Goal: Task Accomplishment & Management: Manage account settings

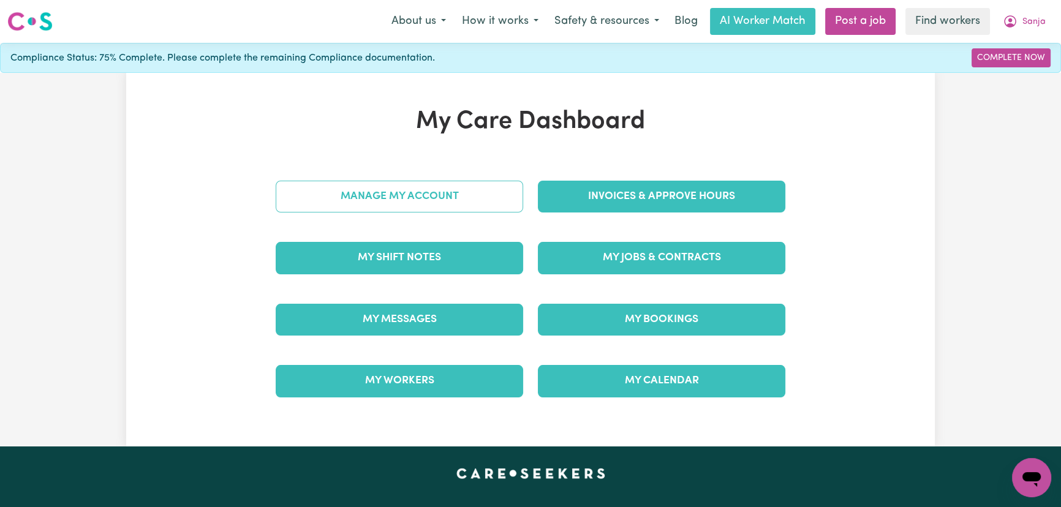
click at [455, 197] on link "Manage My Account" at bounding box center [399, 197] width 247 height 32
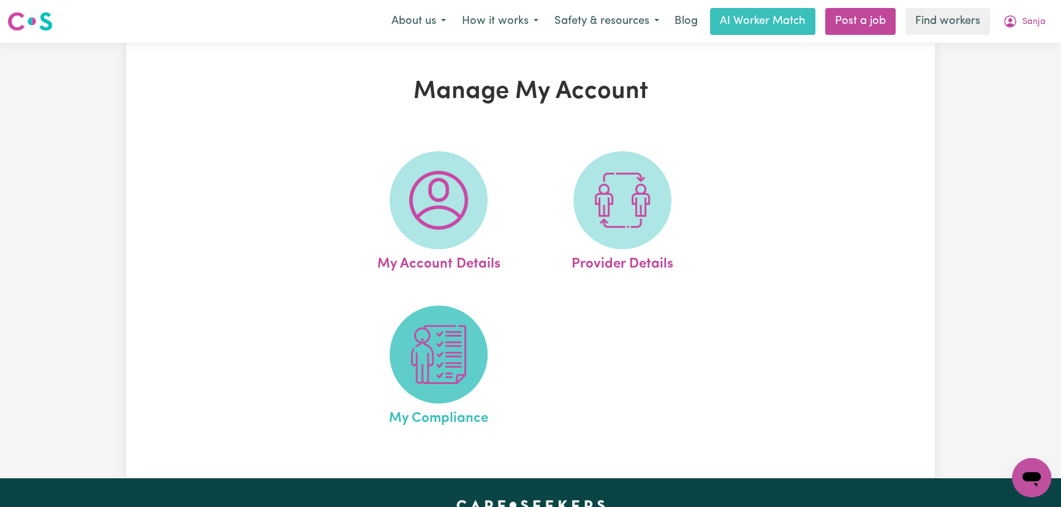
click at [462, 362] on img at bounding box center [438, 354] width 59 height 59
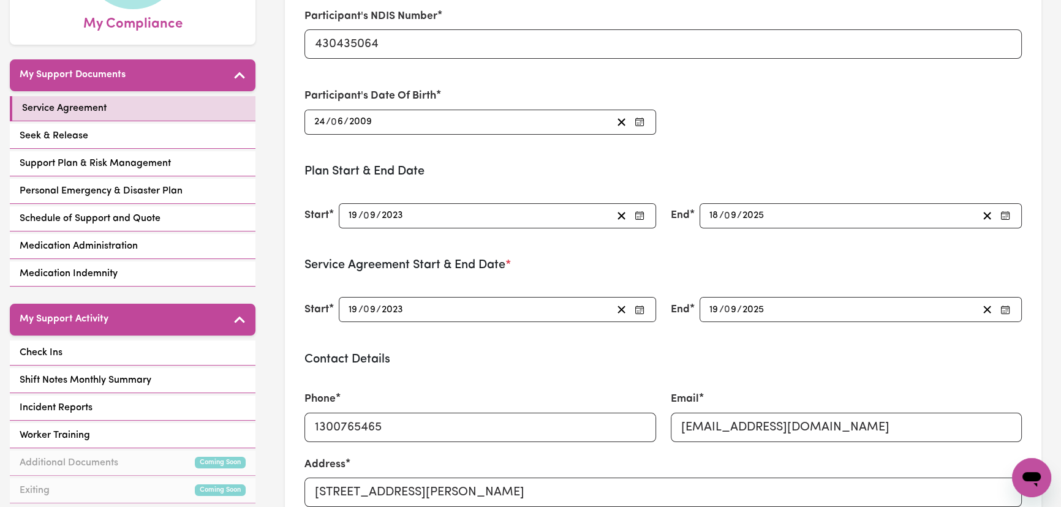
scroll to position [222, 0]
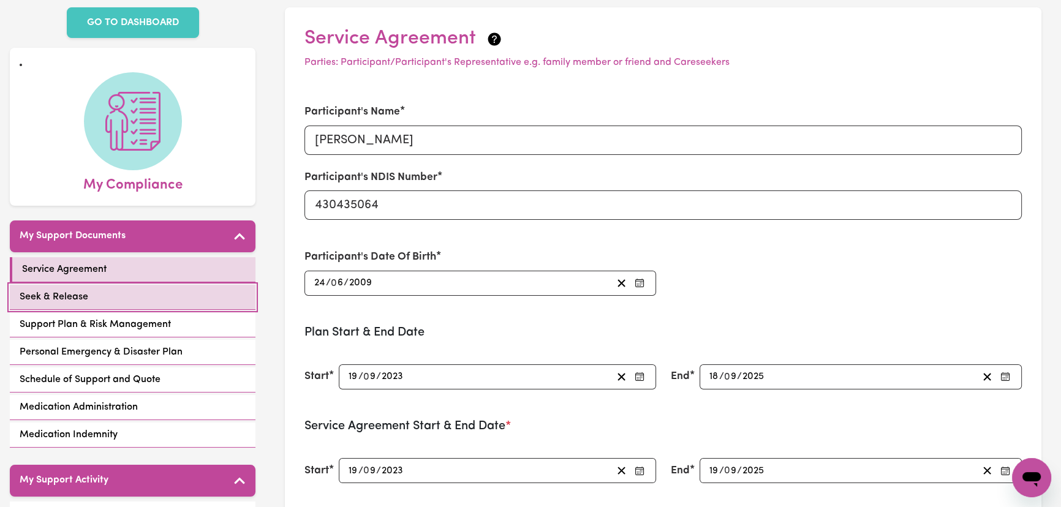
click at [133, 289] on link "Seek & Release" at bounding box center [133, 297] width 246 height 25
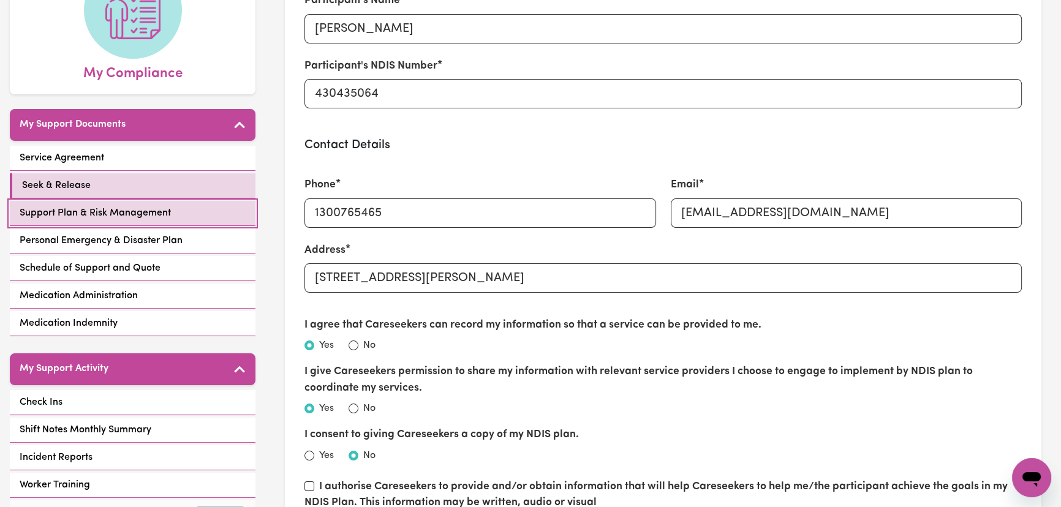
click at [135, 208] on span "Support Plan & Risk Management" at bounding box center [95, 213] width 151 height 15
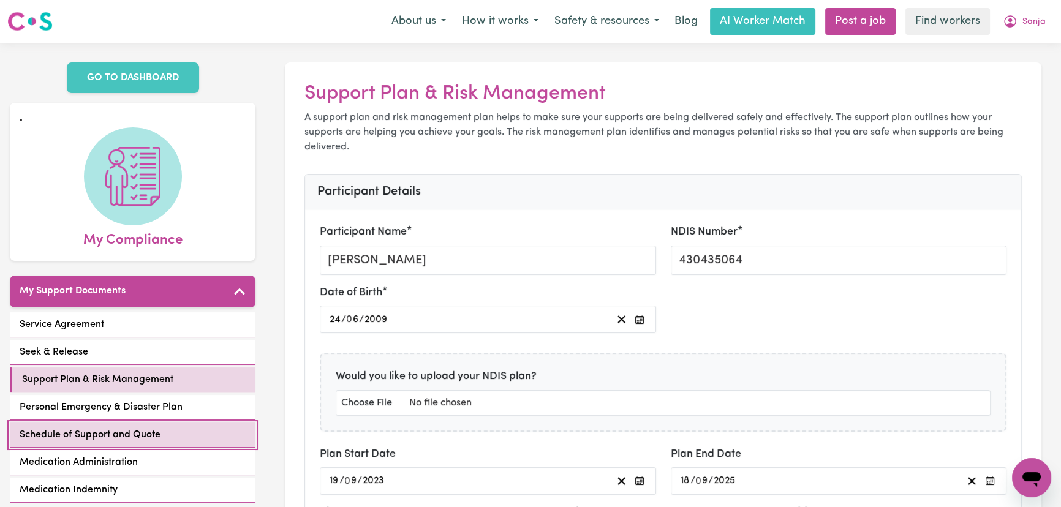
click at [188, 430] on link "Schedule of Support and Quote" at bounding box center [133, 434] width 246 height 25
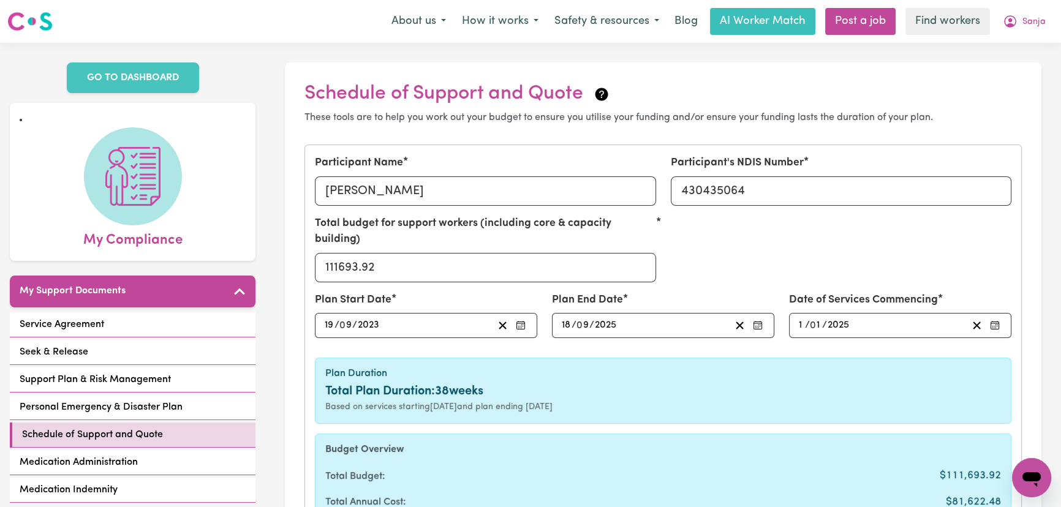
click at [1048, 4] on nav "Menu About us How it works Safety & resources Blog AI Worker Match Post a job F…" at bounding box center [530, 21] width 1061 height 43
click at [1035, 19] on span "Sanja" at bounding box center [1033, 21] width 23 height 13
click at [1025, 48] on link "My Dashboard" at bounding box center [1004, 47] width 97 height 23
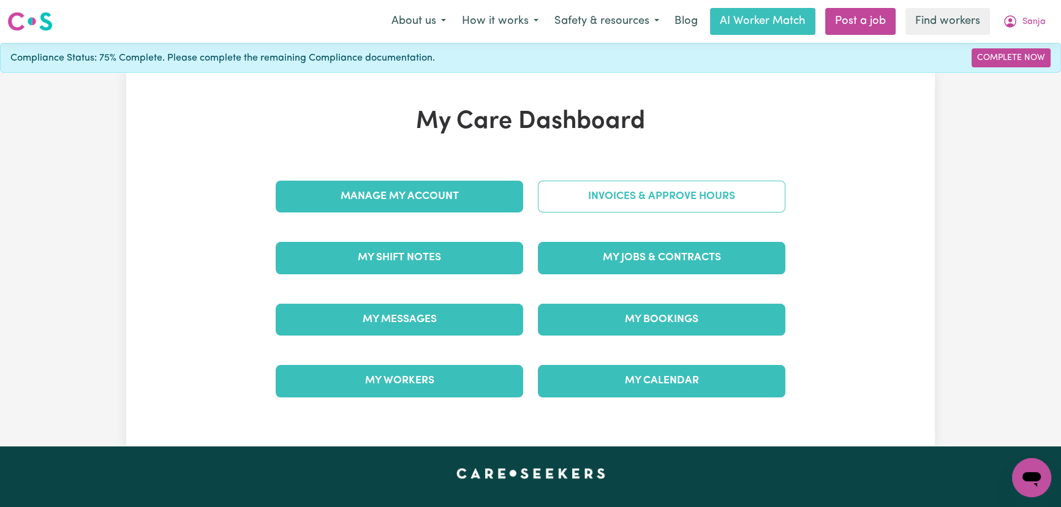
click at [685, 201] on link "Invoices & Approve Hours" at bounding box center [661, 197] width 247 height 32
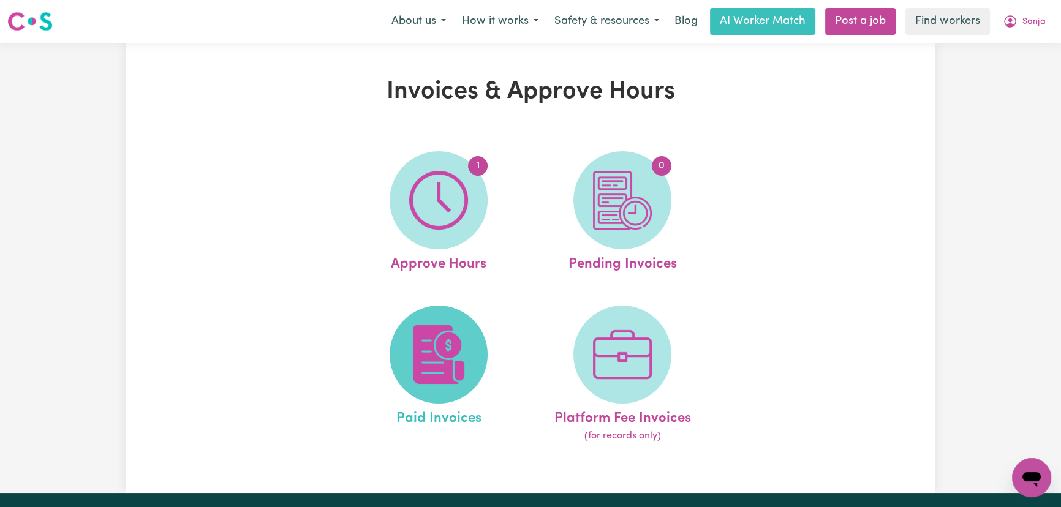
click at [467, 318] on span at bounding box center [438, 355] width 98 height 98
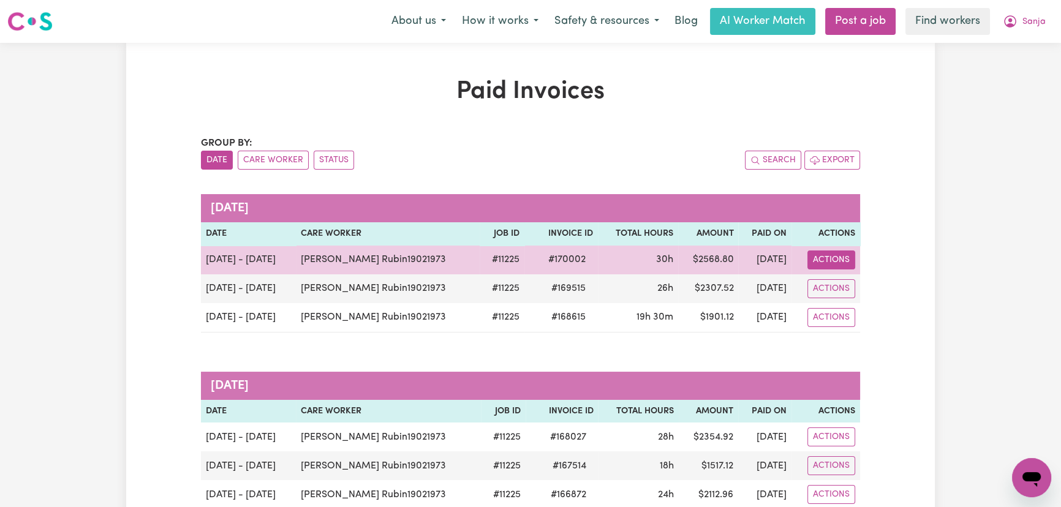
click at [844, 259] on button "Actions" at bounding box center [831, 259] width 48 height 19
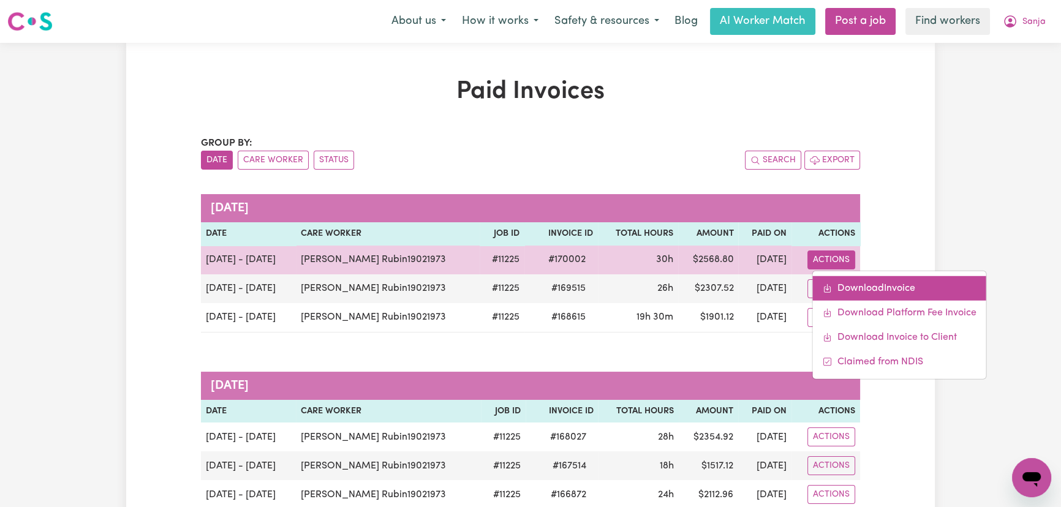
click at [851, 291] on link "Download Invoice" at bounding box center [899, 288] width 173 height 24
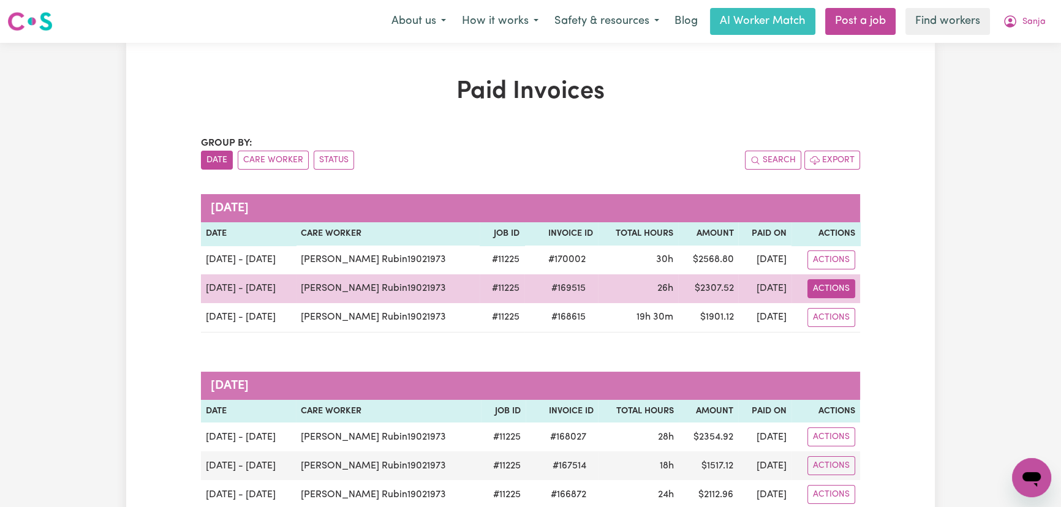
click at [841, 269] on button "Actions" at bounding box center [831, 259] width 48 height 19
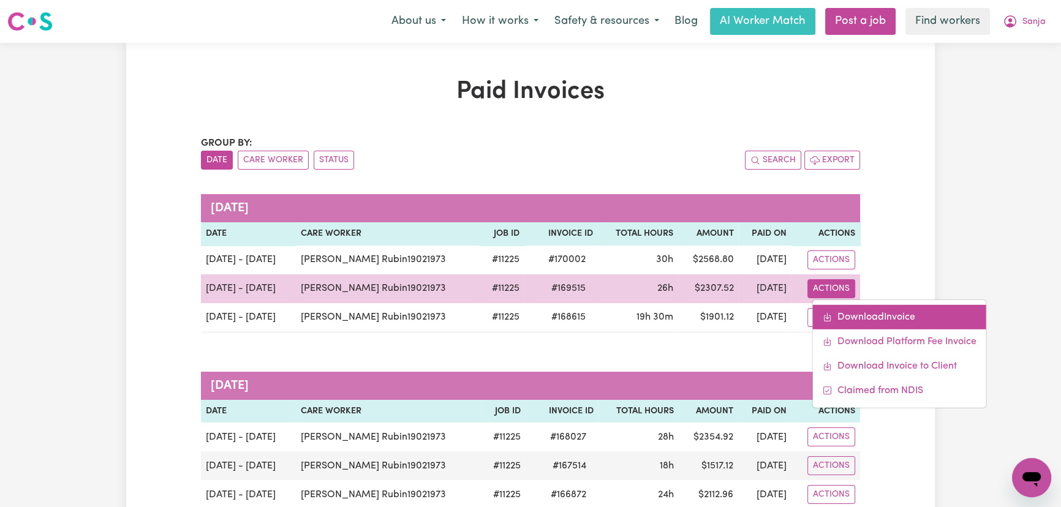
click at [858, 312] on link "Download Invoice" at bounding box center [899, 316] width 173 height 24
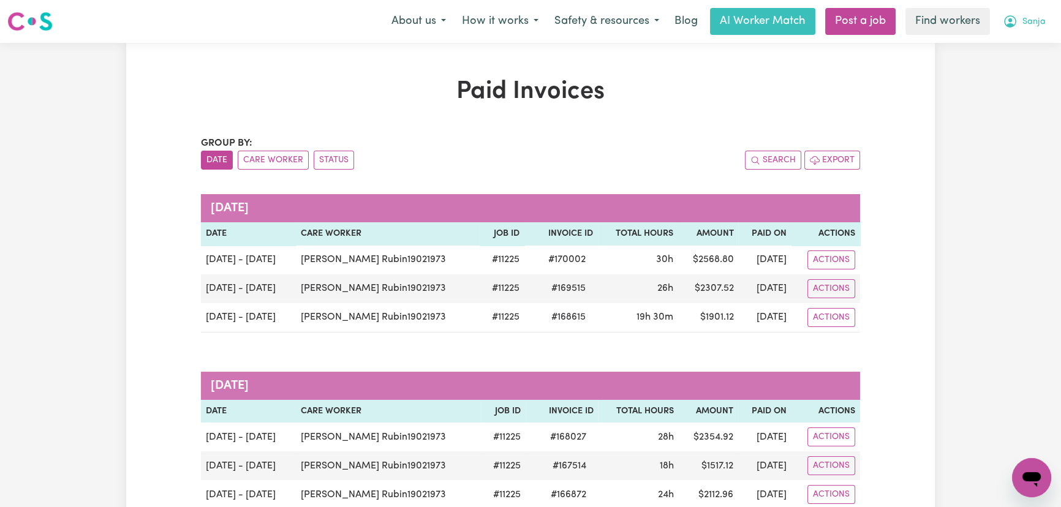
click at [1016, 29] on icon "My Account" at bounding box center [1009, 21] width 15 height 15
click at [1015, 55] on link "My Dashboard" at bounding box center [1004, 47] width 97 height 23
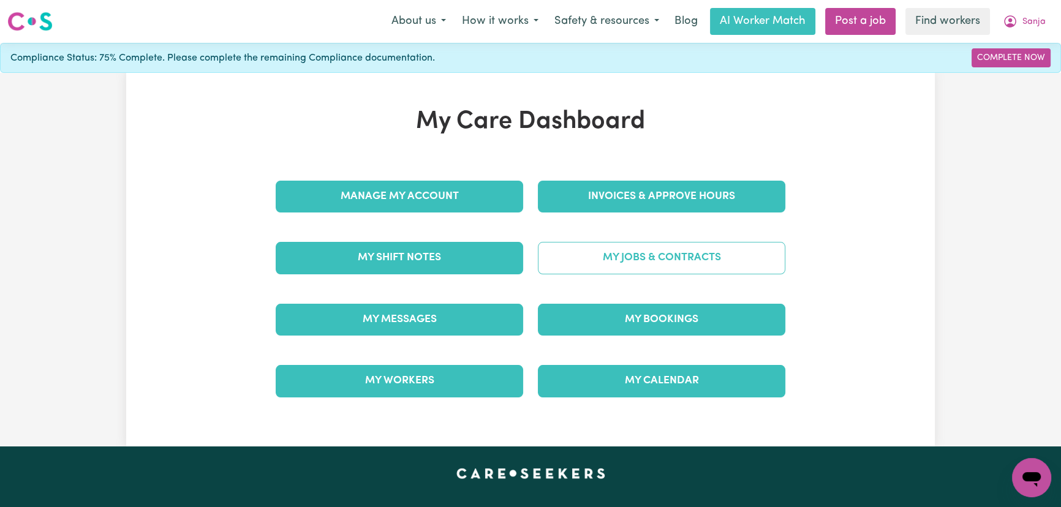
click at [679, 257] on link "My Jobs & Contracts" at bounding box center [661, 258] width 247 height 32
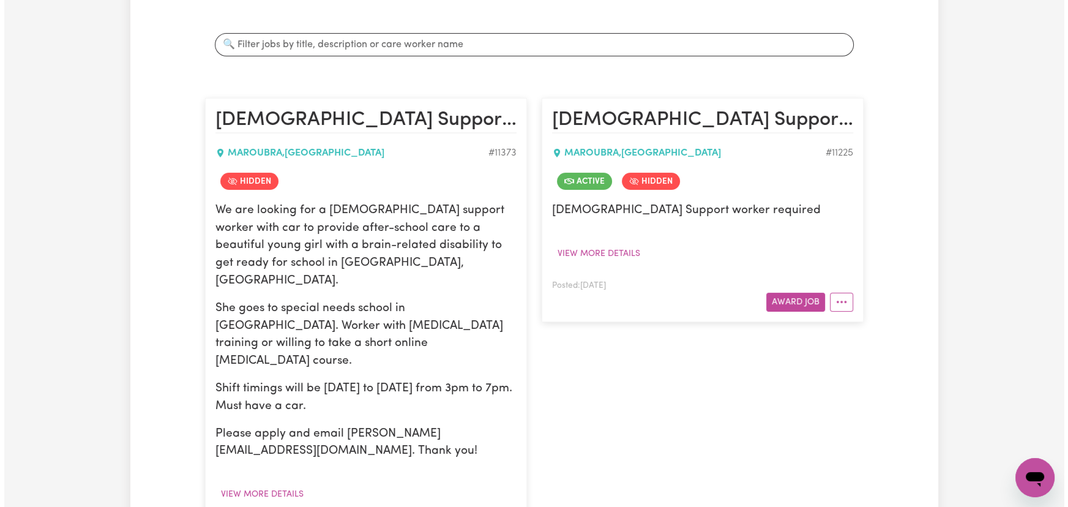
scroll to position [222, 0]
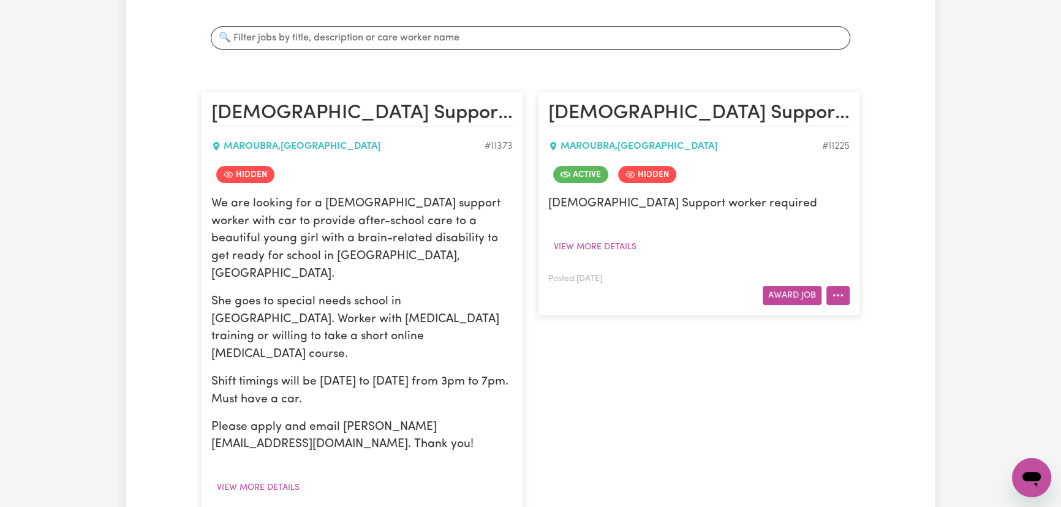
click at [842, 298] on button "More options" at bounding box center [837, 295] width 23 height 19
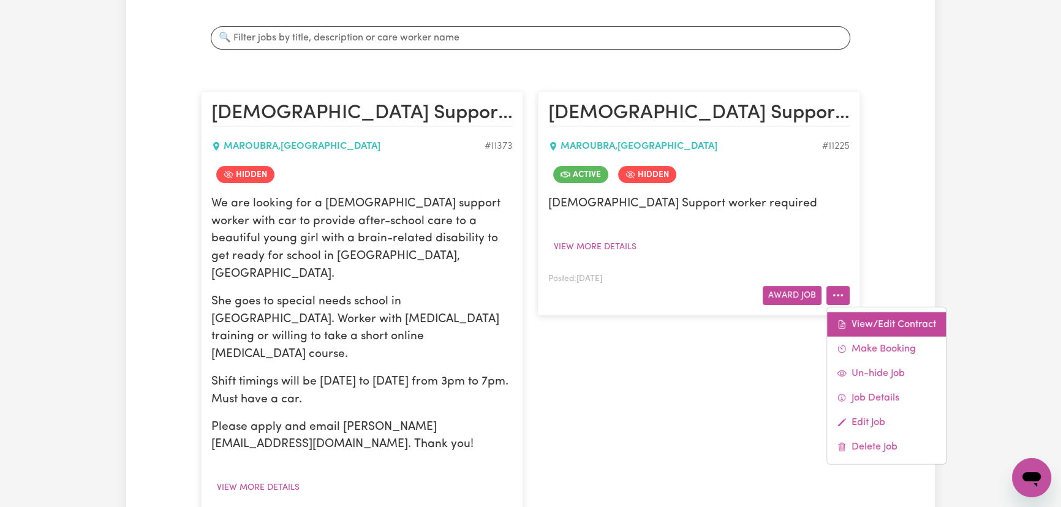
click at [841, 318] on span at bounding box center [841, 324] width 10 height 15
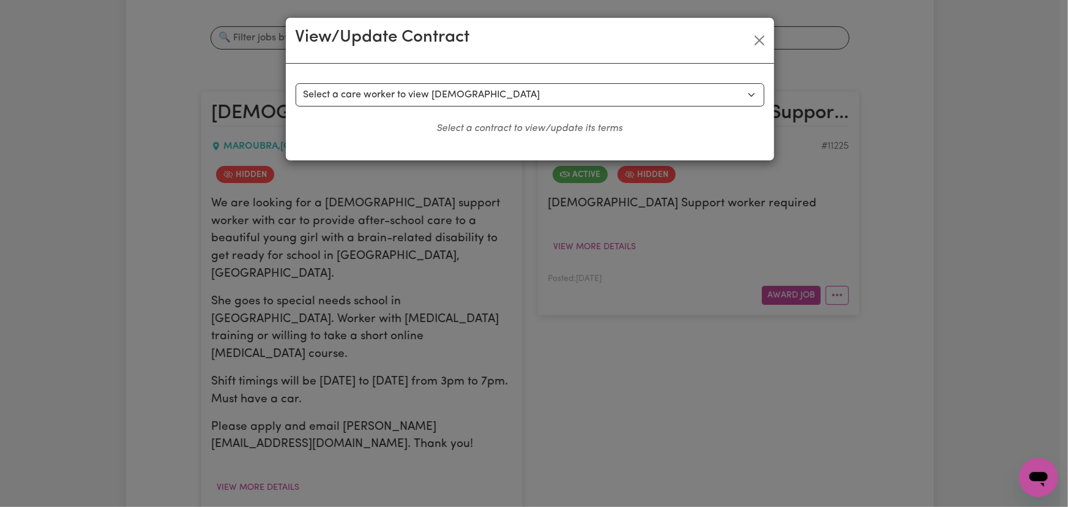
click at [517, 81] on div "Select a contract to view Select a care worker to view [DEMOGRAPHIC_DATA] #8434…" at bounding box center [530, 112] width 489 height 97
drag, startPoint x: 512, startPoint y: 94, endPoint x: 511, endPoint y: 102, distance: 8.2
click at [511, 102] on select "Select a care worker to view [DEMOGRAPHIC_DATA] #8434 - [PERSON_NAME] (contract…" at bounding box center [530, 94] width 469 height 23
select select "8056"
click at [296, 83] on select "Select a care worker to view [DEMOGRAPHIC_DATA] #8434 - [PERSON_NAME] (contract…" at bounding box center [530, 94] width 469 height 23
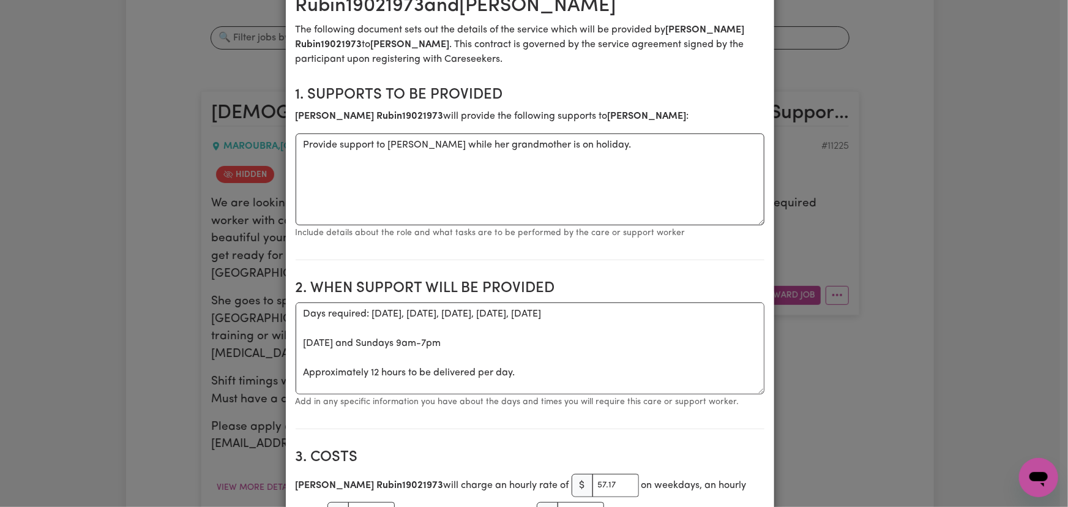
scroll to position [278, 0]
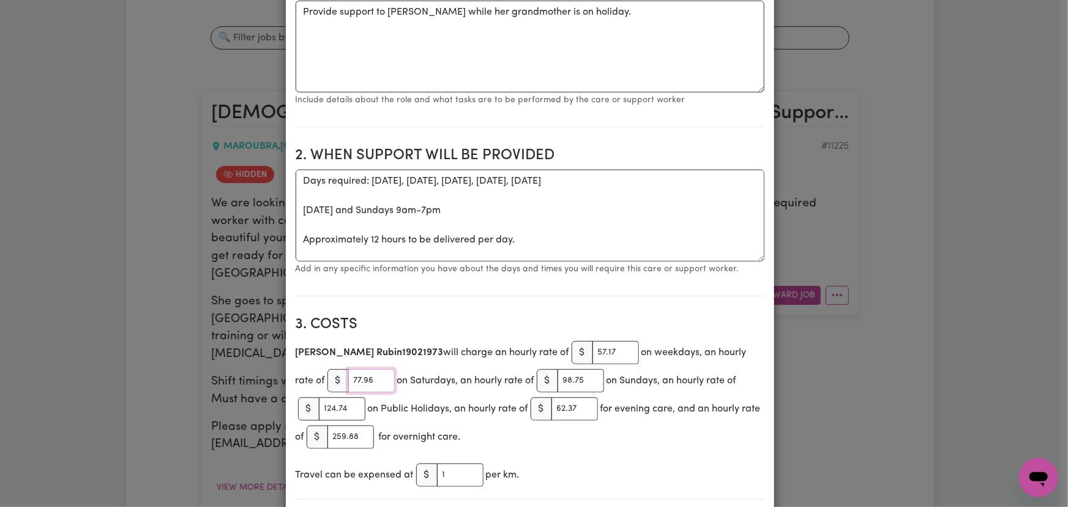
click at [348, 379] on input "77.96" at bounding box center [371, 380] width 47 height 23
click at [558, 378] on input "98.75" at bounding box center [581, 380] width 47 height 23
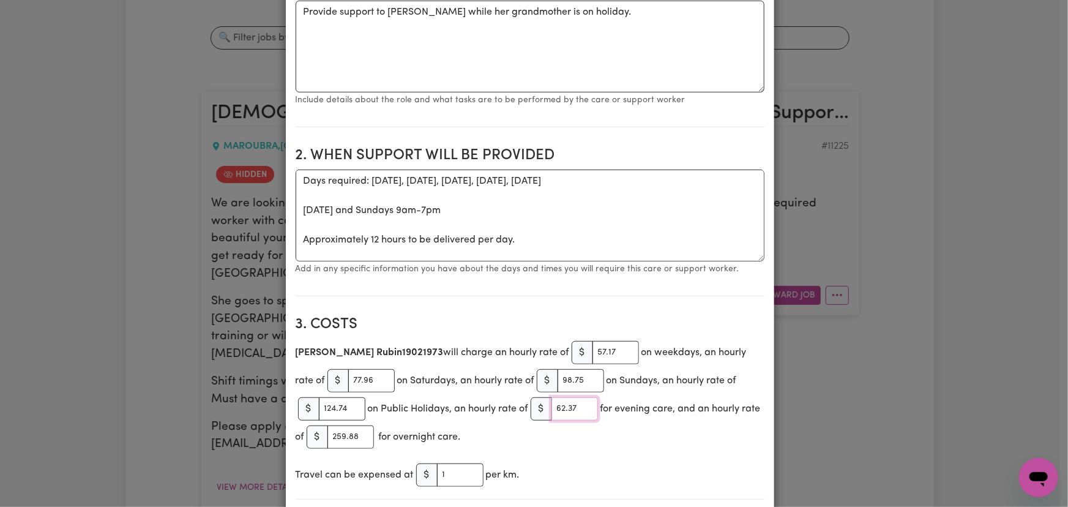
click at [568, 408] on input "62.37" at bounding box center [575, 408] width 47 height 23
click at [323, 408] on input "124.74" at bounding box center [342, 408] width 47 height 23
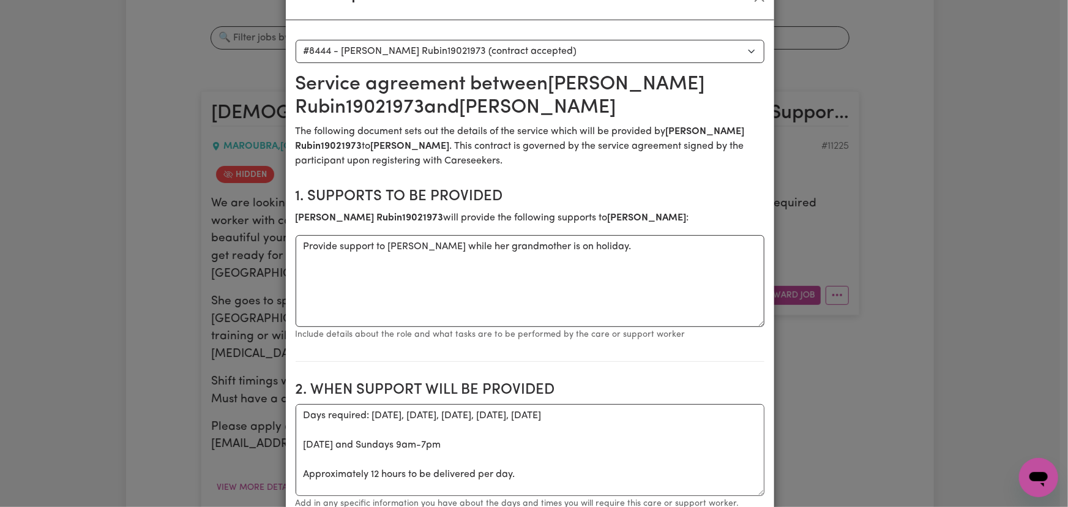
scroll to position [0, 0]
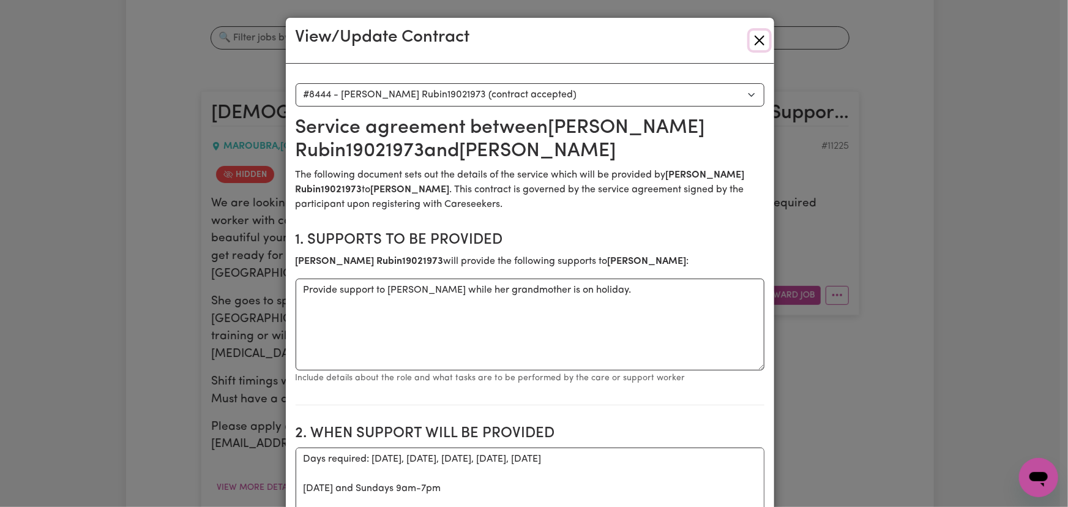
click at [758, 42] on button "Close" at bounding box center [760, 41] width 20 height 20
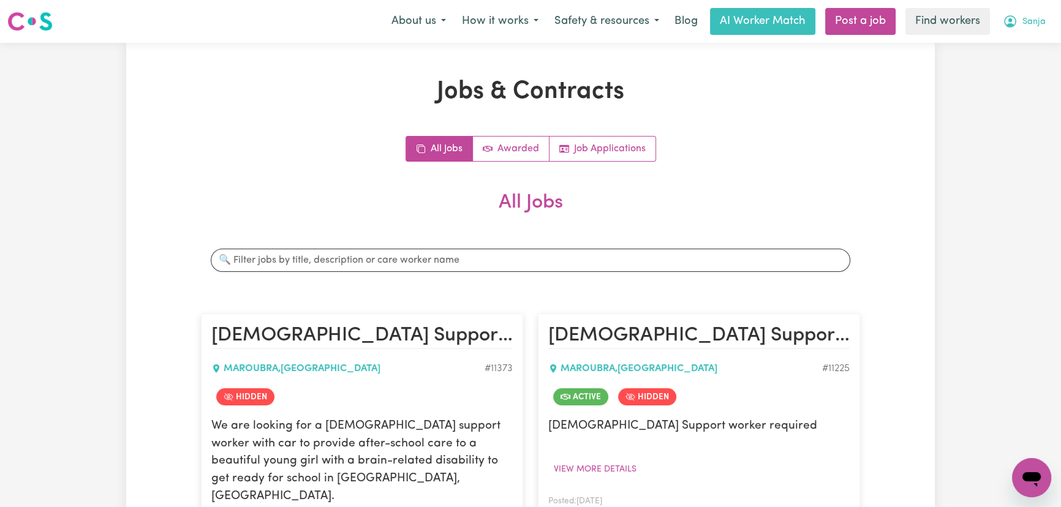
click at [1032, 33] on button "Sanja" at bounding box center [1023, 22] width 59 height 26
click at [1032, 55] on link "My Dashboard" at bounding box center [1004, 47] width 97 height 23
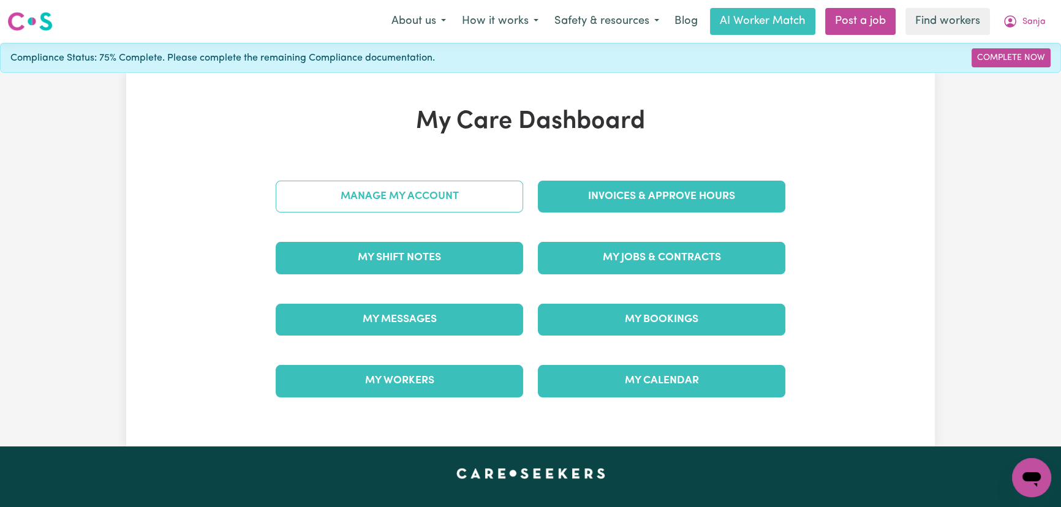
click at [374, 199] on link "Manage My Account" at bounding box center [399, 197] width 247 height 32
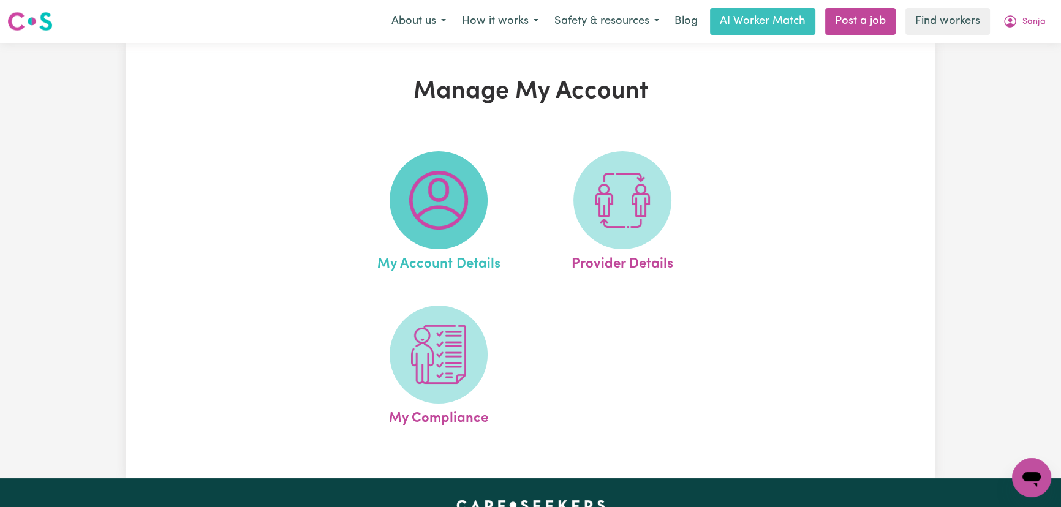
click at [420, 204] on img at bounding box center [438, 200] width 59 height 59
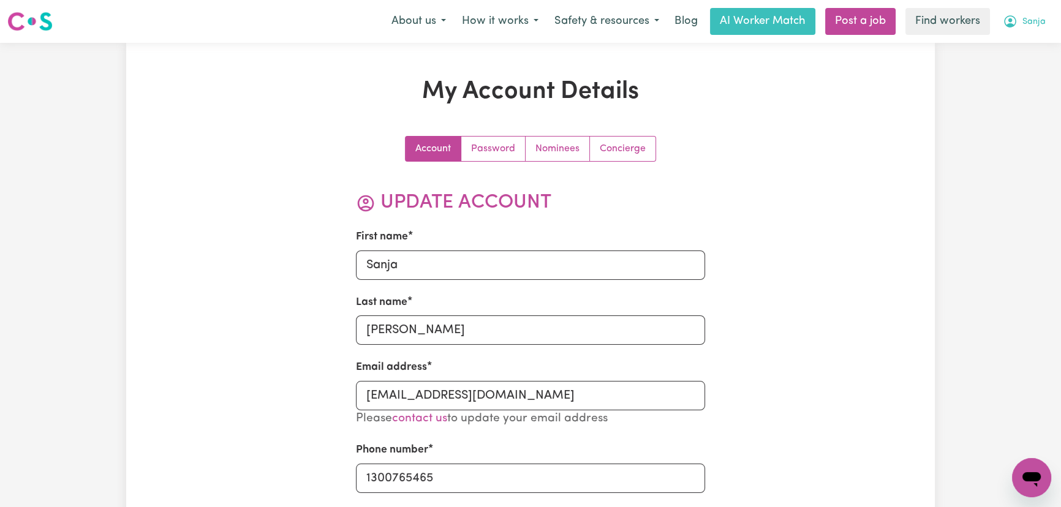
click at [1036, 26] on span "Sanja" at bounding box center [1033, 21] width 23 height 13
click at [1032, 42] on link "My Dashboard" at bounding box center [1004, 47] width 97 height 23
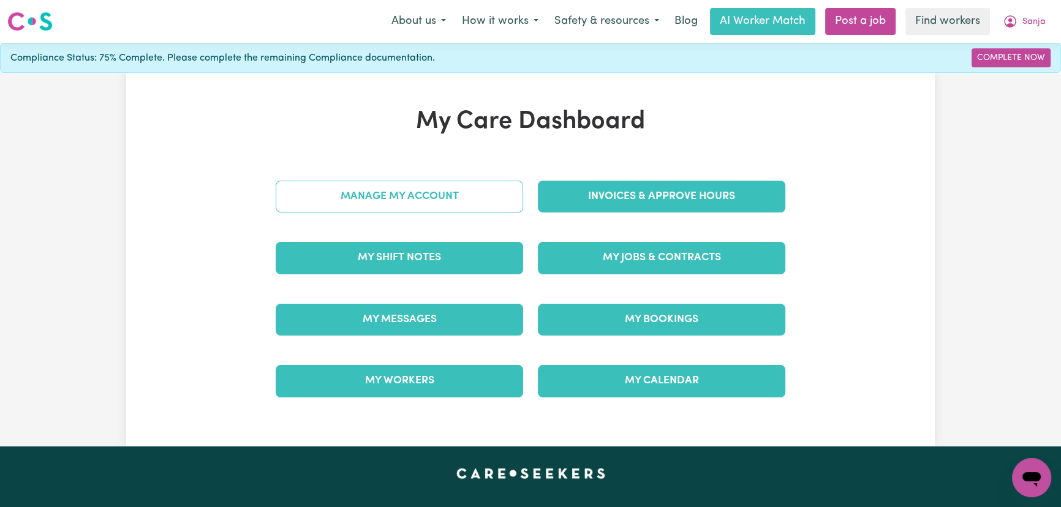
click at [407, 197] on link "Manage My Account" at bounding box center [399, 197] width 247 height 32
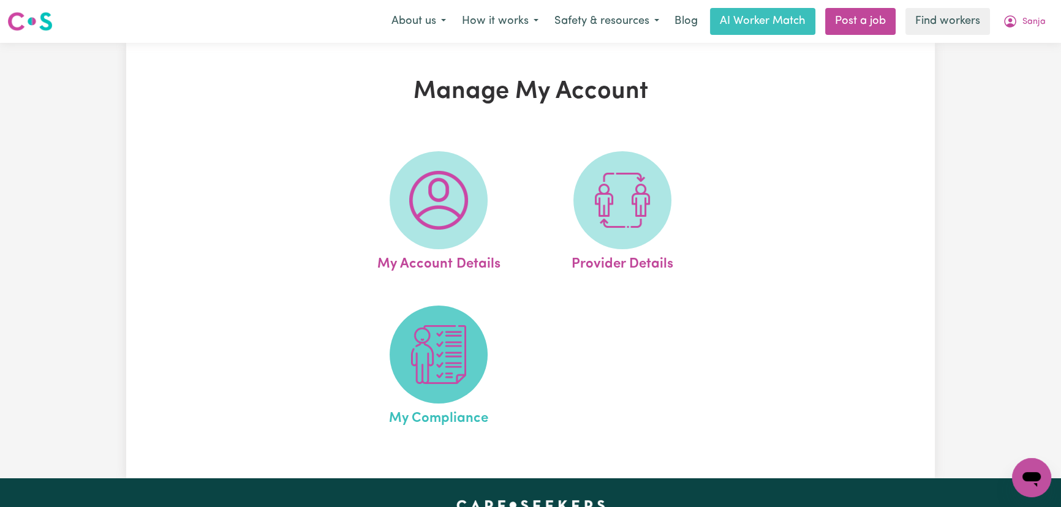
click at [422, 339] on img at bounding box center [438, 354] width 59 height 59
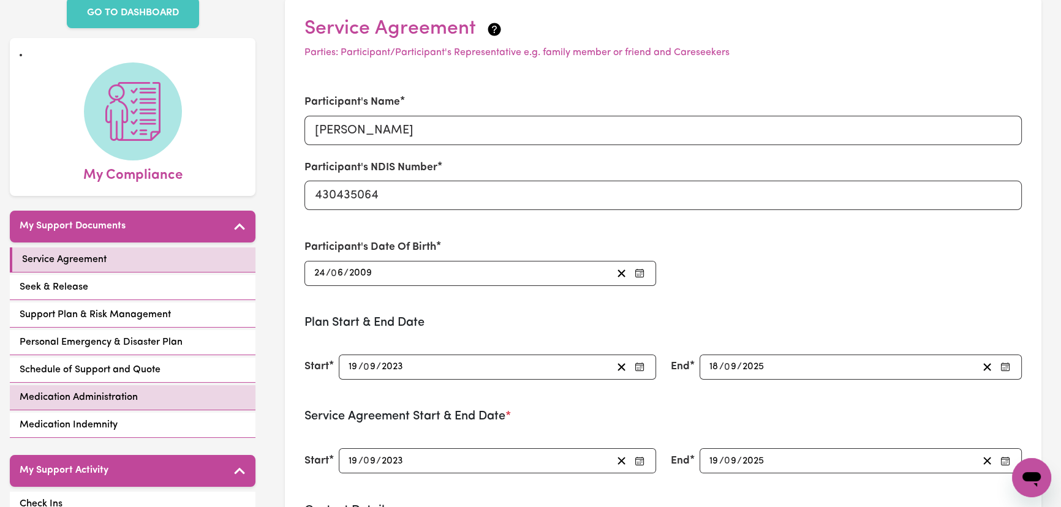
scroll to position [111, 0]
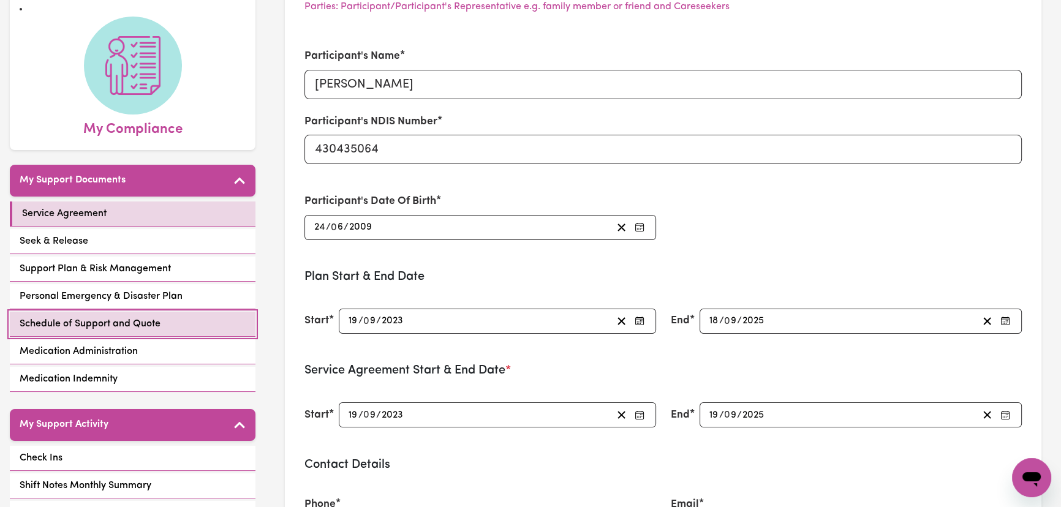
click at [168, 325] on link "Schedule of Support and Quote" at bounding box center [133, 324] width 246 height 25
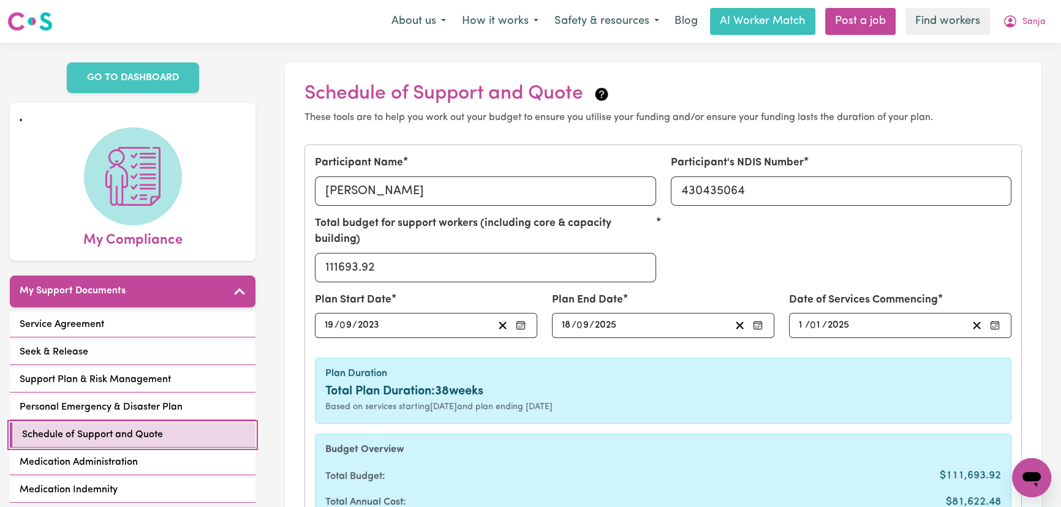
scroll to position [278, 0]
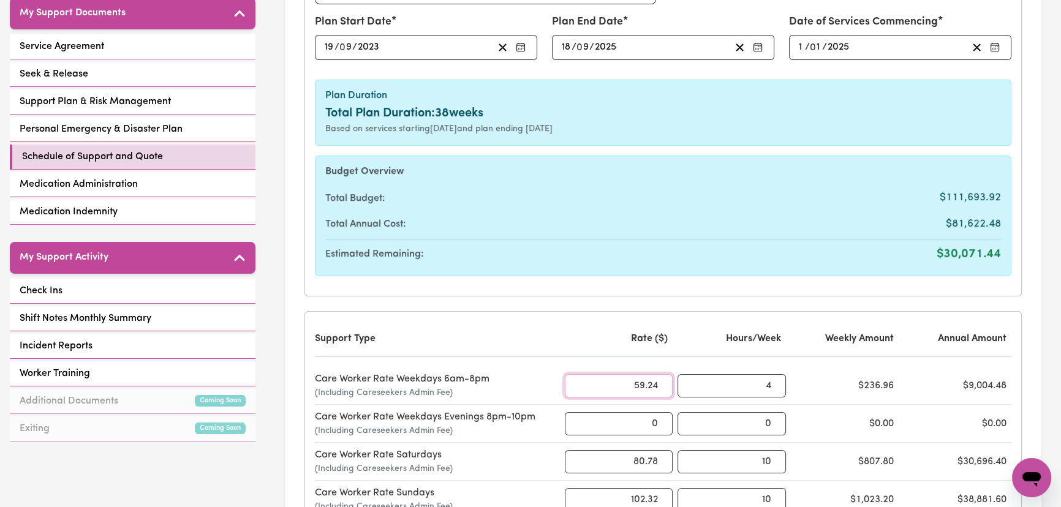
click at [646, 378] on input "59.24" at bounding box center [619, 385] width 108 height 23
type input "61.57"
click at [704, 344] on div "Support Type Rate ($) Hours/Week Weekly Amount Annual Amount Care Worker Rate W…" at bounding box center [663, 476] width 696 height 310
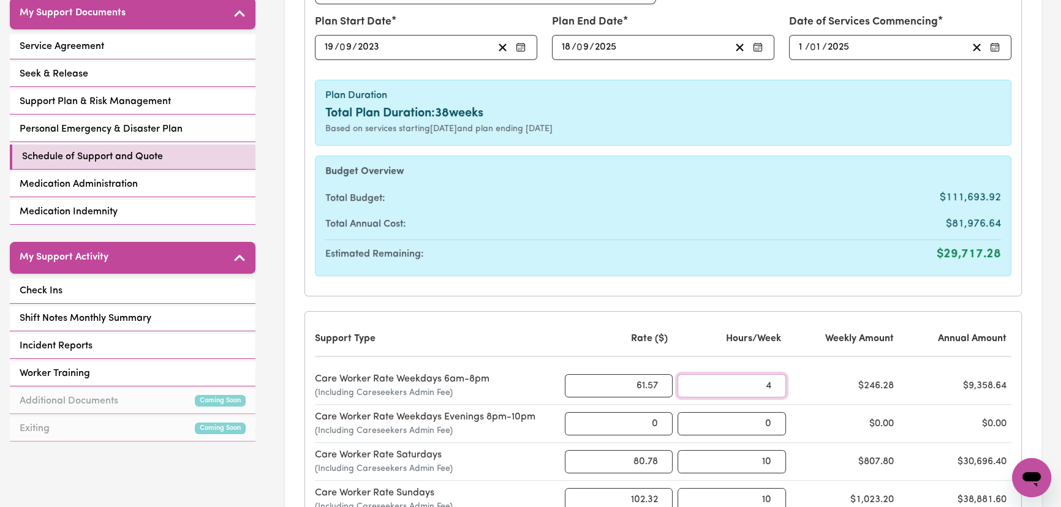
click at [770, 374] on input "4" at bounding box center [731, 385] width 108 height 23
type input "10"
click at [828, 378] on div "$615.70" at bounding box center [844, 385] width 108 height 15
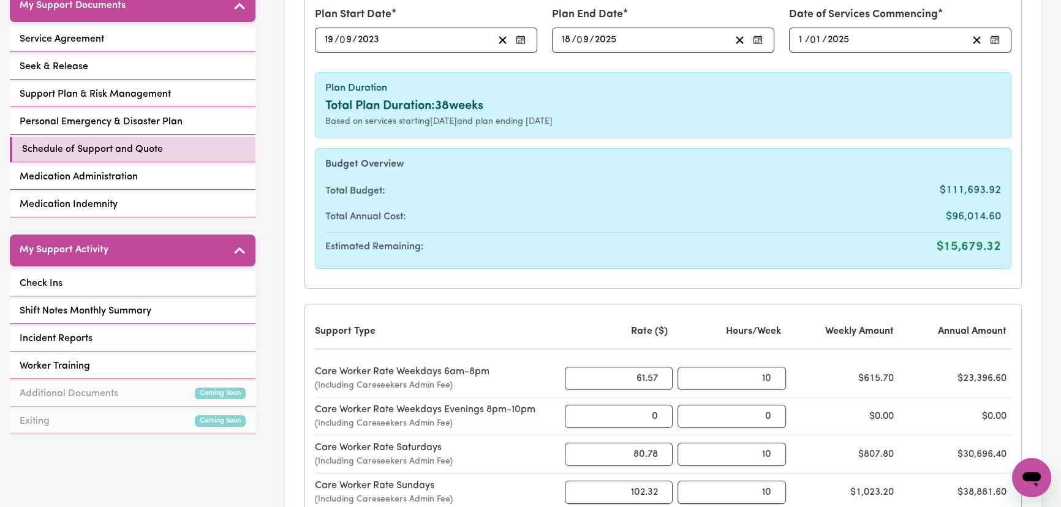
scroll to position [334, 0]
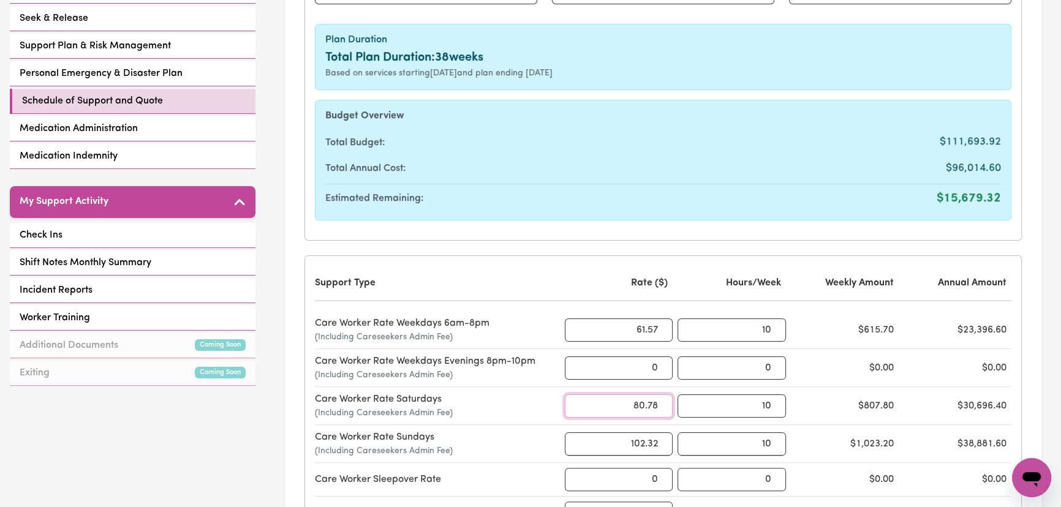
click at [640, 394] on input "80.78" at bounding box center [619, 405] width 108 height 23
type input "83.96"
click at [648, 432] on input "102.32" at bounding box center [619, 443] width 108 height 23
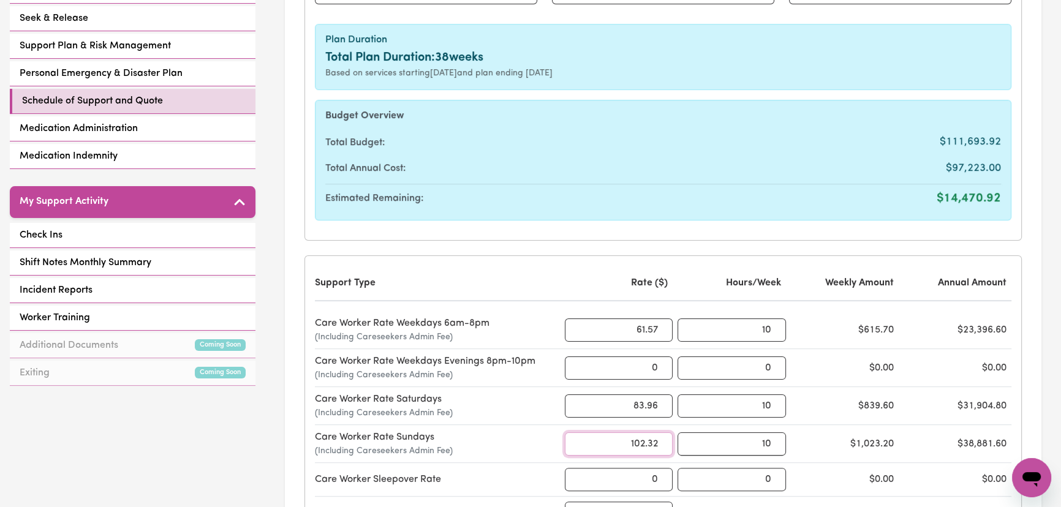
click at [648, 432] on input "102.32" at bounding box center [619, 443] width 108 height 23
type input "106.35"
click at [839, 463] on div "Care Worker Sleepover Rate 0 0 $0.00 $0.00" at bounding box center [663, 480] width 696 height 34
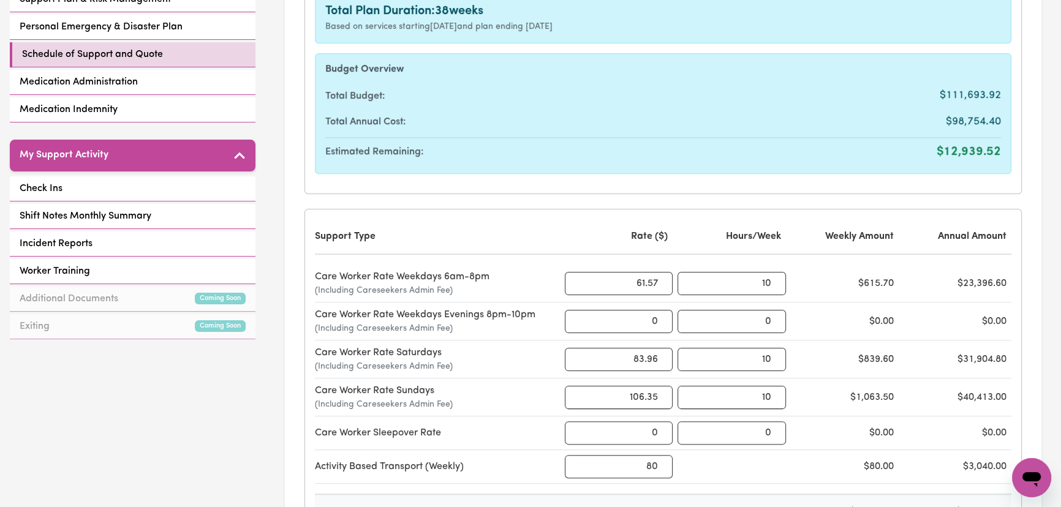
scroll to position [445, 0]
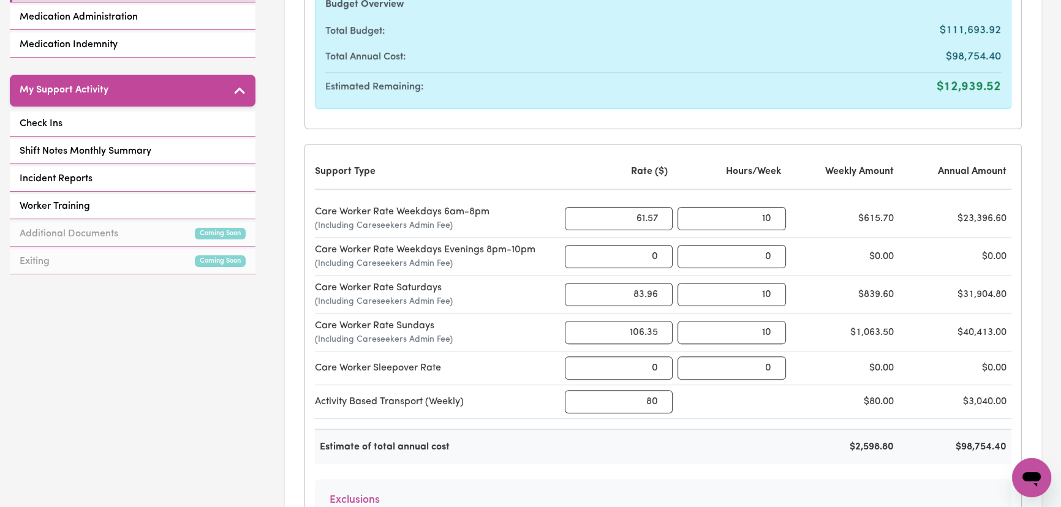
click at [805, 393] on div "Activity Based Transport (Weekly) 80 $80.00 $3,040.00" at bounding box center [663, 402] width 696 height 34
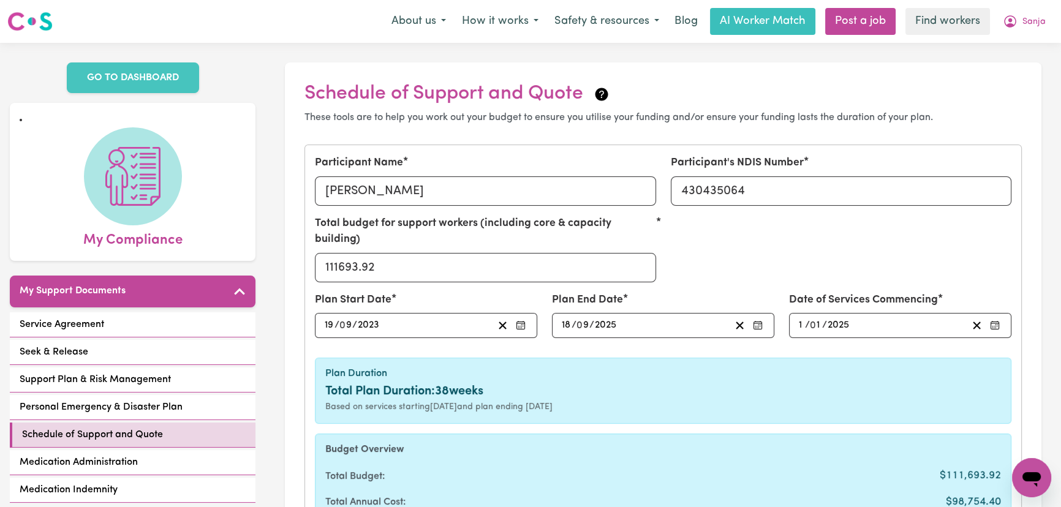
scroll to position [0, 0]
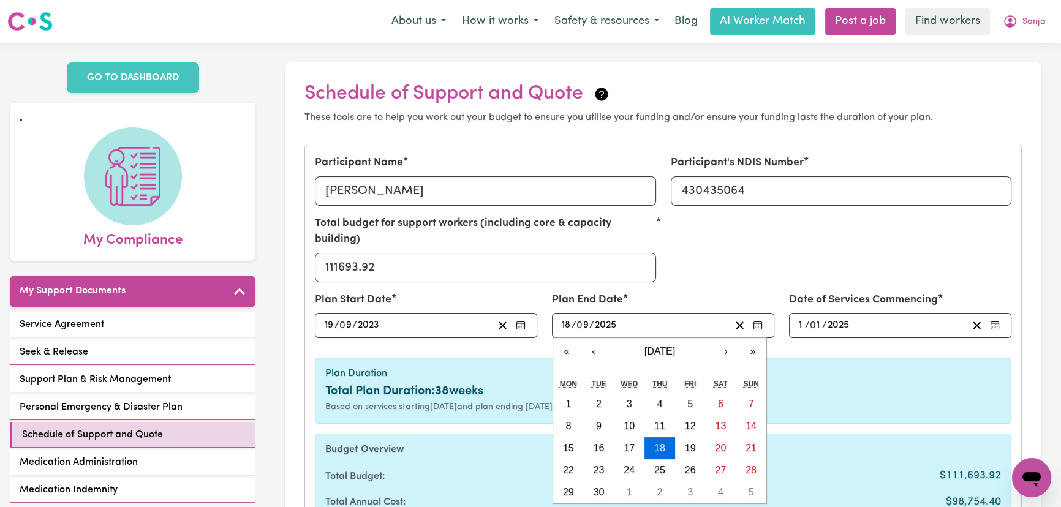
click at [568, 317] on input "18" at bounding box center [566, 325] width 10 height 17
type input "[DATE]"
type input "1"
type input "[DATE]"
type input "10"
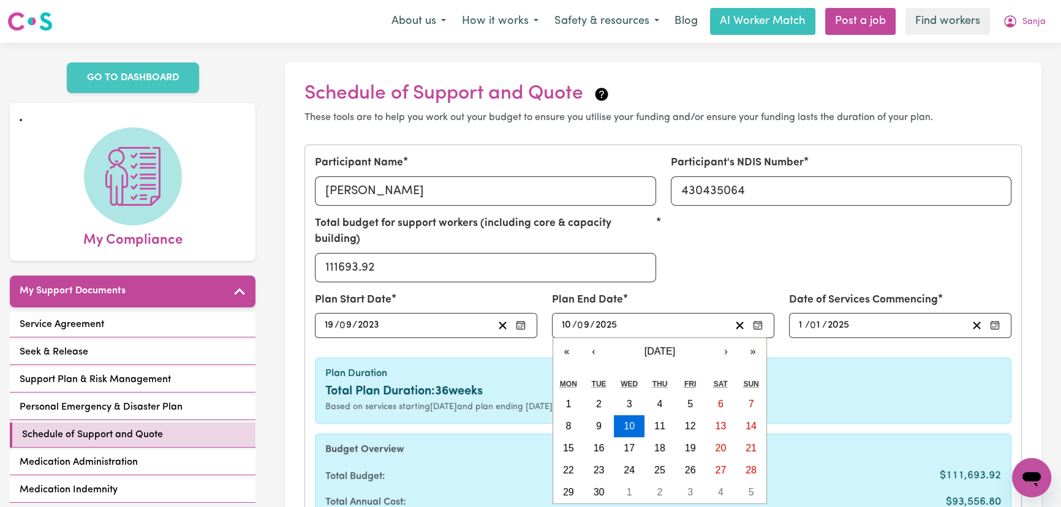
type input "[DATE]"
type input "8"
type input "202"
type input "[DATE]"
type input "2027"
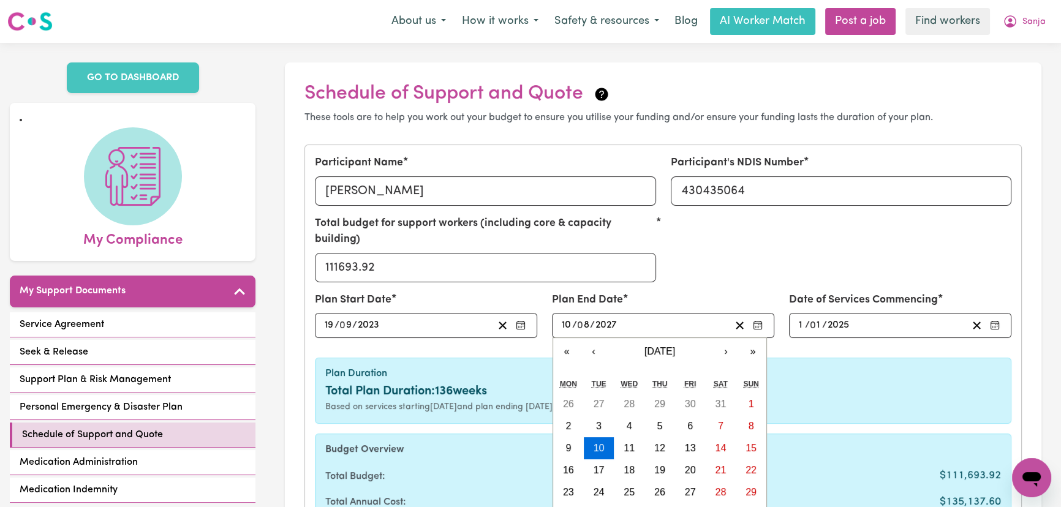
click at [331, 317] on input "19" at bounding box center [329, 325] width 10 height 17
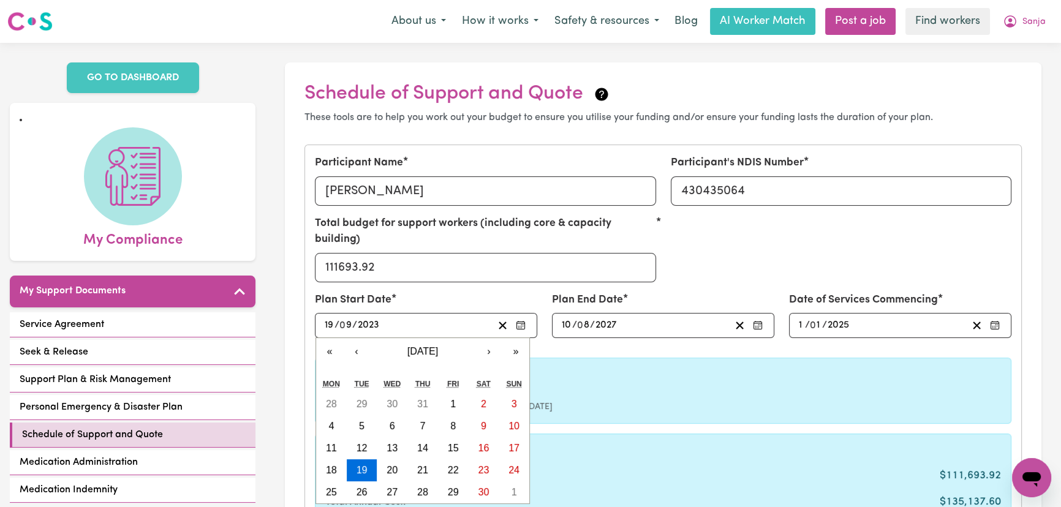
type input "[DATE]"
type input "4"
type input "[DATE]"
type input "4"
type input "0"
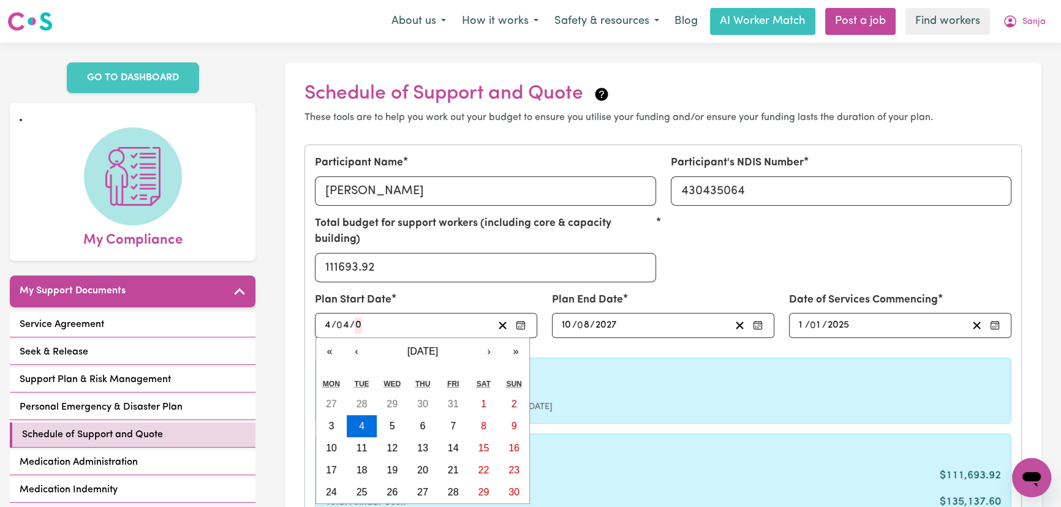
type input "0008-04-04"
type input "8"
click at [337, 317] on input "4" at bounding box center [343, 325] width 13 height 17
click at [331, 317] on input "4" at bounding box center [327, 325] width 7 height 17
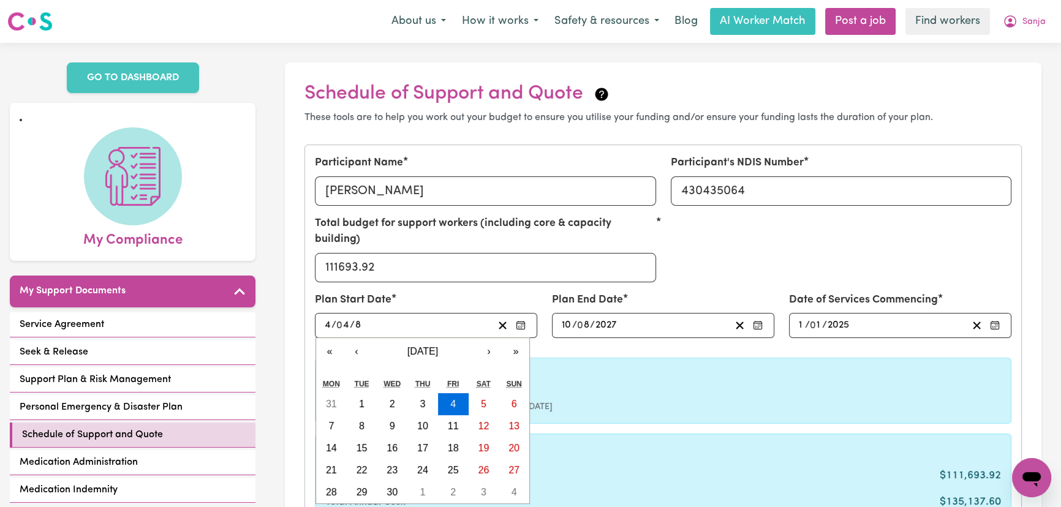
click at [331, 317] on input "4" at bounding box center [327, 325] width 7 height 17
type input "0008-04-01"
type input "1"
type input "0008-04-11"
type input "11"
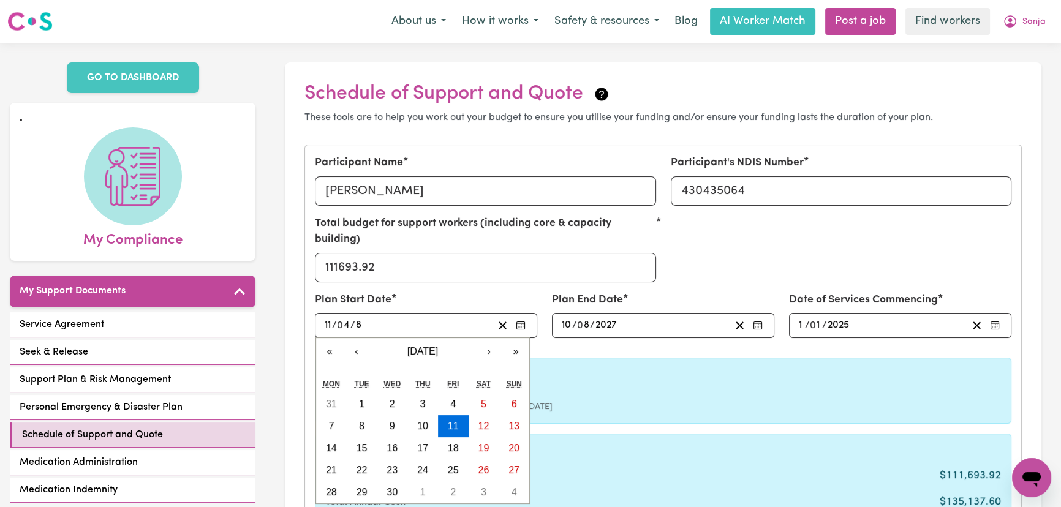
type input "0"
type input "0008-08-11"
type input "8"
type input "0002-08-11"
type input "2"
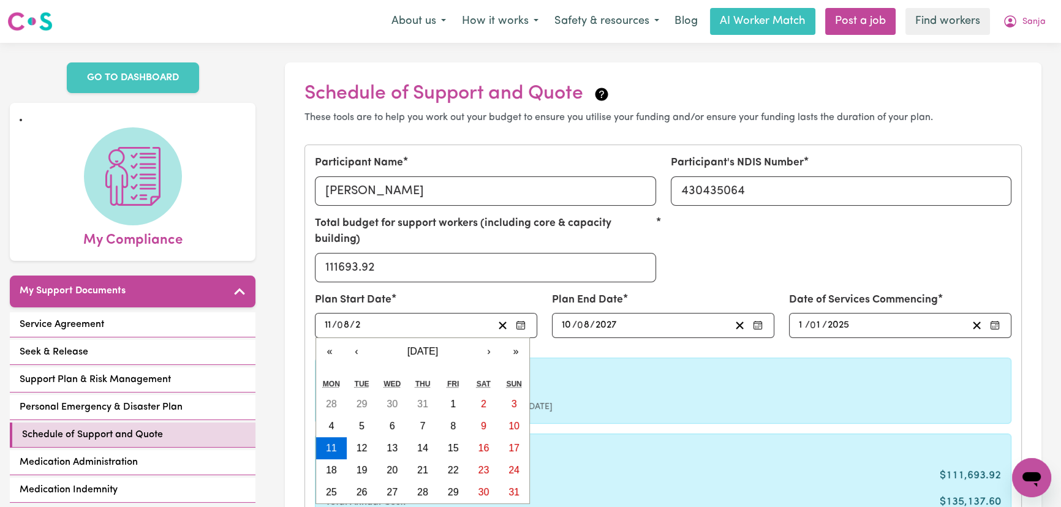
type input "0020-08-11"
type input "20"
type input "0202-08-11"
type input "202"
type input "[DATE]"
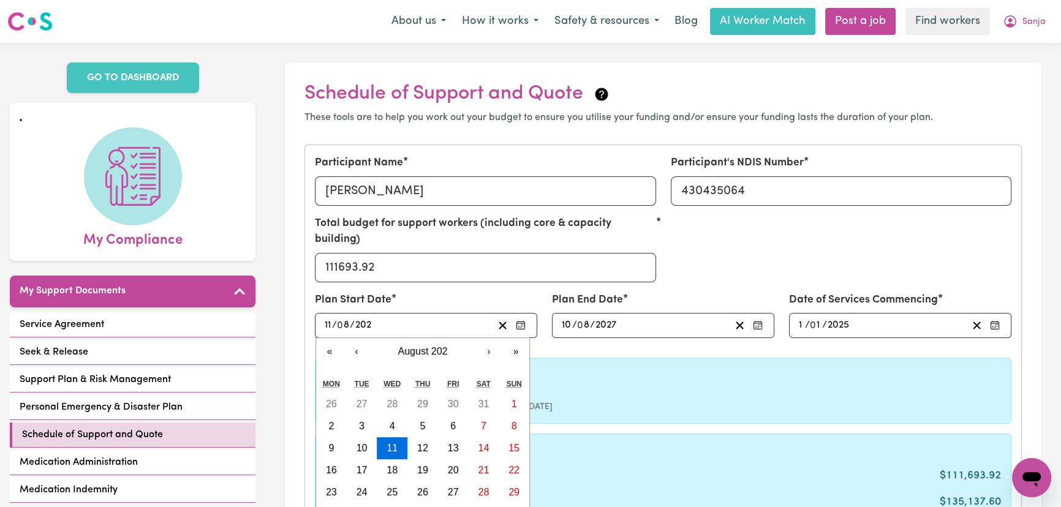
type input "2025"
type input "[DATE]"
type input "11"
type input "8"
type input "2025"
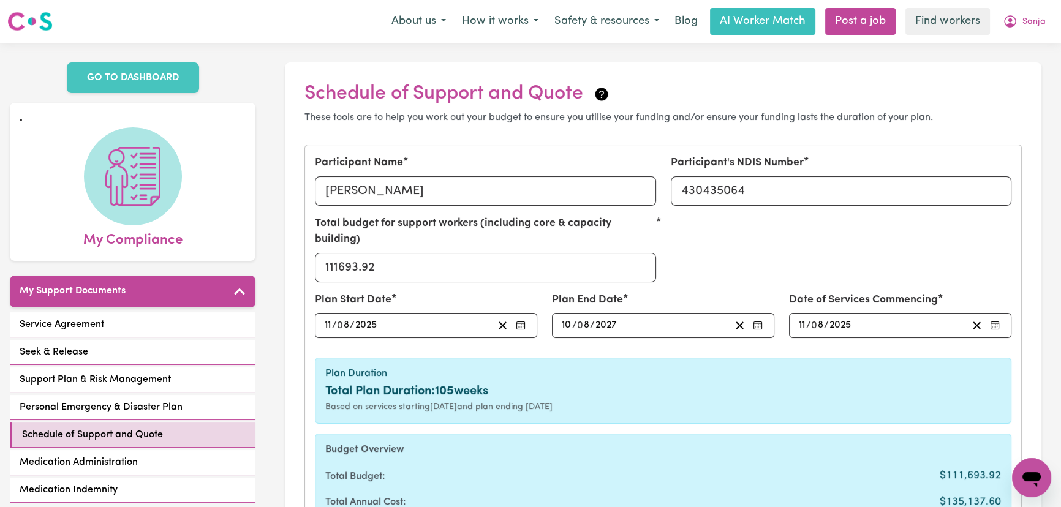
click at [563, 331] on div "Plan End Date [DATE] 10 / 0 8 / 2027 « ‹ [DATE] › » Mon Tue Wed Thu Fri Sat Sun…" at bounding box center [662, 320] width 237 height 56
click at [590, 320] on span "/" at bounding box center [592, 325] width 5 height 11
click at [587, 317] on input "8" at bounding box center [583, 325] width 12 height 17
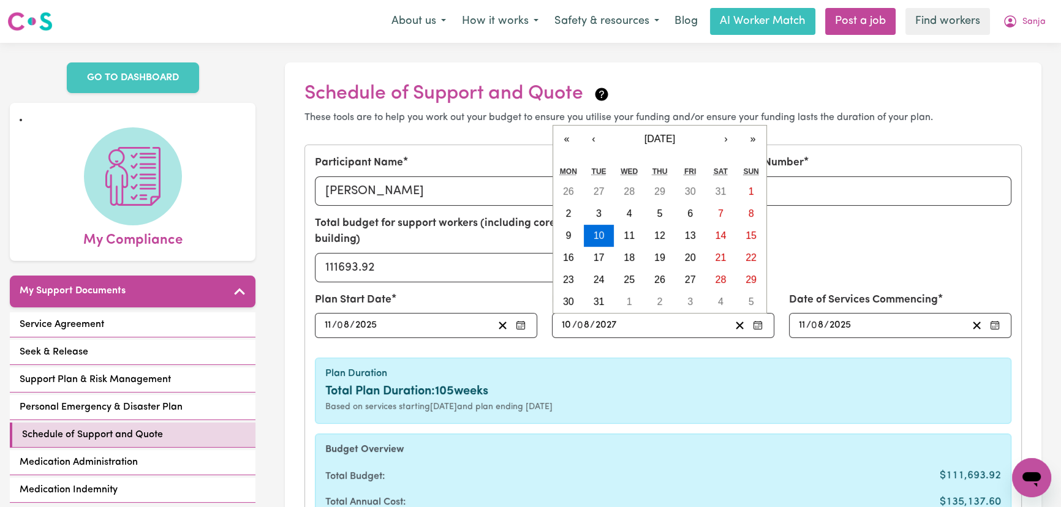
click at [590, 320] on span "/" at bounding box center [592, 325] width 5 height 11
click at [582, 317] on input "8" at bounding box center [583, 325] width 12 height 17
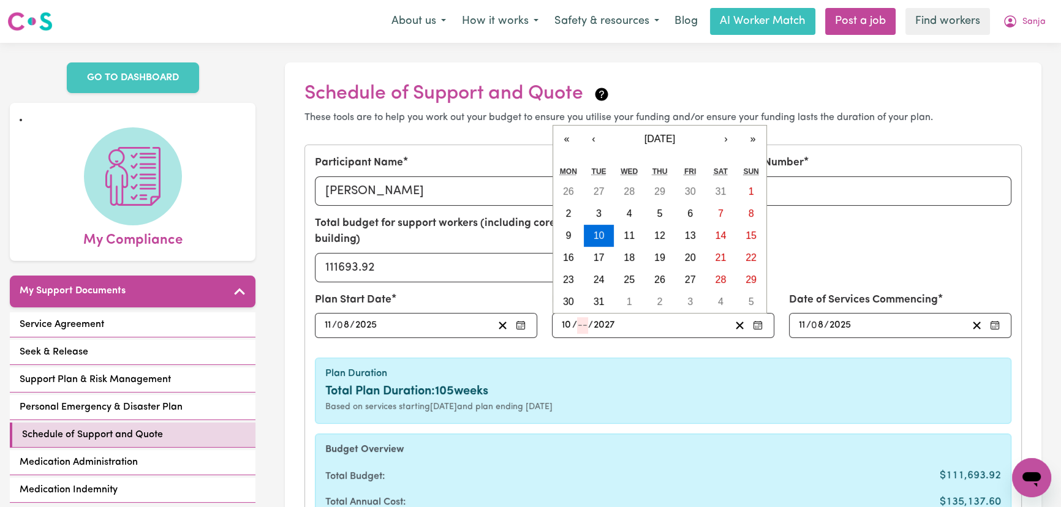
type input "[DATE]"
type input "1"
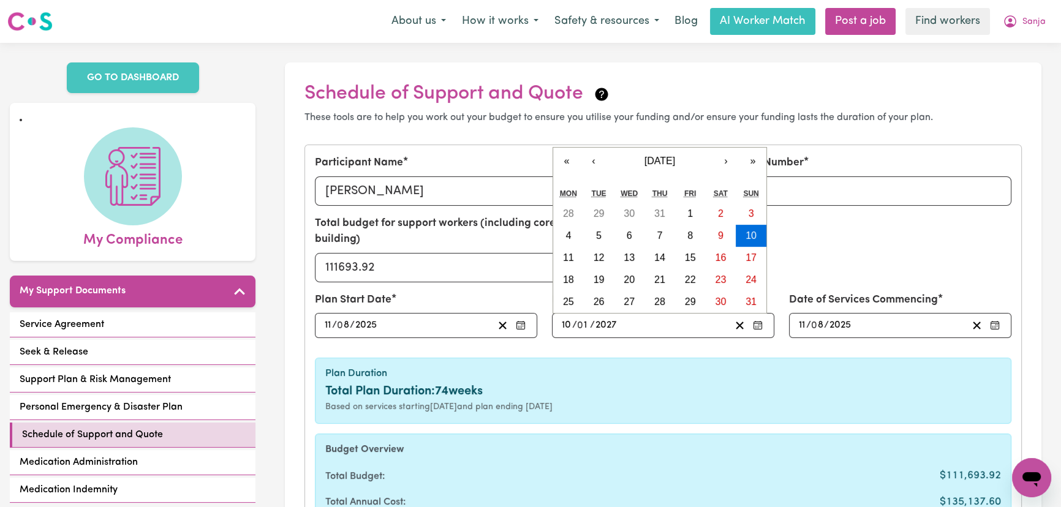
type input "[DATE]"
type input "11"
type input "202"
type input "[DATE]"
type input "2025"
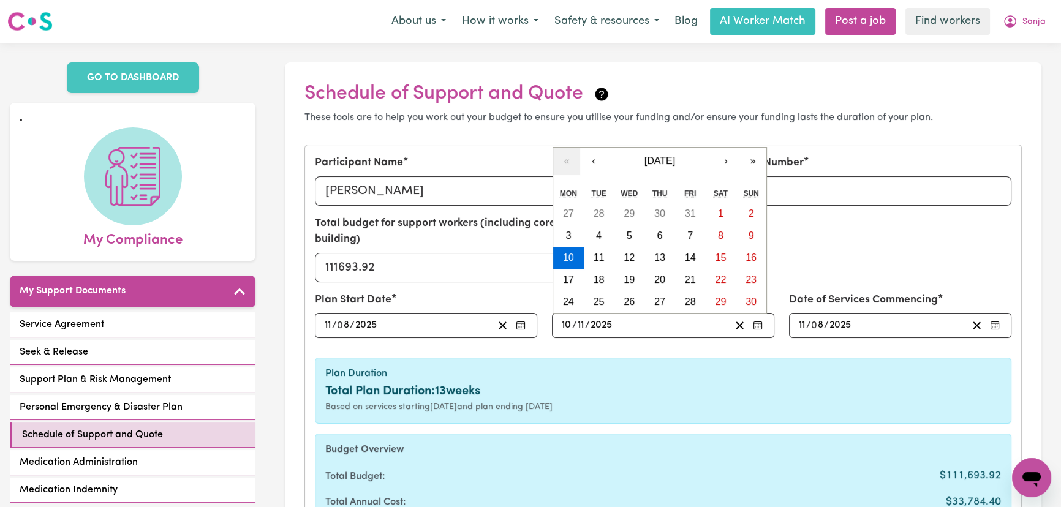
click at [649, 327] on div "Plan End Date [DATE] [DATE] « ‹ [DATE] › » Mon Tue Wed Thu Fri Sat Sun 27 28 29…" at bounding box center [662, 320] width 237 height 56
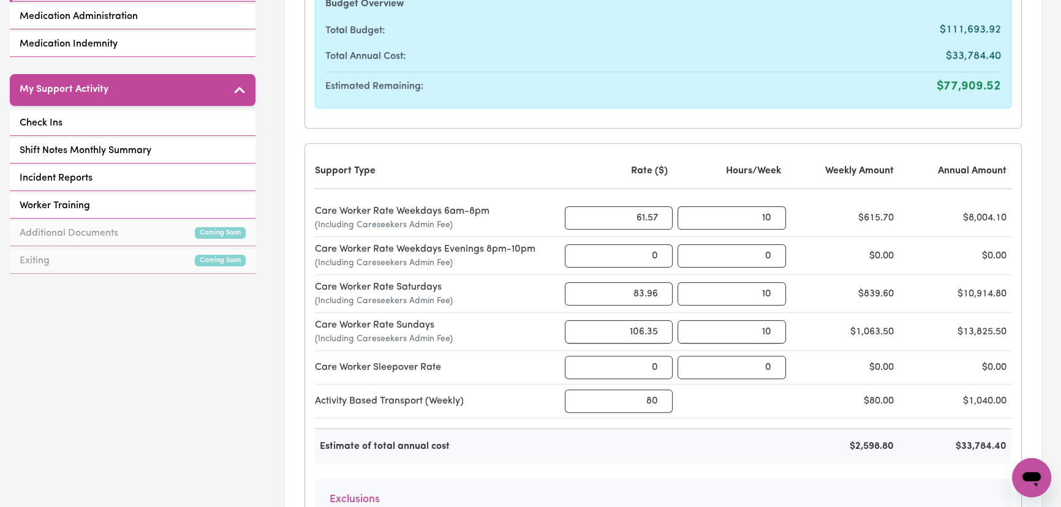
scroll to position [557, 0]
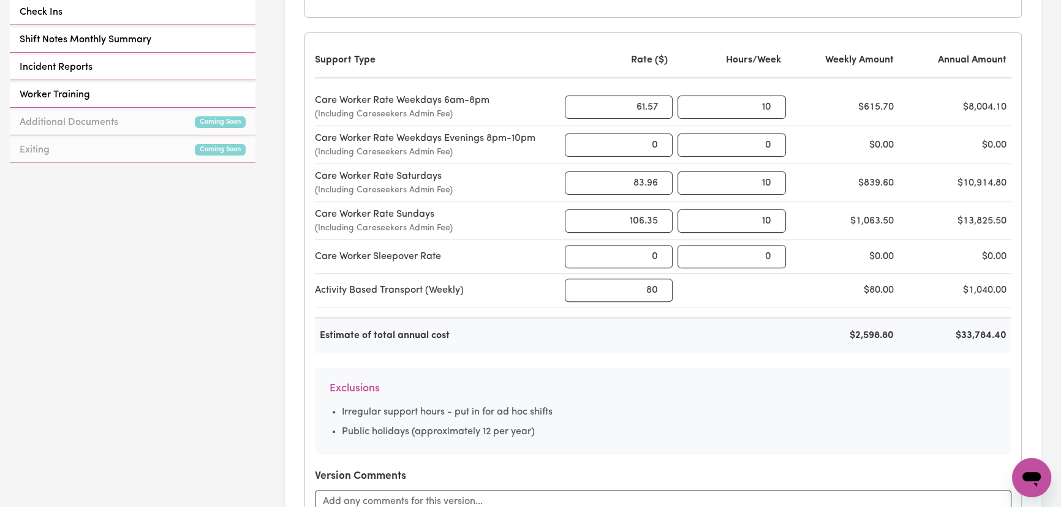
click at [978, 328] on div "$33,784.40" at bounding box center [957, 335] width 108 height 15
copy div "$33,784.40"
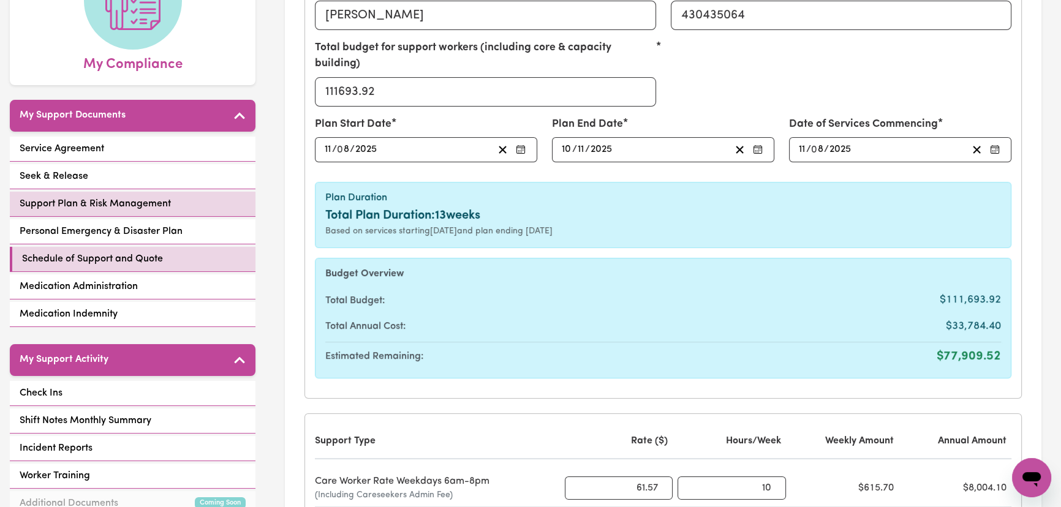
scroll to position [167, 0]
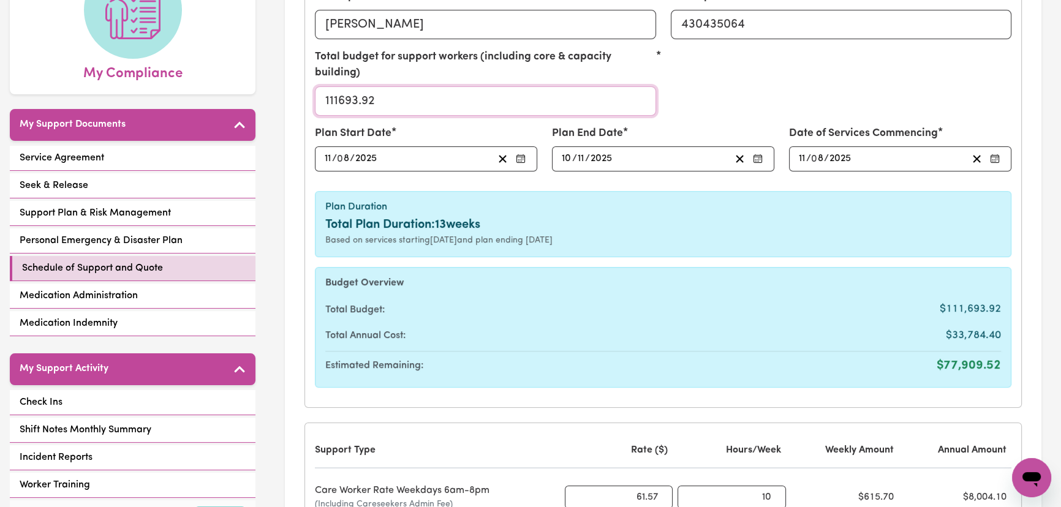
click at [405, 86] on input "111693.92" at bounding box center [485, 100] width 341 height 29
paste input "33784.40"
type input "33784.40"
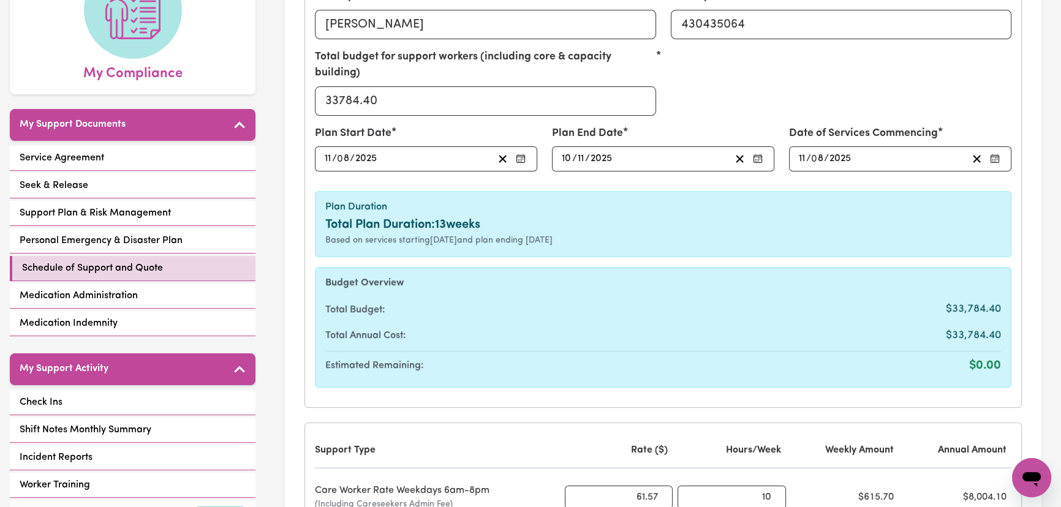
click at [748, 299] on div "Total Budget: $33,784.40" at bounding box center [662, 309] width 675 height 21
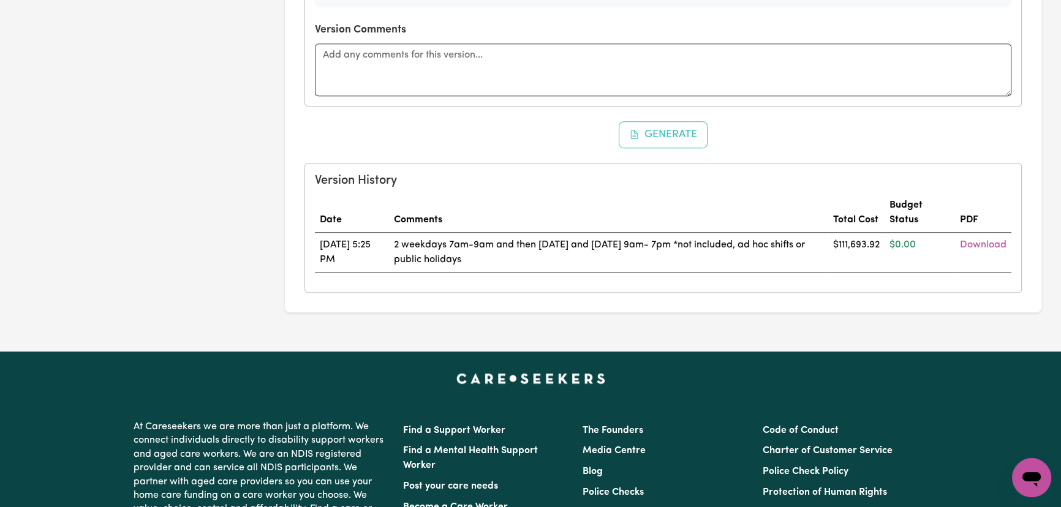
scroll to position [1057, 0]
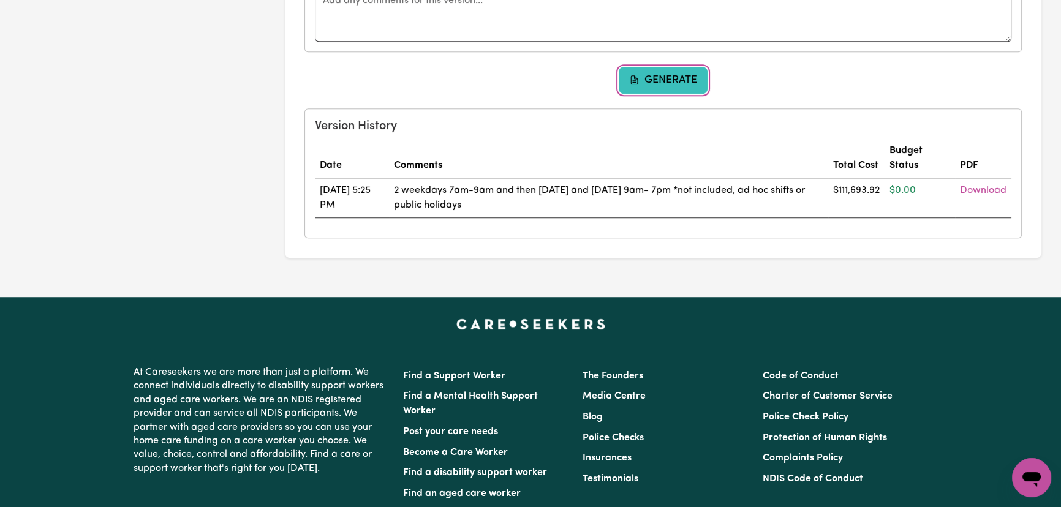
click at [694, 67] on button "Generate" at bounding box center [662, 80] width 89 height 27
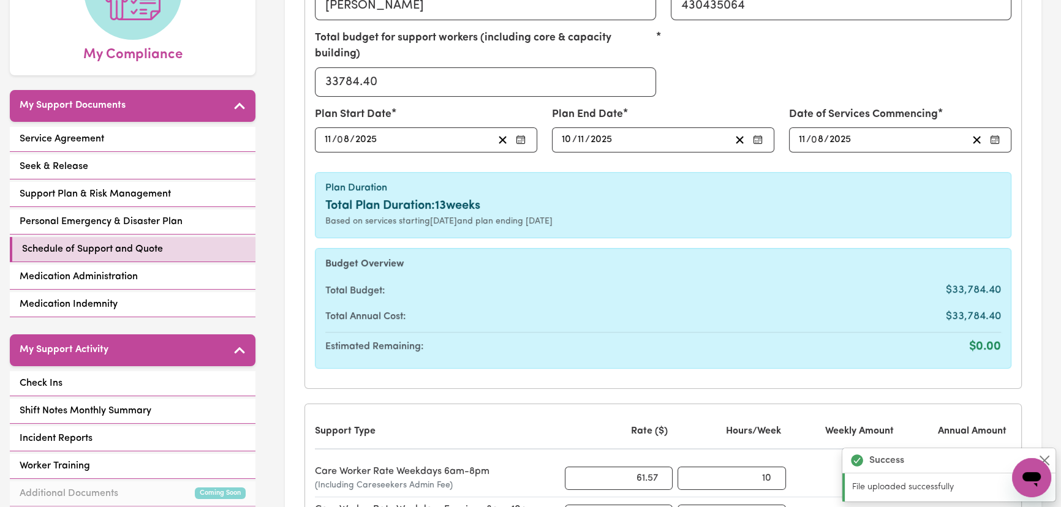
scroll to position [111, 0]
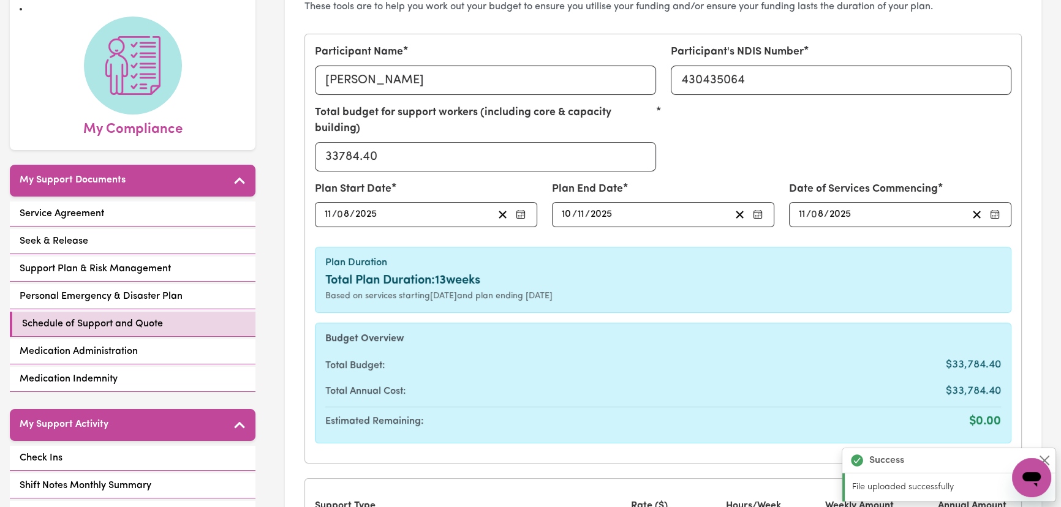
click at [340, 206] on input "8" at bounding box center [343, 214] width 12 height 17
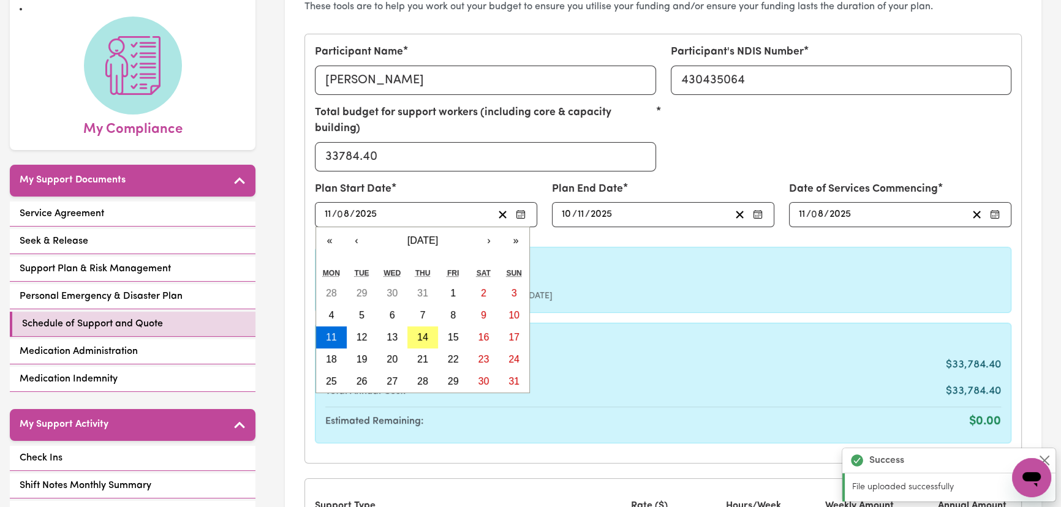
click at [343, 206] on input "8" at bounding box center [343, 214] width 12 height 17
click at [340, 206] on input "8" at bounding box center [343, 214] width 12 height 17
drag, startPoint x: 347, startPoint y: 195, endPoint x: 336, endPoint y: 195, distance: 11.0
click at [336, 206] on div "[DATE] 11 / 0 8 / 2025" at bounding box center [408, 214] width 170 height 17
type input "[DATE]"
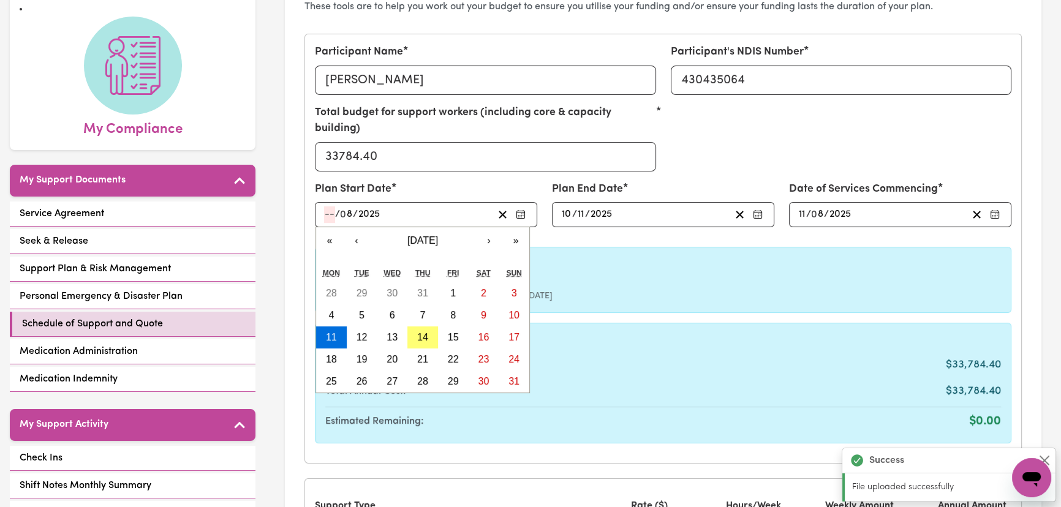
type input "1"
type input "[DATE]"
type input "11"
type input "[DATE]"
type input "1"
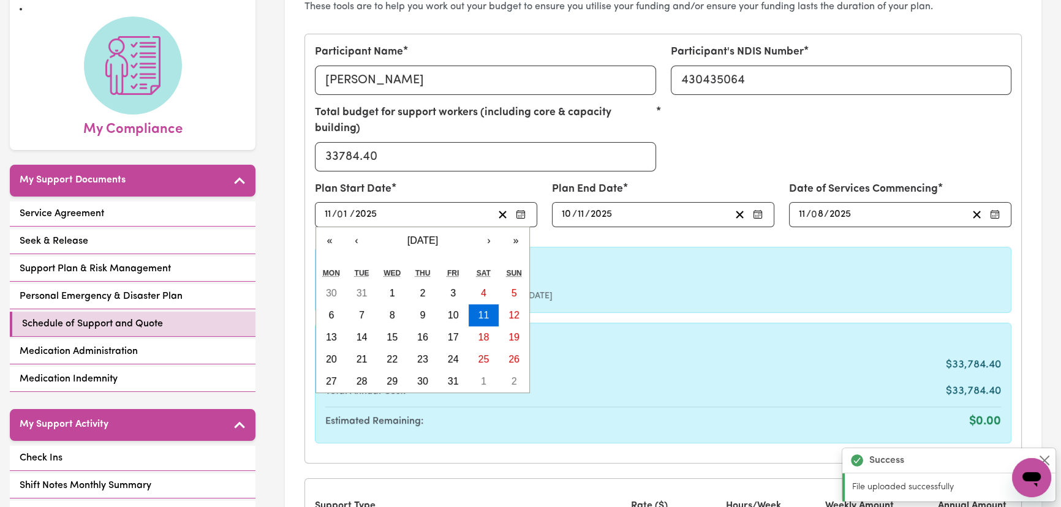
type input "[DATE]"
type input "11"
type input "[DATE]"
type input "11"
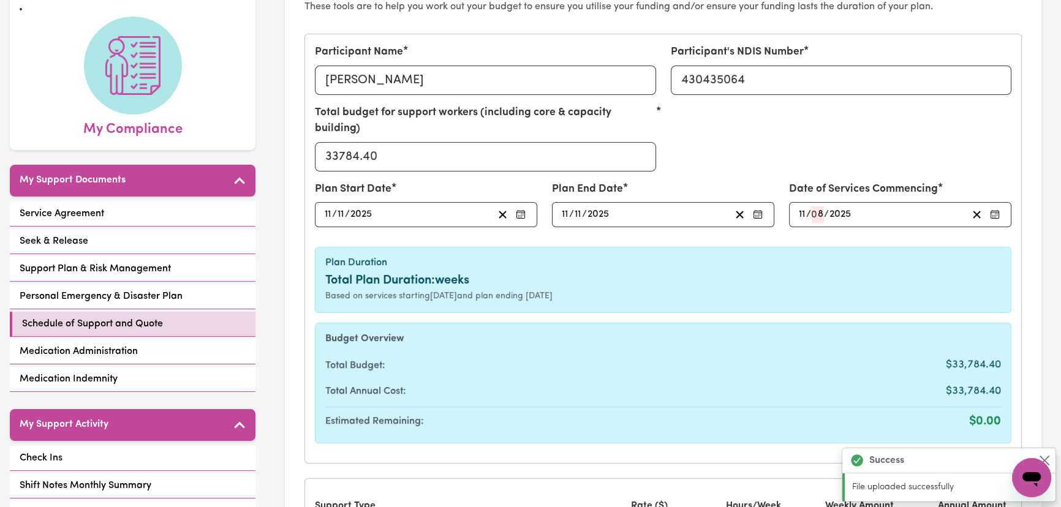
drag, startPoint x: 569, startPoint y: 197, endPoint x: 549, endPoint y: 197, distance: 19.6
click at [549, 197] on div "Plan End Date [DATE] [DATE] « ‹ [DATE] › » Mon Tue Wed Thu Fri Sat Sun 27 28 29…" at bounding box center [662, 209] width 237 height 56
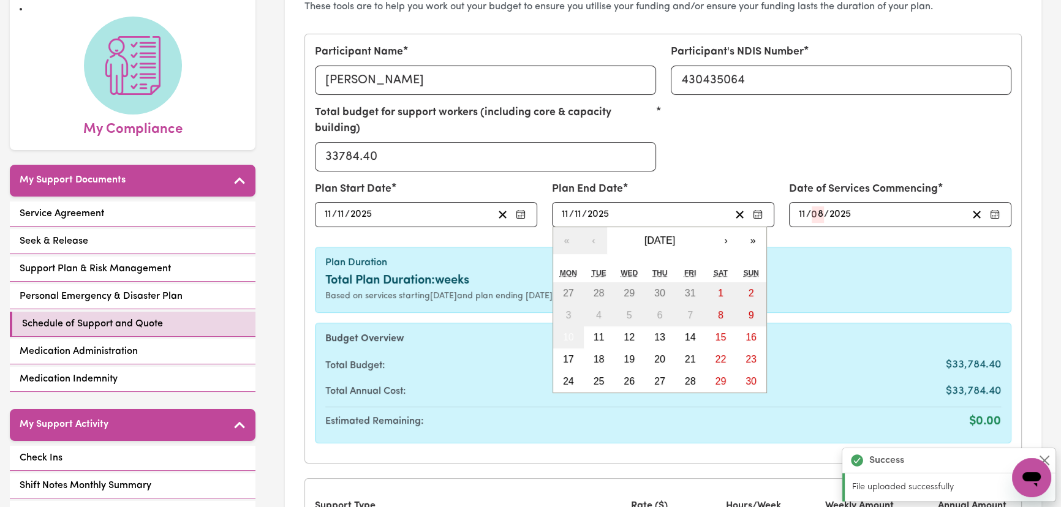
click at [581, 206] on input "11" at bounding box center [578, 214] width 8 height 17
type input "02"
click at [569, 209] on span "/" at bounding box center [571, 214] width 5 height 11
click at [566, 206] on input "11" at bounding box center [565, 214] width 8 height 17
type input "10"
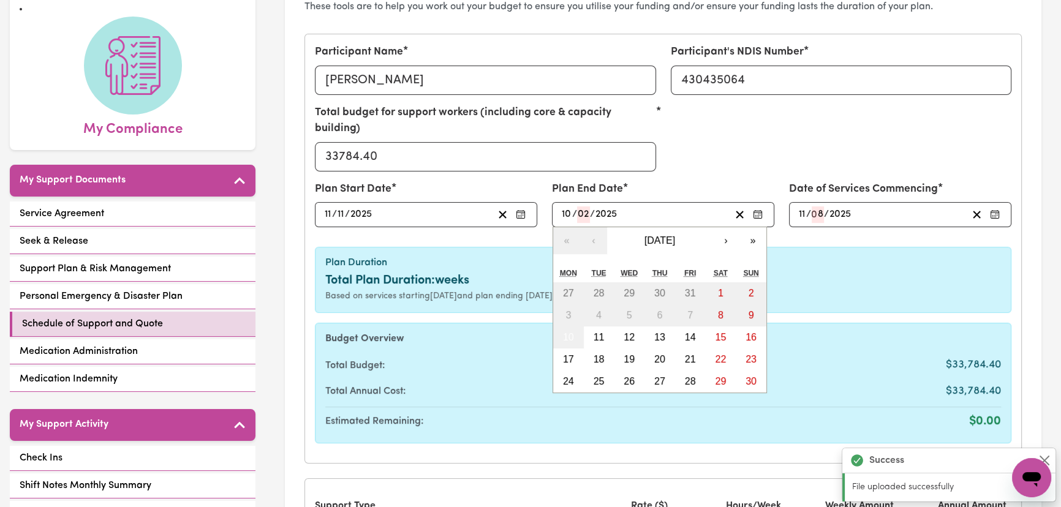
click at [613, 206] on input "2025" at bounding box center [606, 214] width 23 height 17
type input "202"
type input "[DATE]"
type input "2"
type input "2026"
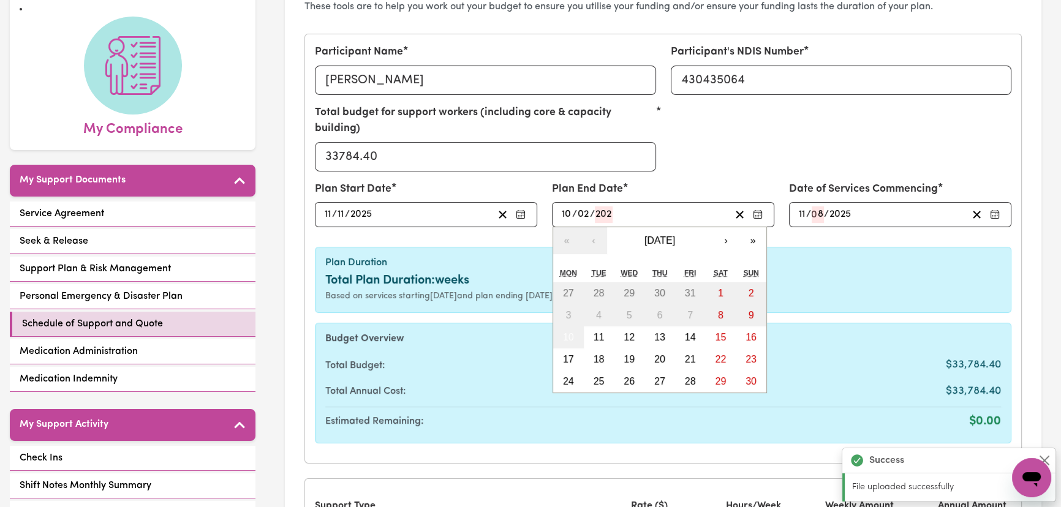
type input "[DATE]"
type input "11"
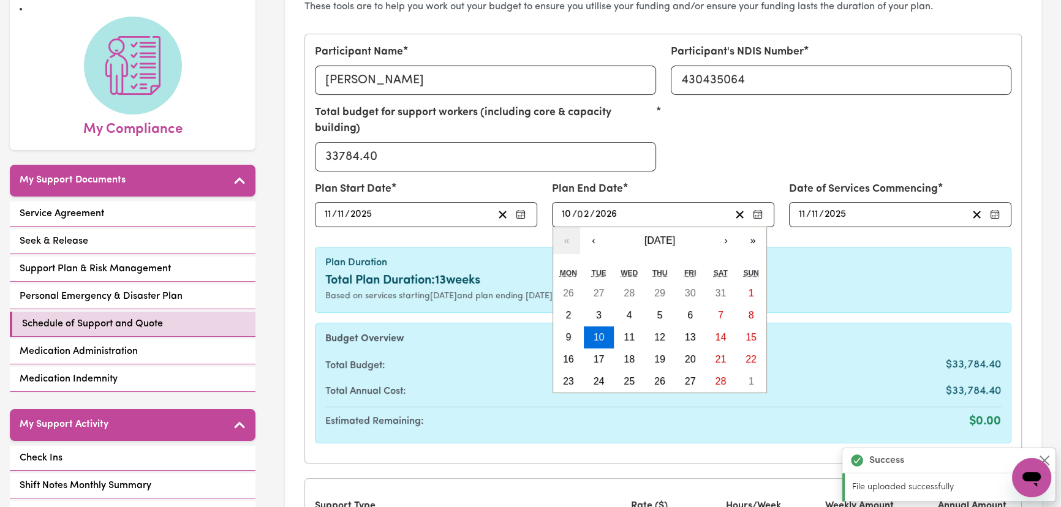
type input "2026"
click at [831, 224] on div "Participant Name [PERSON_NAME] Participant's NDIS Number 430435064 Total budget…" at bounding box center [663, 248] width 716 height 429
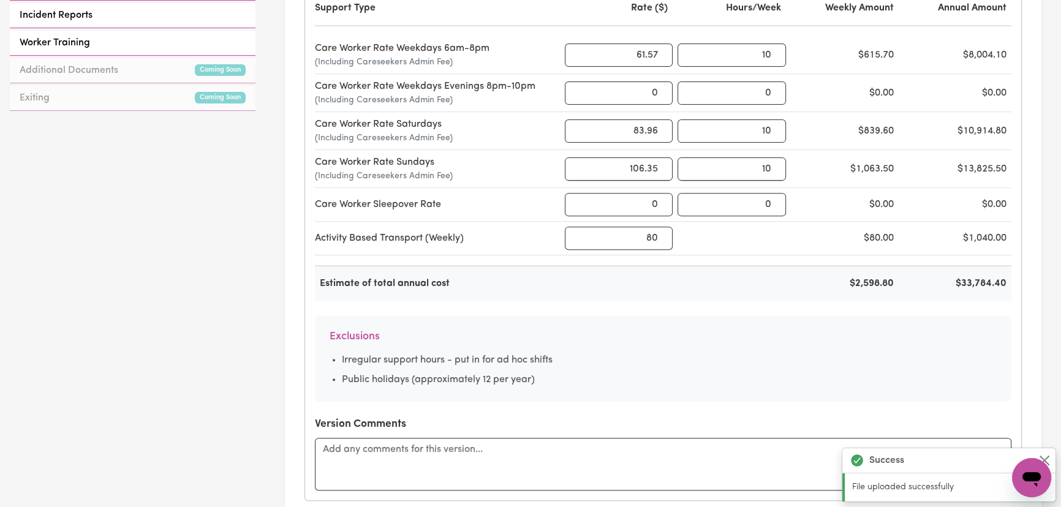
scroll to position [612, 0]
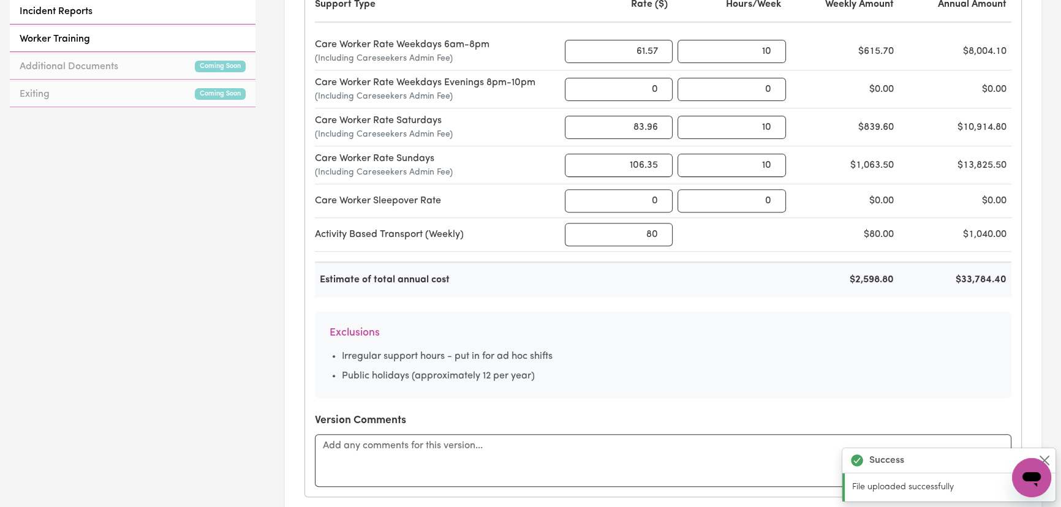
click at [982, 272] on div "$33,784.40" at bounding box center [957, 279] width 108 height 15
copy div "$33,784.40"
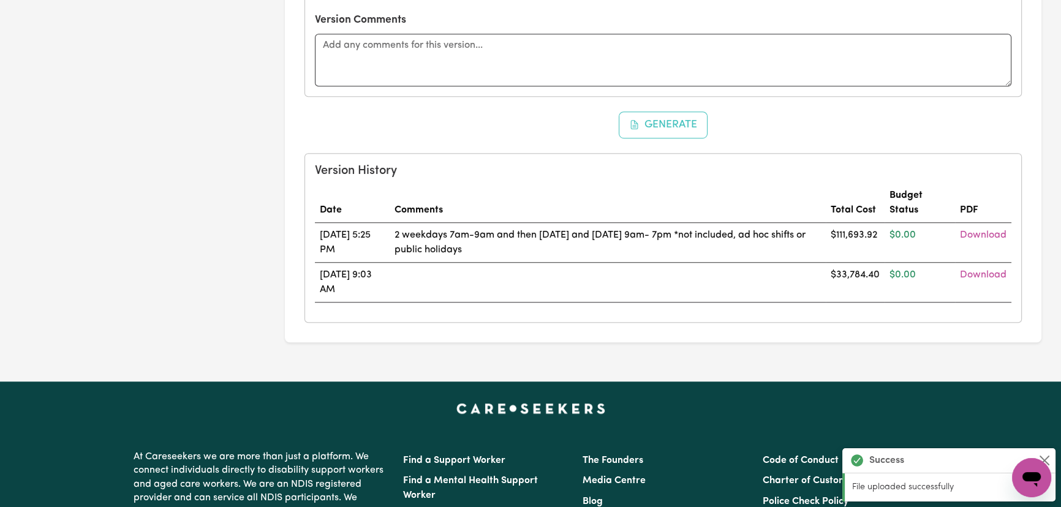
scroll to position [1057, 0]
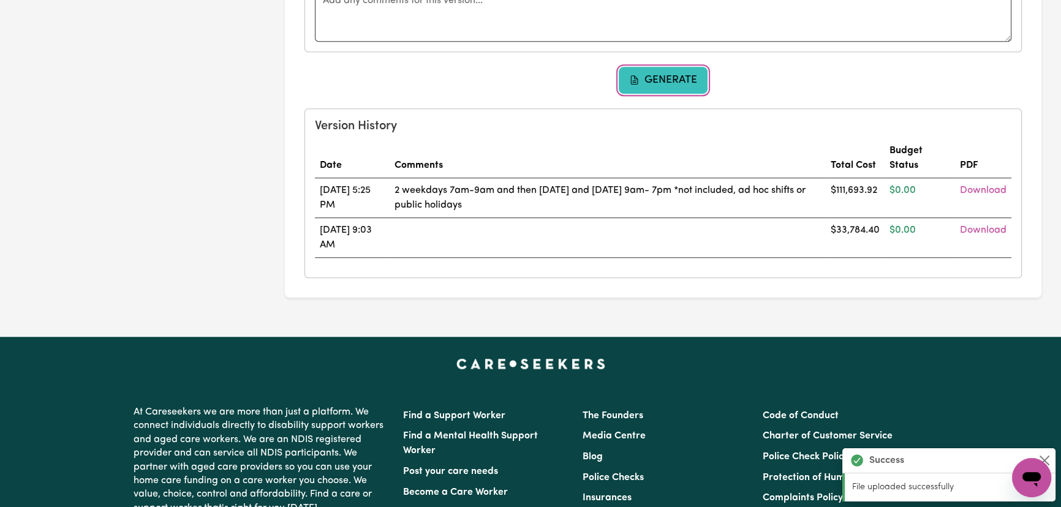
click at [649, 67] on button "Generate" at bounding box center [662, 80] width 89 height 27
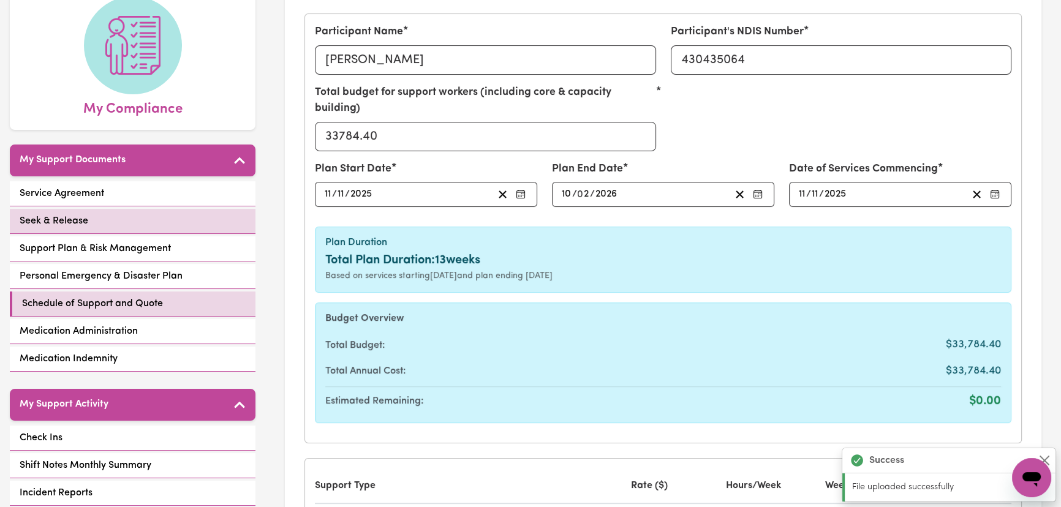
scroll to position [111, 0]
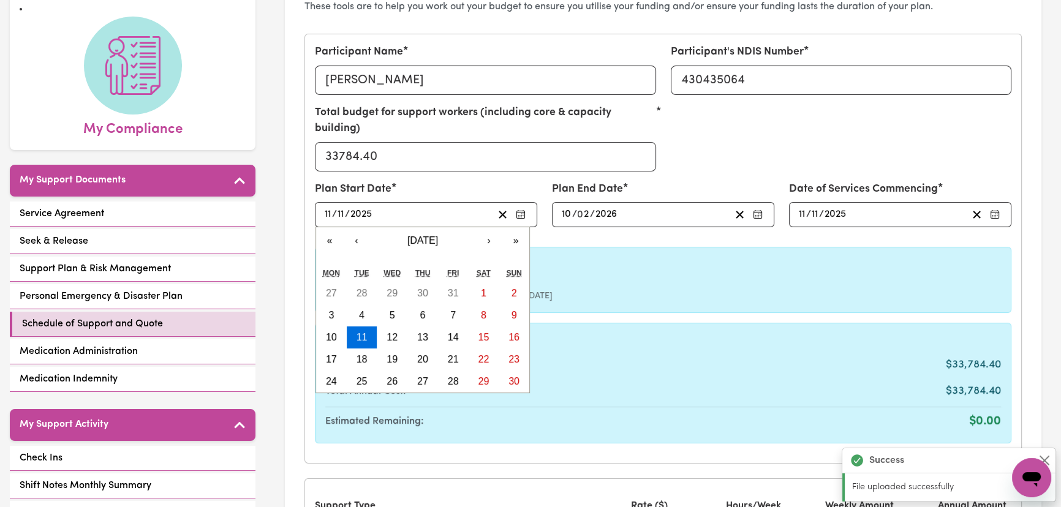
click at [324, 206] on input "11" at bounding box center [328, 214] width 8 height 17
type input "[DATE]"
type input "1"
type input "[DATE]"
type input "11"
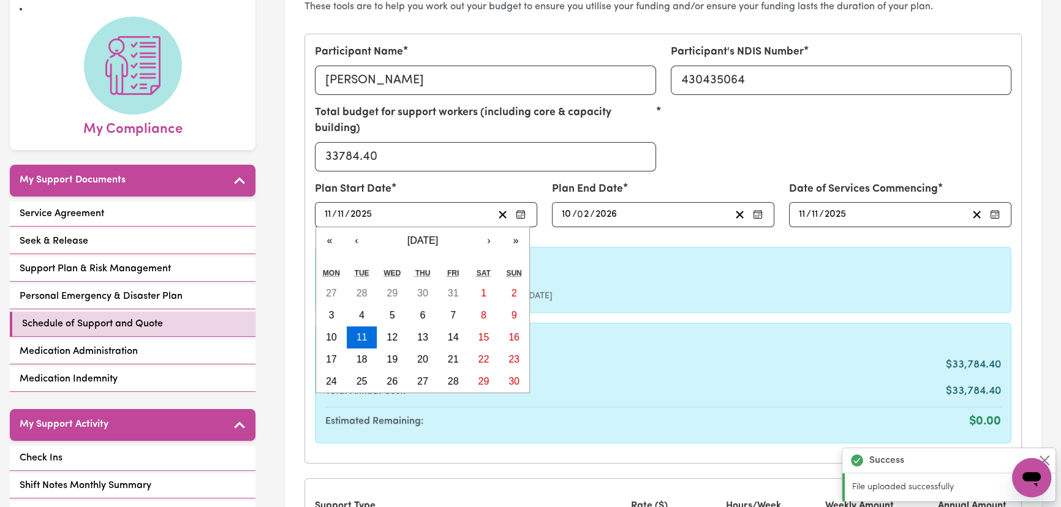
type input "0"
type input "[DATE]"
type input "2"
type input "0002-02-11"
type input "2"
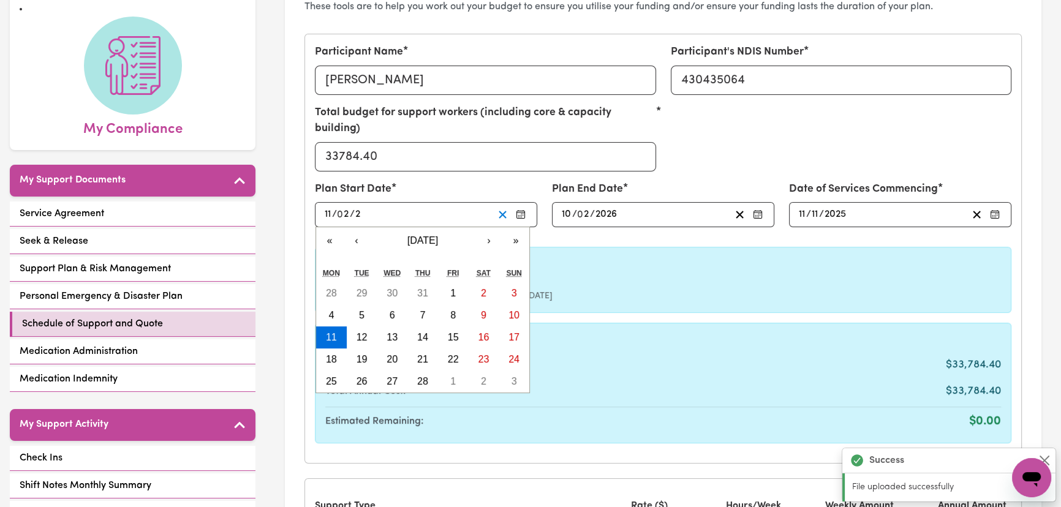
type input "0020-02-11"
type input "20"
type input "0202-02-11"
type input "202"
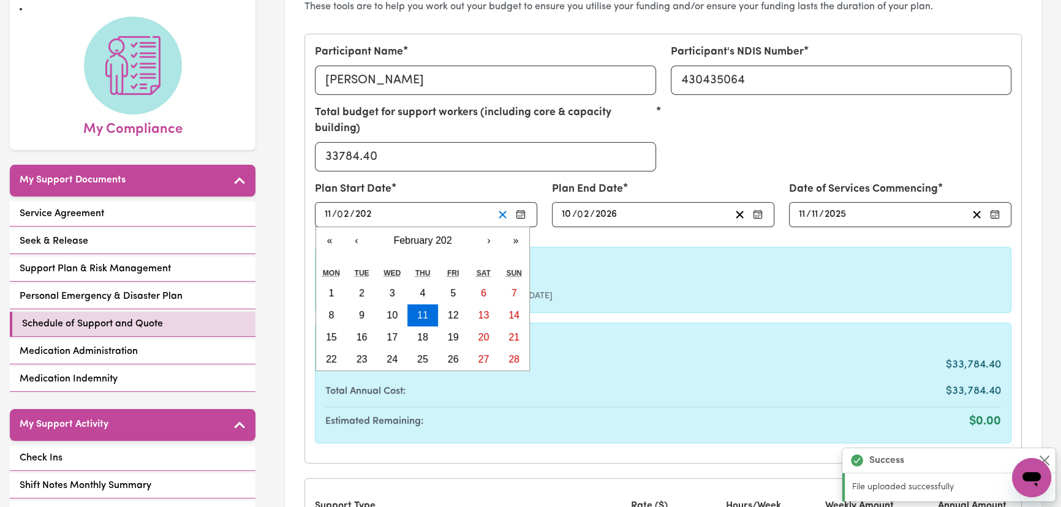
type input "[DATE]"
type input "2026"
type input "[DATE]"
type input "11"
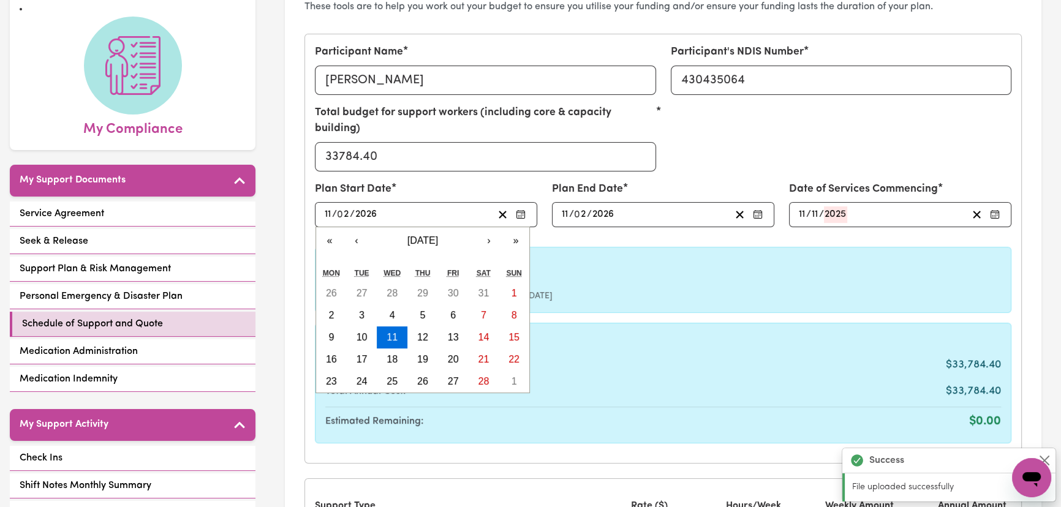
type input "2026"
click at [562, 206] on input "11" at bounding box center [565, 214] width 8 height 17
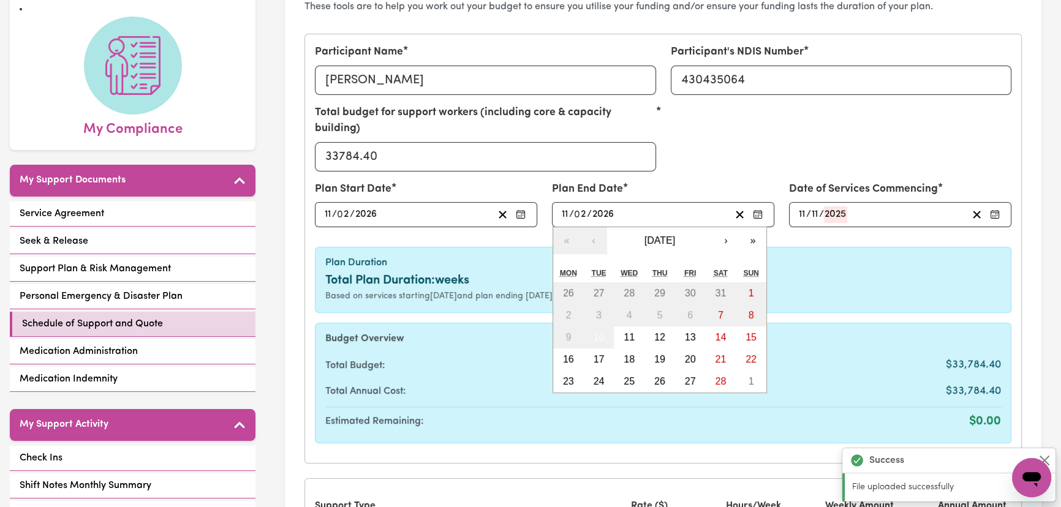
type input "2"
type input "10"
type input "0"
type input "[DATE]"
type input "5"
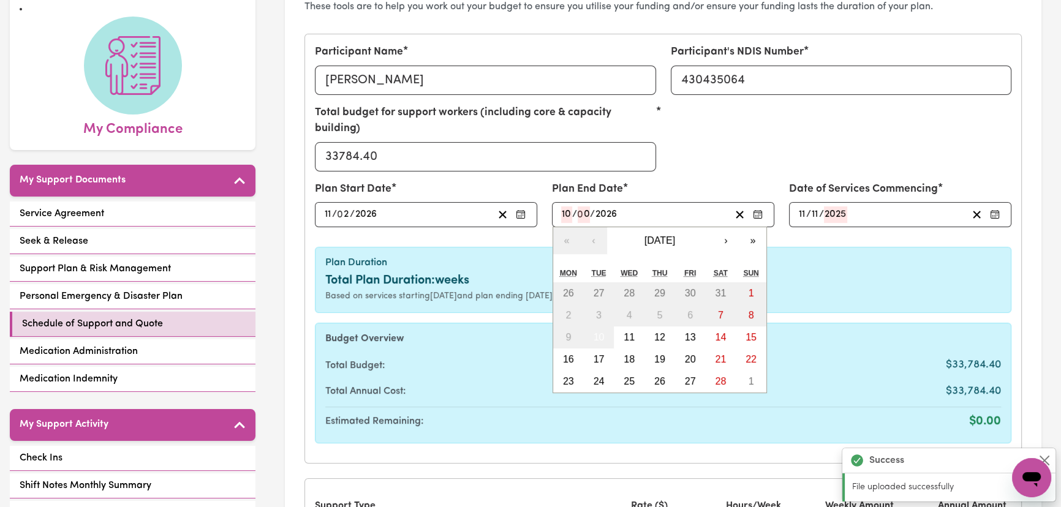
type input "[DATE]"
type input "2"
type input "2026"
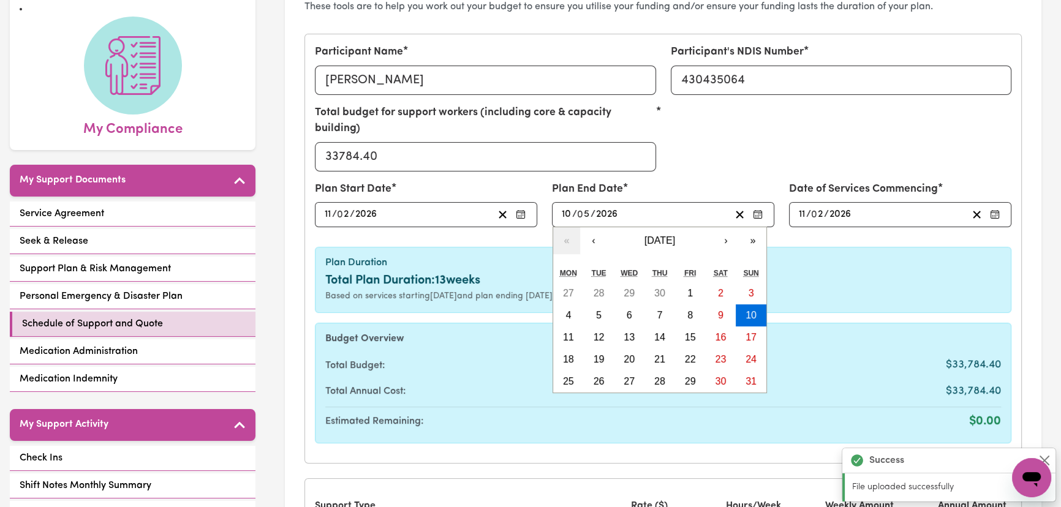
type input "5"
click at [689, 181] on div "Plan End Date [DATE] 10 / 0 5 / 2026 « ‹ [DATE] › » Mon Tue Wed Thu Fri Sat Sun…" at bounding box center [663, 204] width 222 height 46
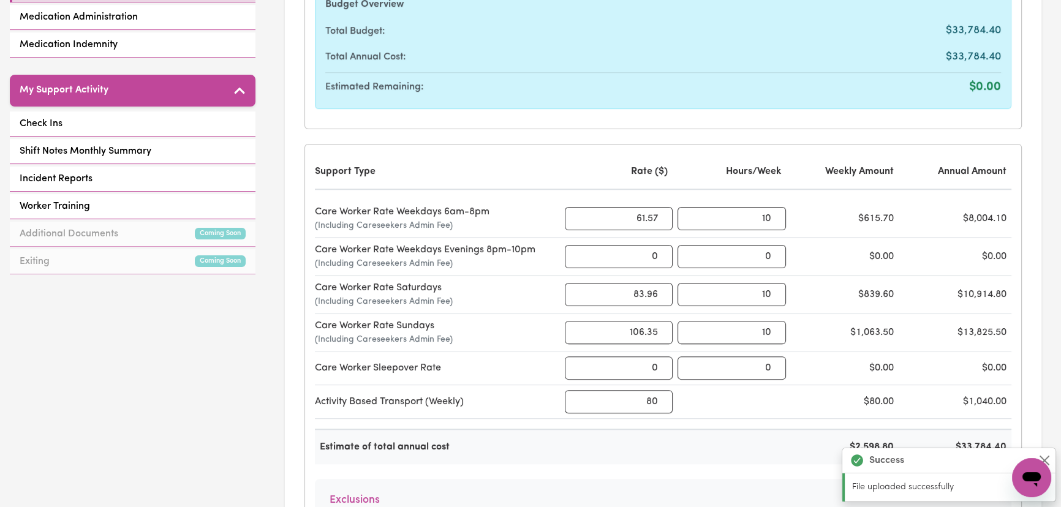
scroll to position [779, 0]
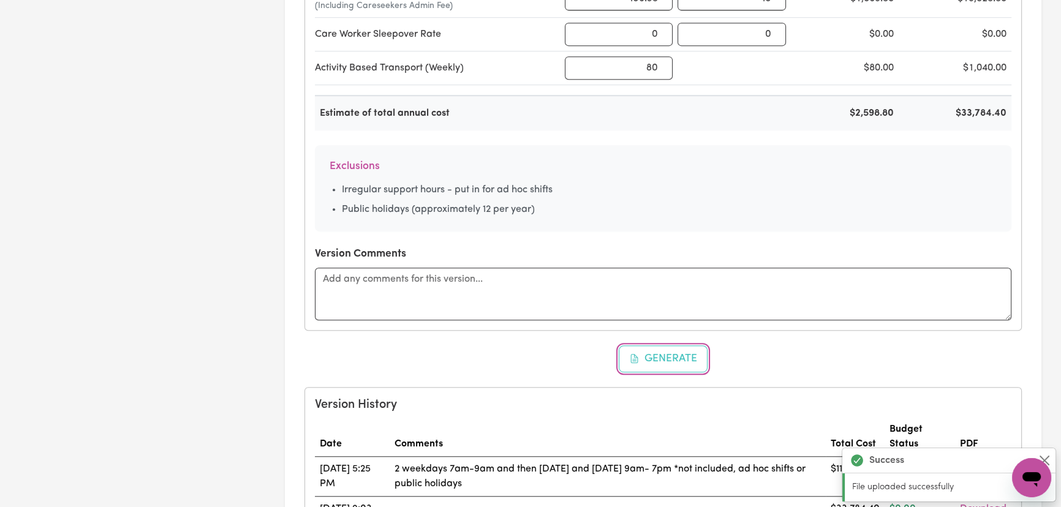
click at [683, 345] on button "Generate" at bounding box center [662, 358] width 89 height 27
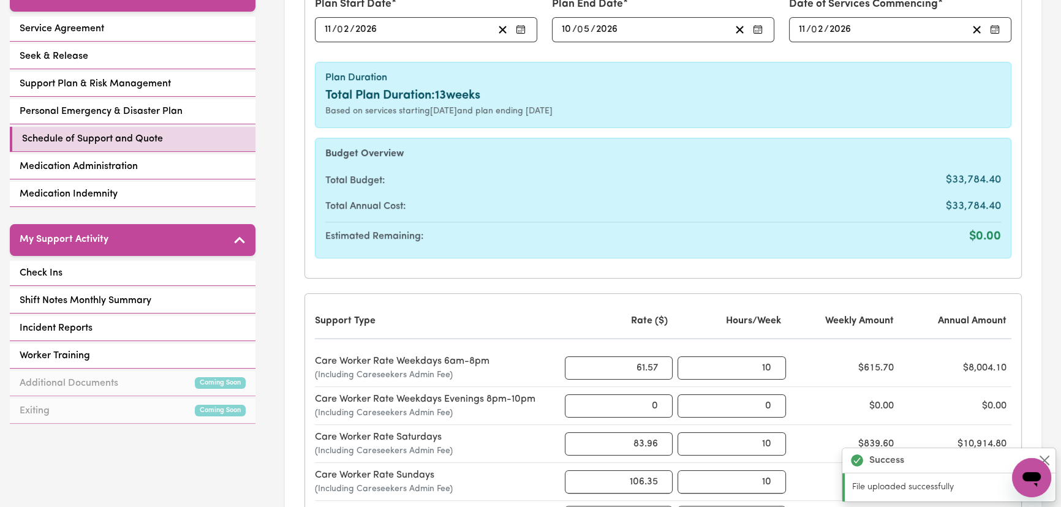
scroll to position [167, 0]
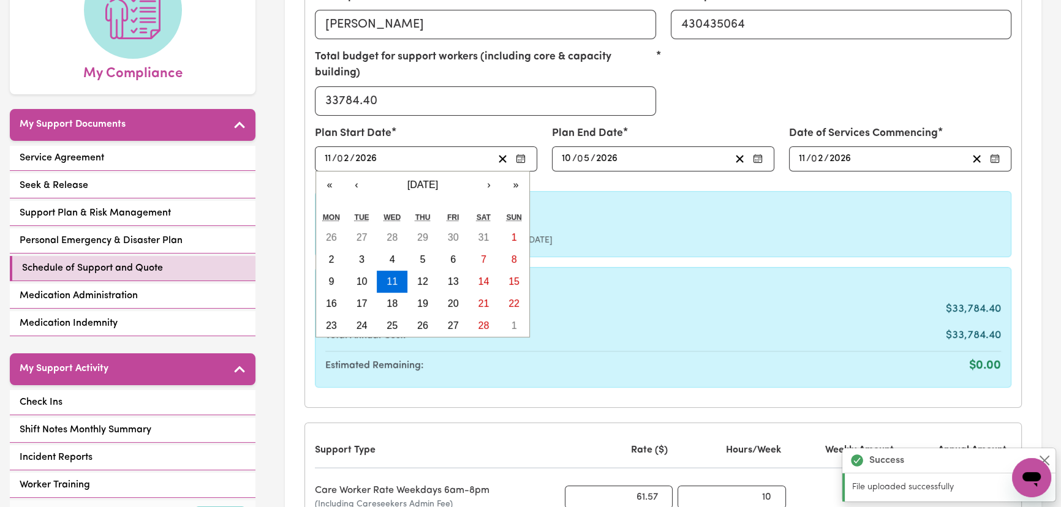
click at [347, 151] on input "2" at bounding box center [343, 159] width 12 height 17
type input "[DATE]"
type input "5"
type input "[DATE]"
type input "11"
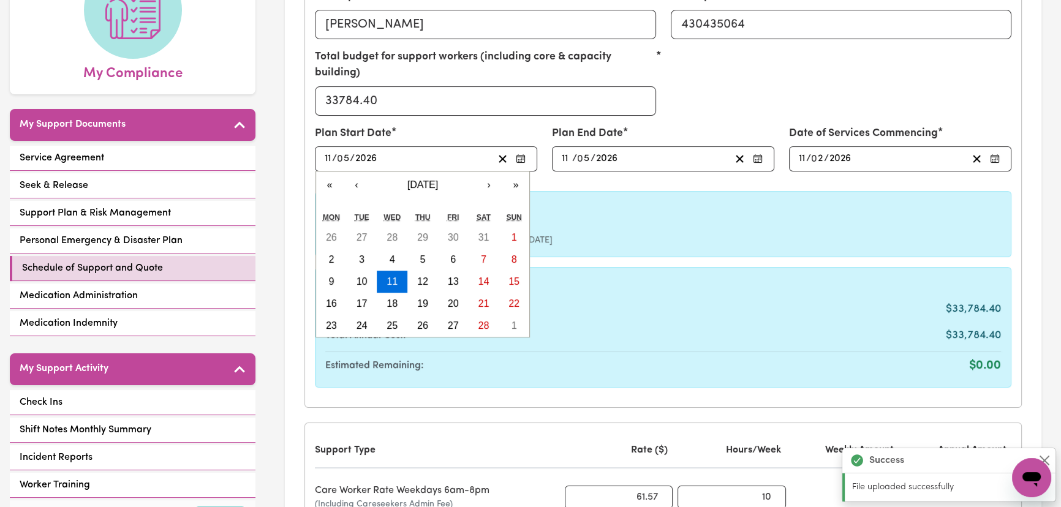
type input "5"
click at [581, 168] on div "Participant Name [PERSON_NAME] Participant's NDIS Number 430435064 Total budget…" at bounding box center [663, 193] width 716 height 429
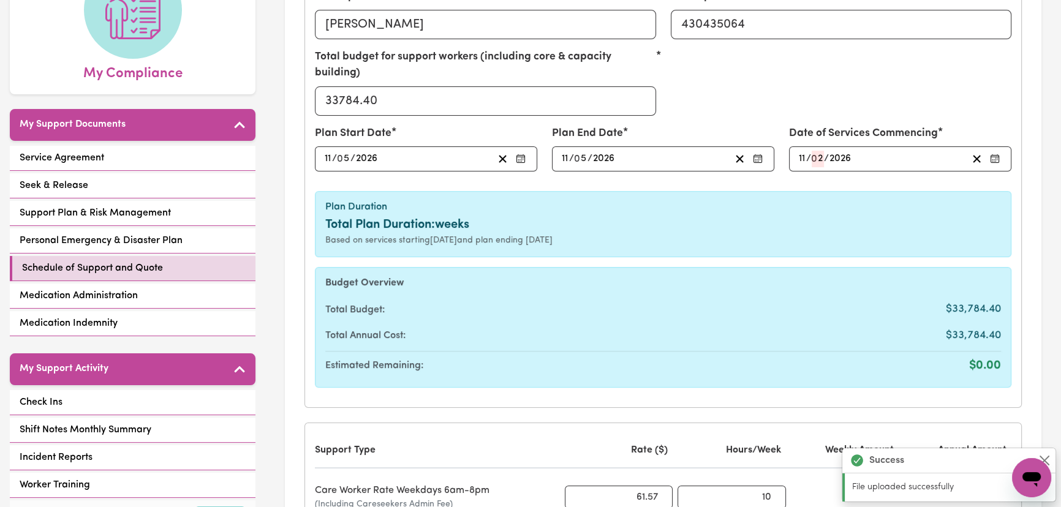
click at [563, 151] on input "11" at bounding box center [565, 159] width 8 height 17
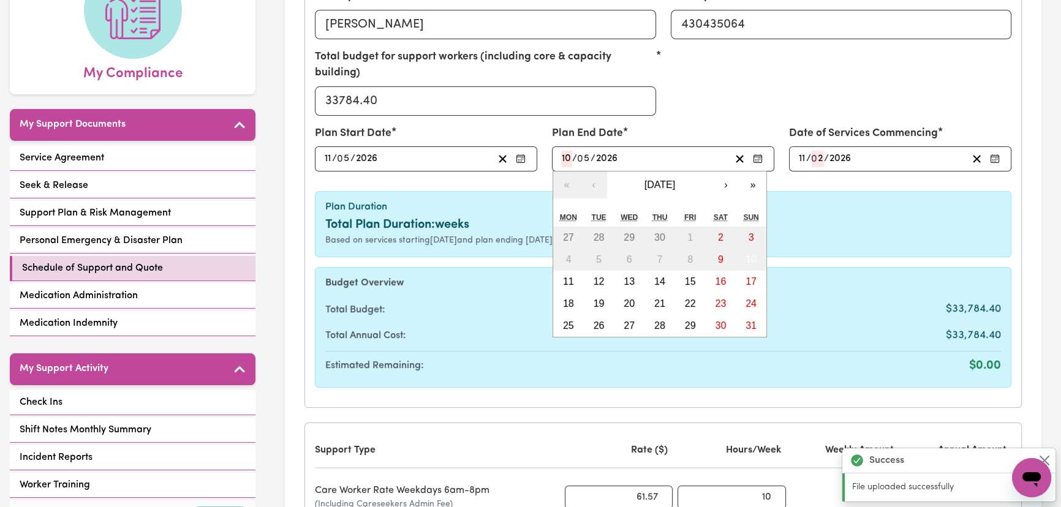
type input "10"
type input "[DATE]"
type input "8"
type input "[DATE]"
type input "5"
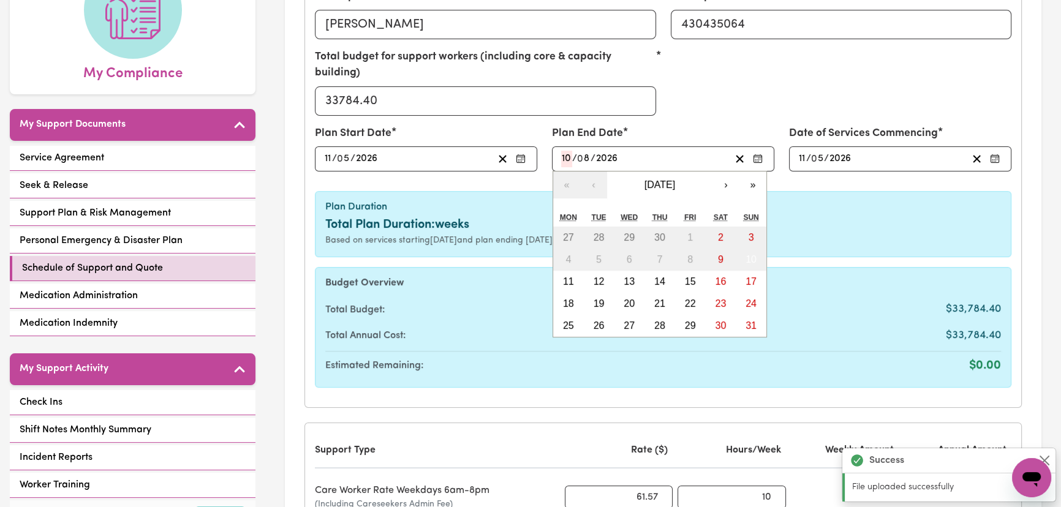
type input "8"
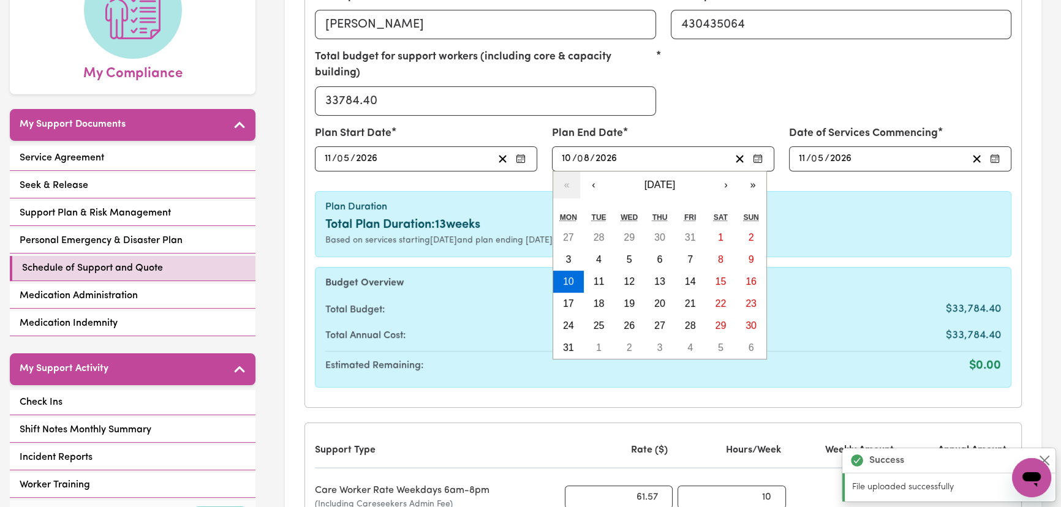
click at [809, 191] on div "Plan Duration Total Plan Duration: 13 weeks Based on services starting [DATE] a…" at bounding box center [663, 224] width 696 height 66
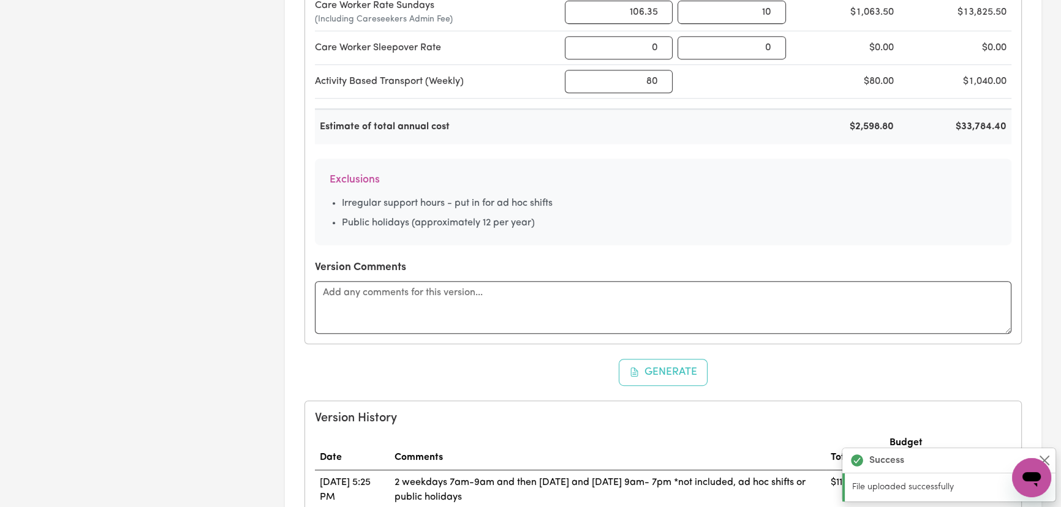
scroll to position [835, 0]
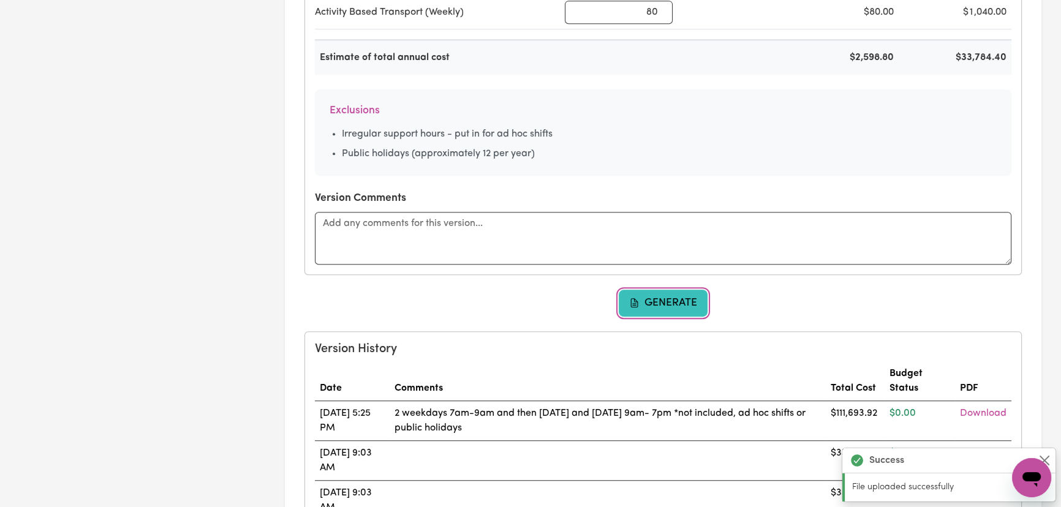
click at [662, 290] on button "Generate" at bounding box center [662, 303] width 89 height 27
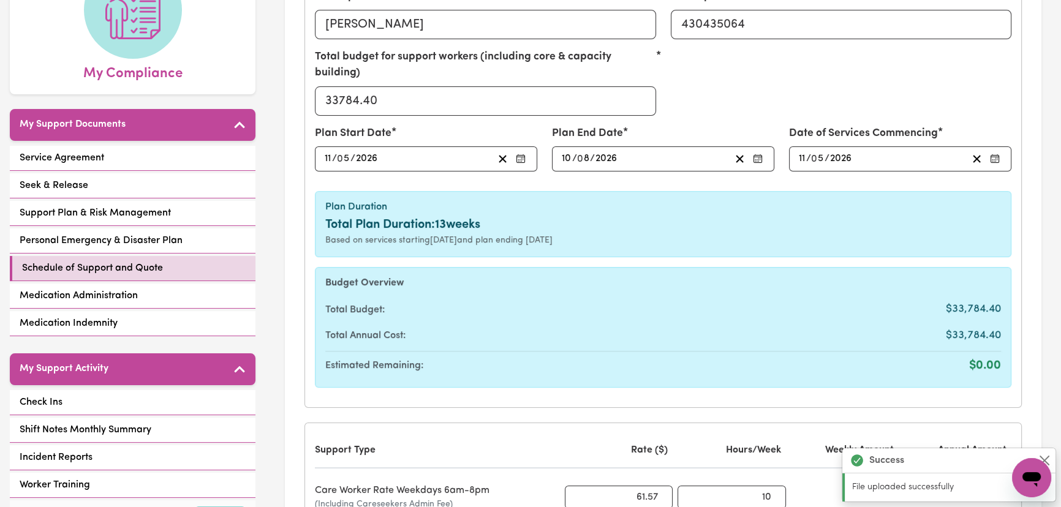
scroll to position [0, 0]
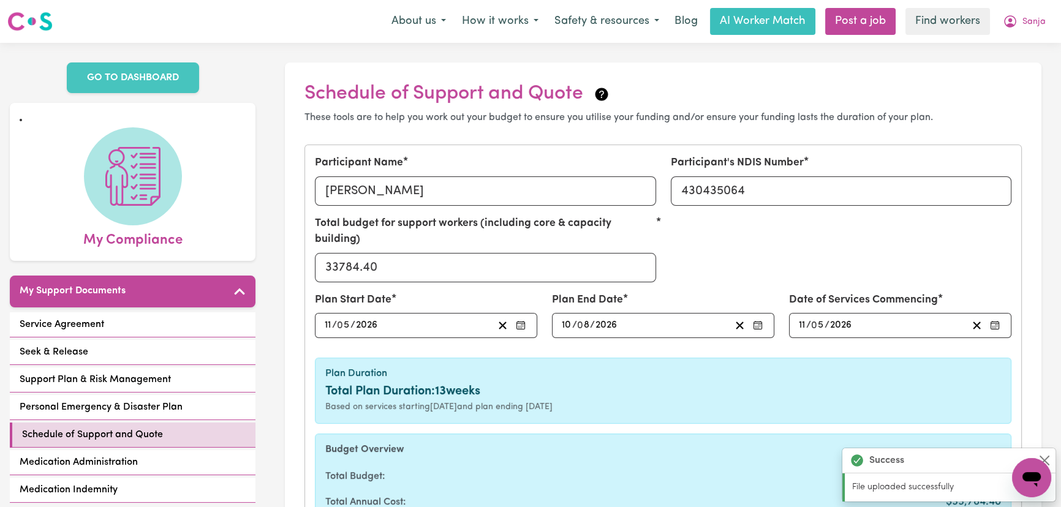
click at [343, 317] on input "5" at bounding box center [343, 325] width 13 height 17
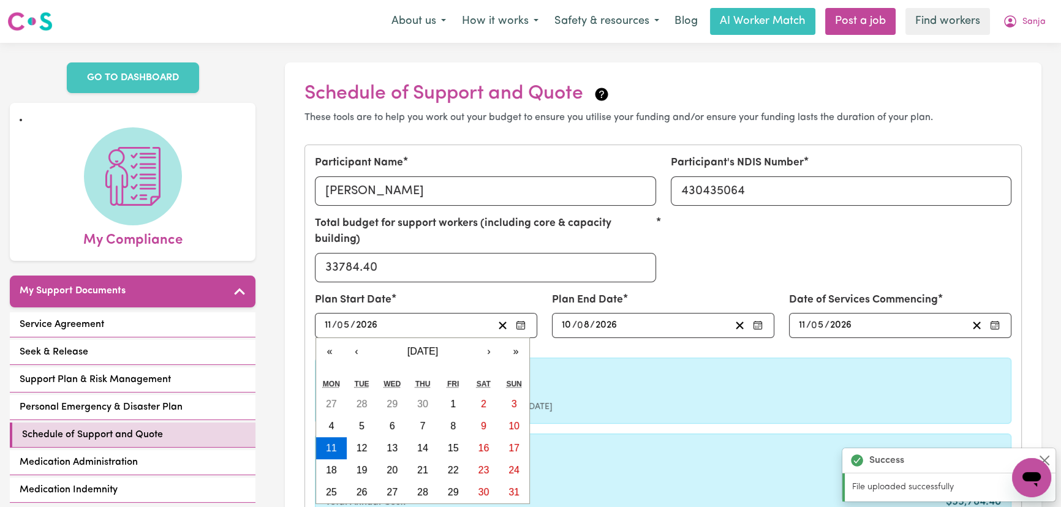
type input "[DATE]"
type input "8"
type input "[DATE]"
type input "11"
type input "8"
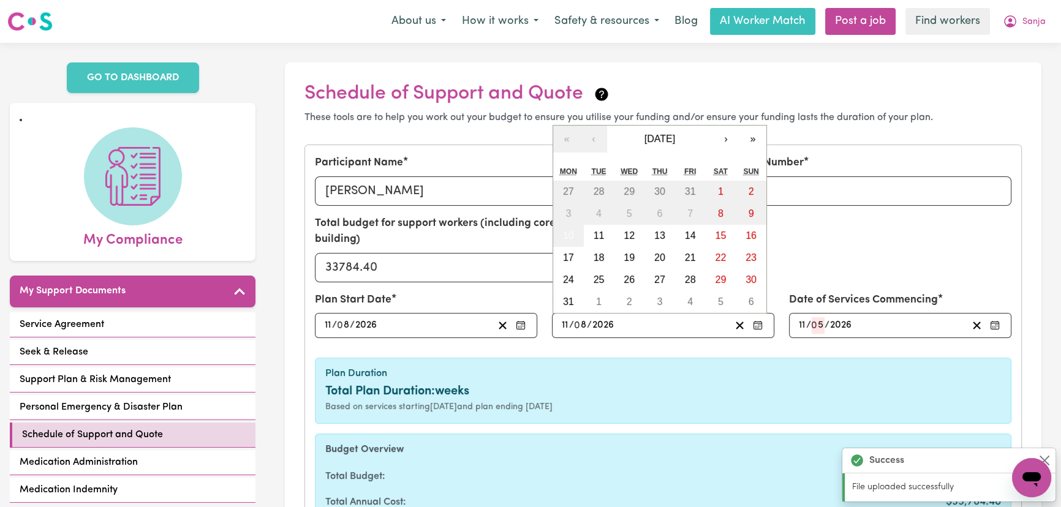
click at [566, 317] on input "11" at bounding box center [565, 325] width 8 height 17
type input "10"
type input "1"
type input "[DATE]"
type input "11"
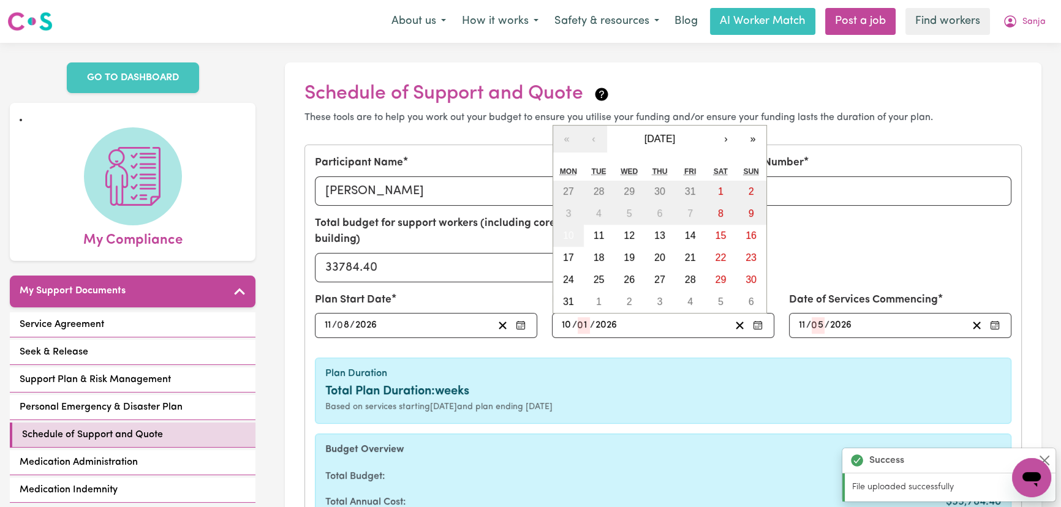
type input "[DATE]"
type input "8"
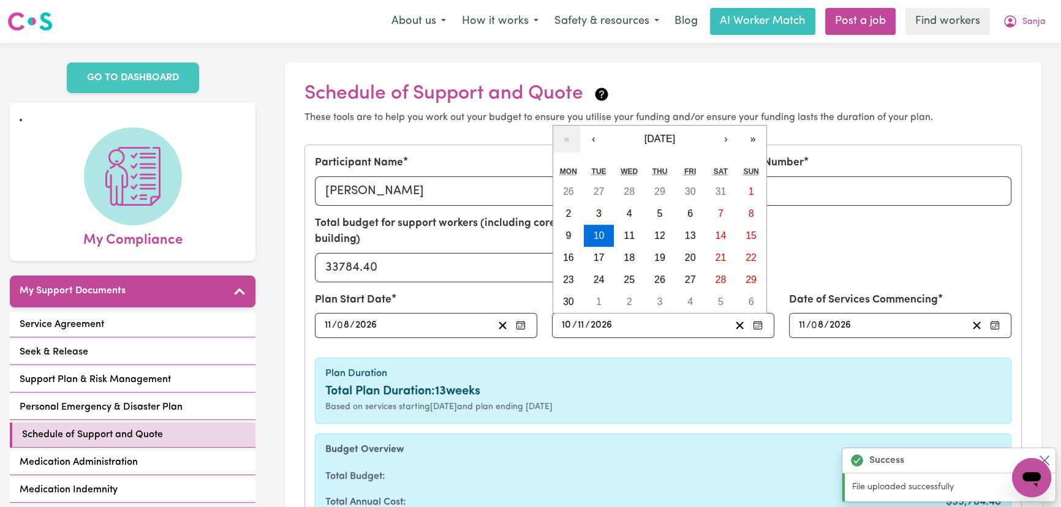
type input "11"
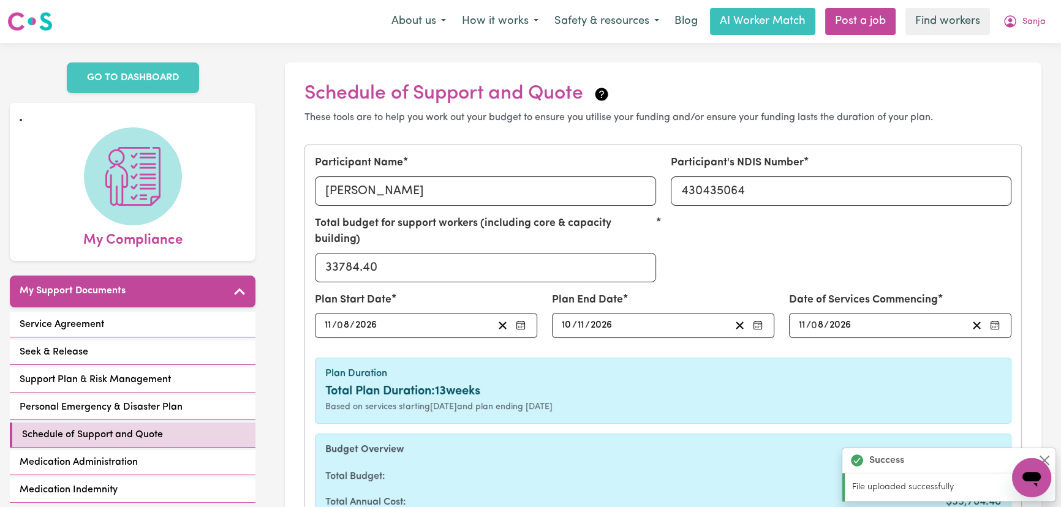
click at [667, 358] on div "Plan Duration Total Plan Duration: 13 weeks Based on services starting [DATE] a…" at bounding box center [663, 391] width 696 height 66
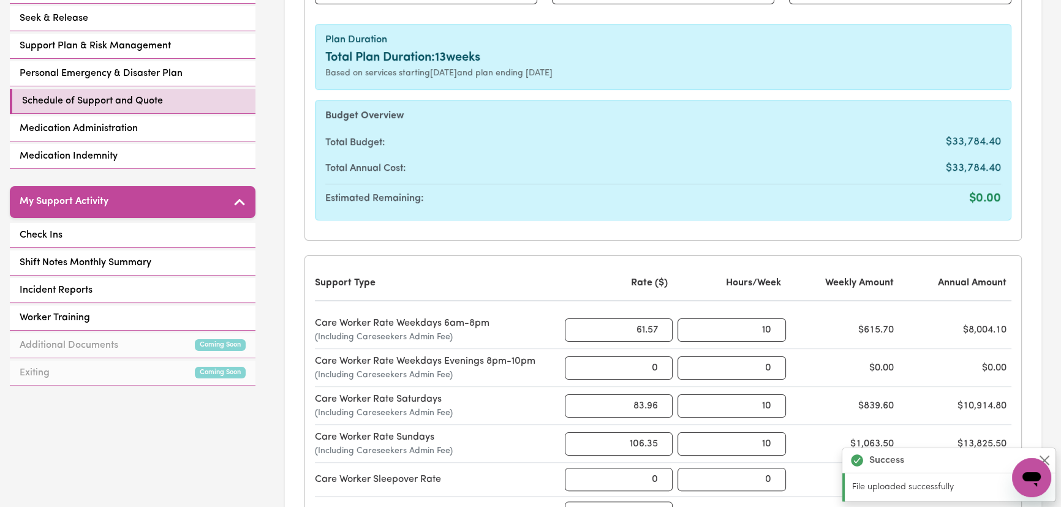
scroll to position [667, 0]
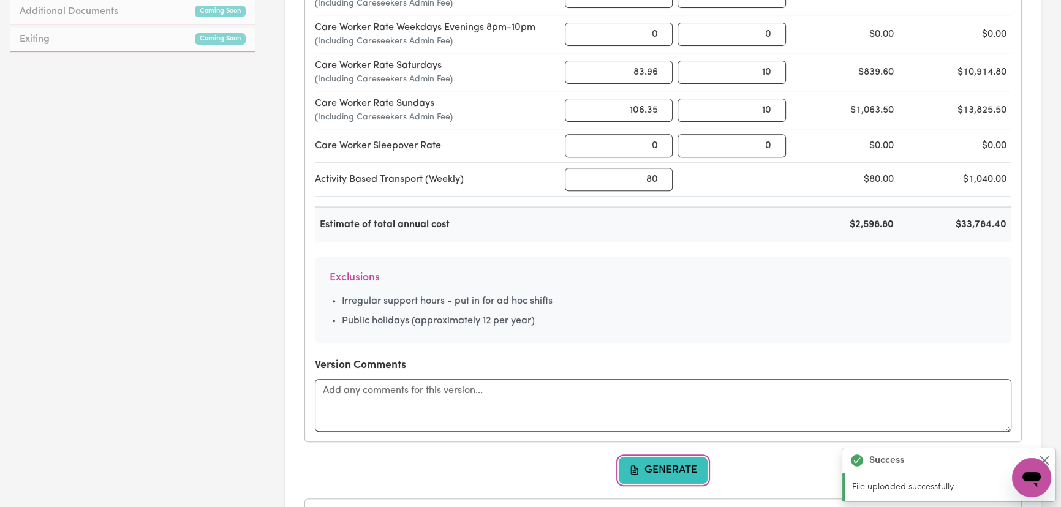
click at [633, 465] on icon "button" at bounding box center [634, 469] width 7 height 9
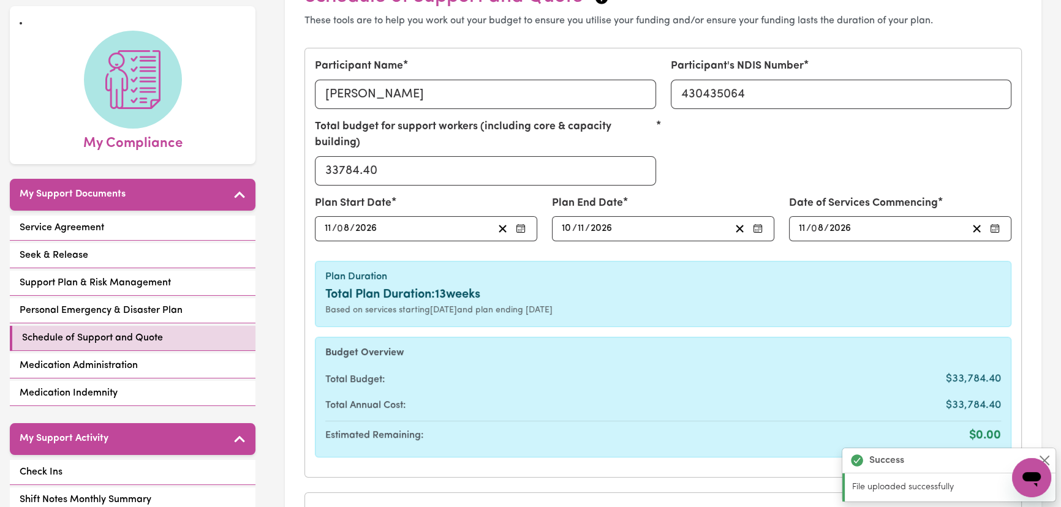
scroll to position [0, 0]
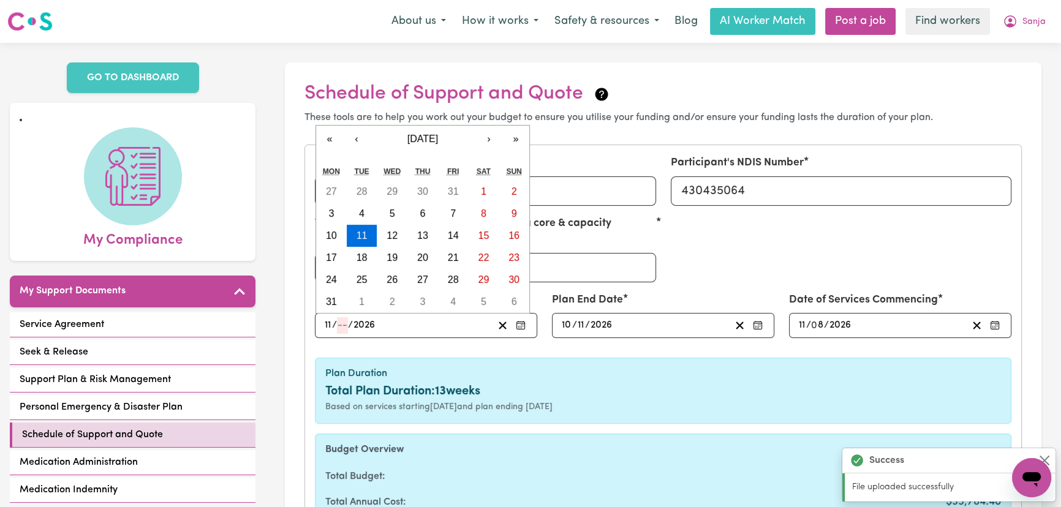
type input "[DATE]"
type input "1"
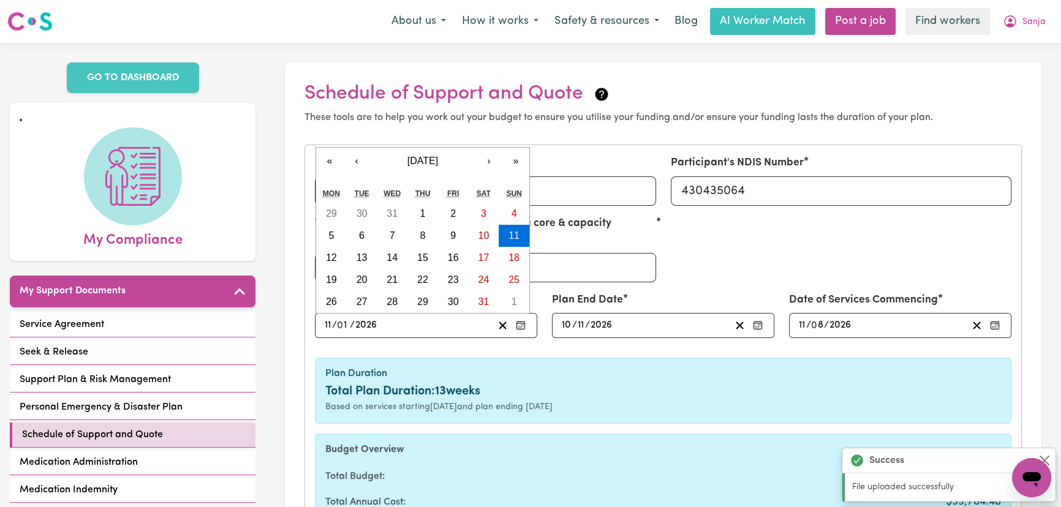
type input "[DATE]"
type input "11"
type input "[DATE]"
type input "11"
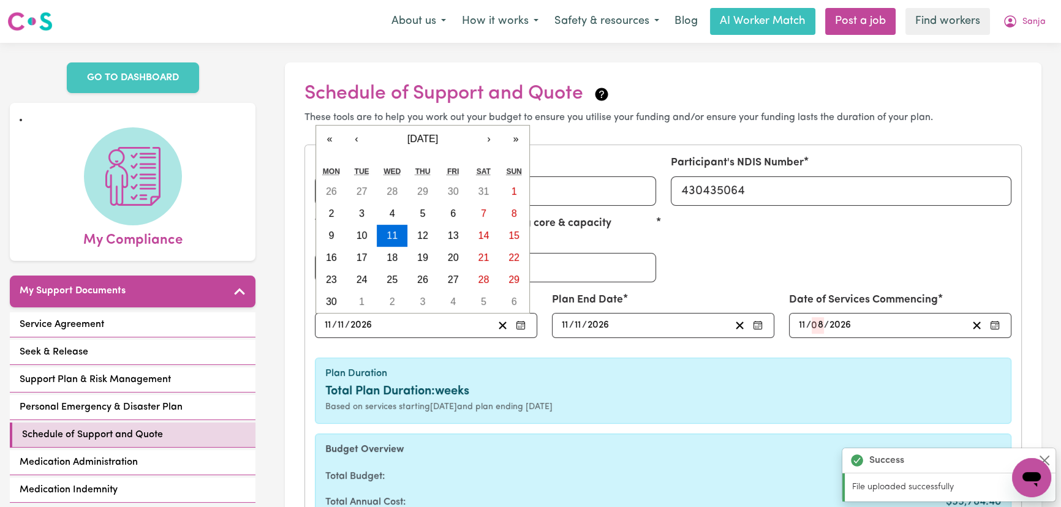
click at [661, 368] on h6 "Plan Duration" at bounding box center [662, 374] width 675 height 12
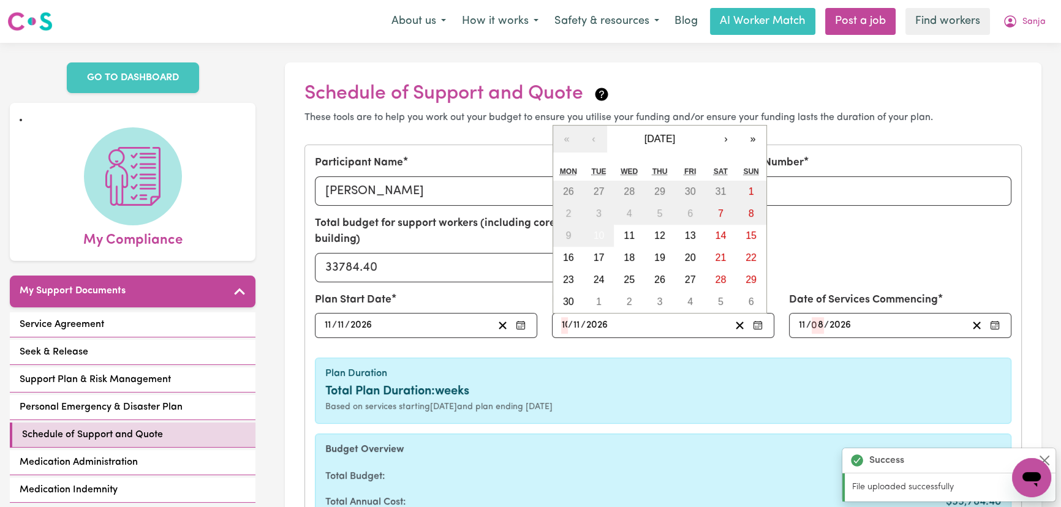
type input "10"
type input "02"
type input "202"
type input "[DATE]"
type input "2"
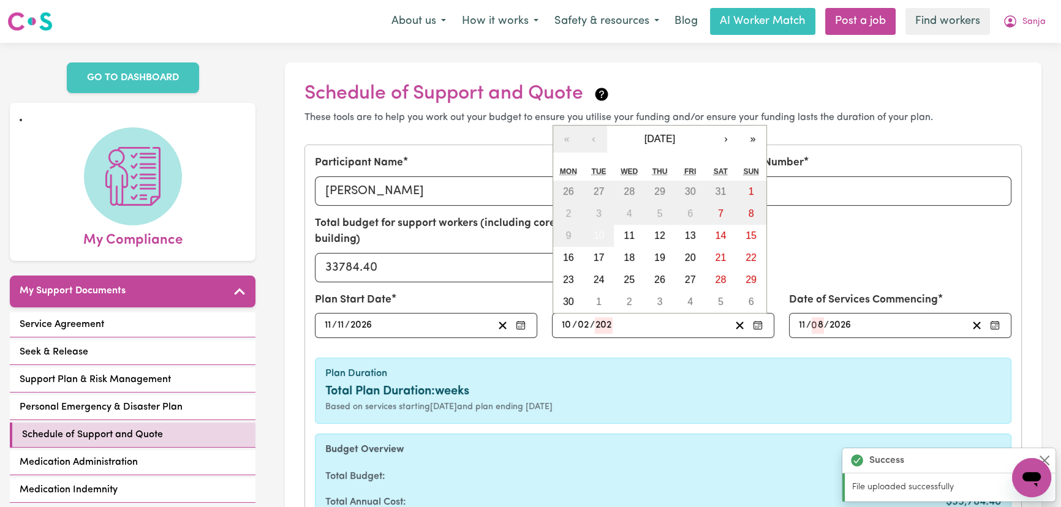
type input "2027"
type input "[DATE]"
type input "11"
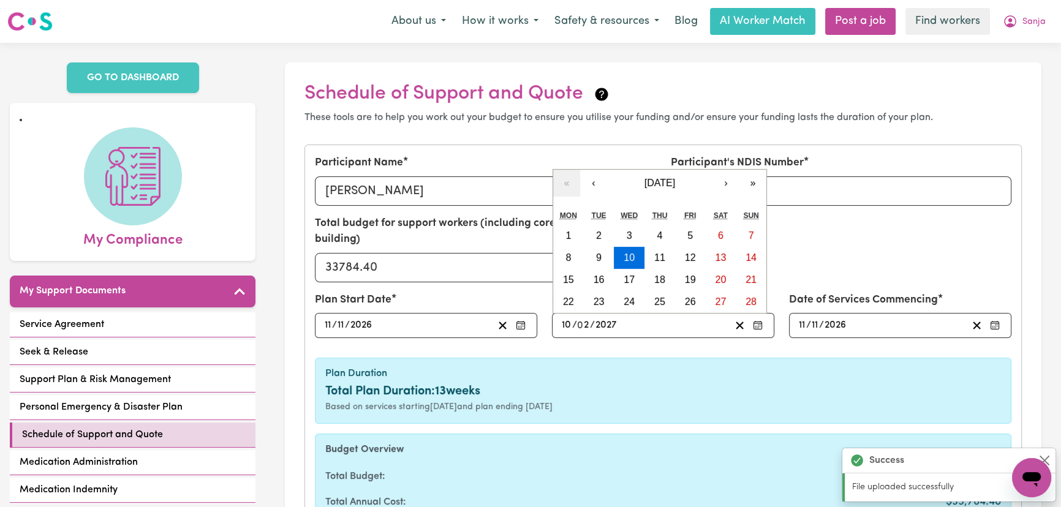
type input "2027"
click at [715, 368] on h6 "Plan Duration" at bounding box center [662, 374] width 675 height 12
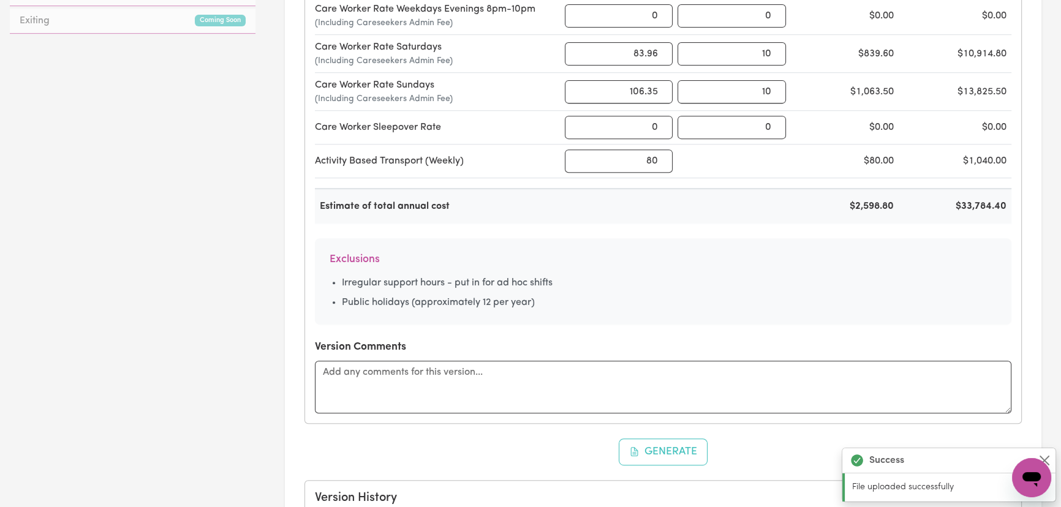
scroll to position [779, 0]
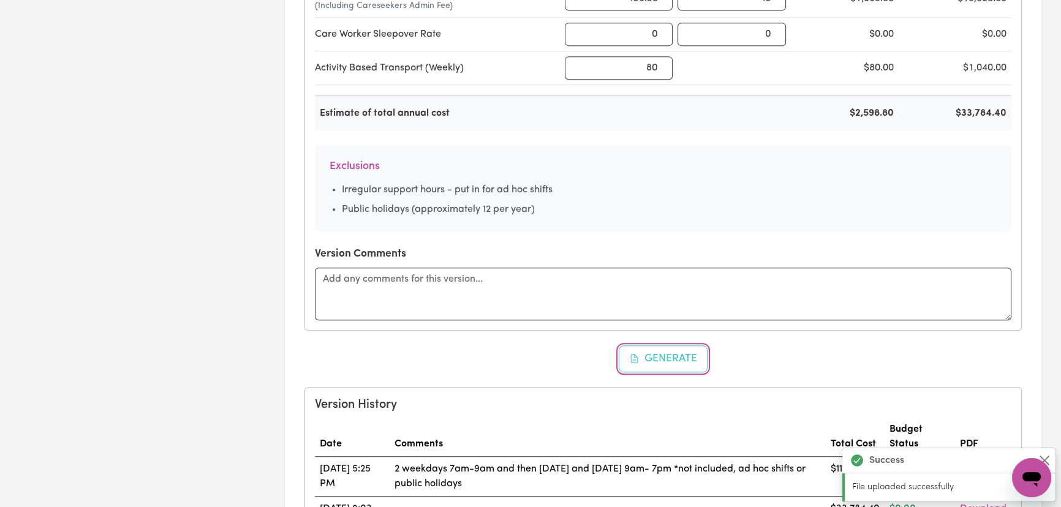
click at [676, 345] on button "Generate" at bounding box center [662, 358] width 89 height 27
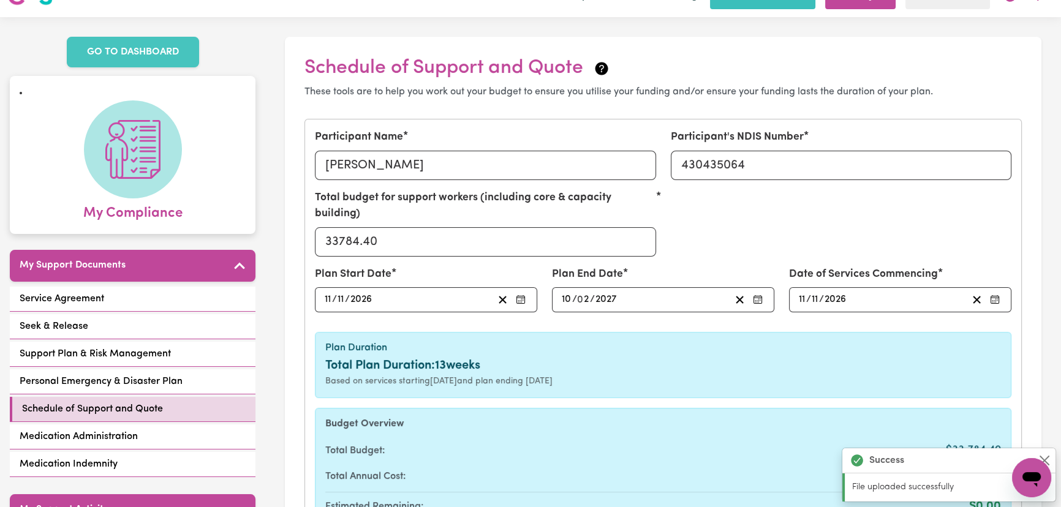
scroll to position [0, 0]
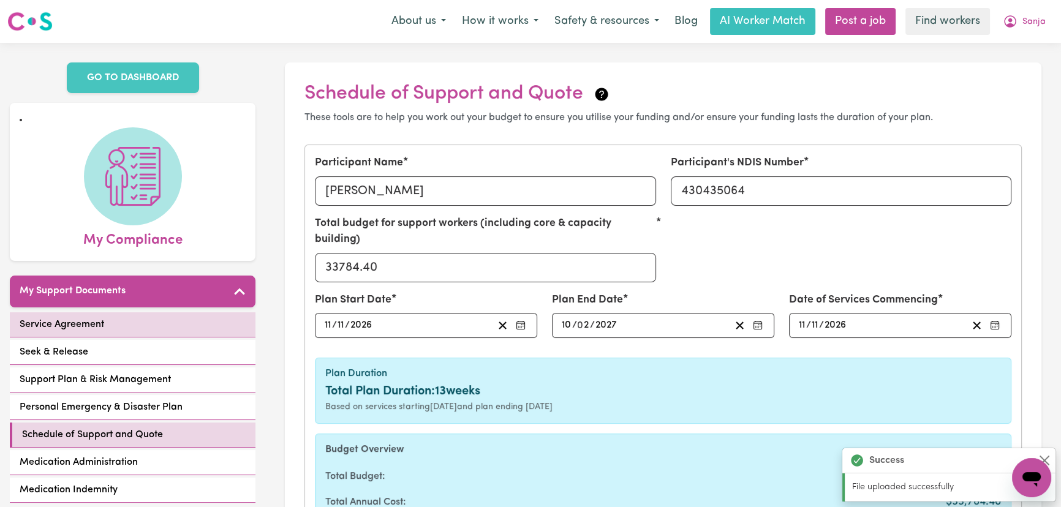
click at [148, 323] on link "Service Agreement" at bounding box center [133, 324] width 246 height 25
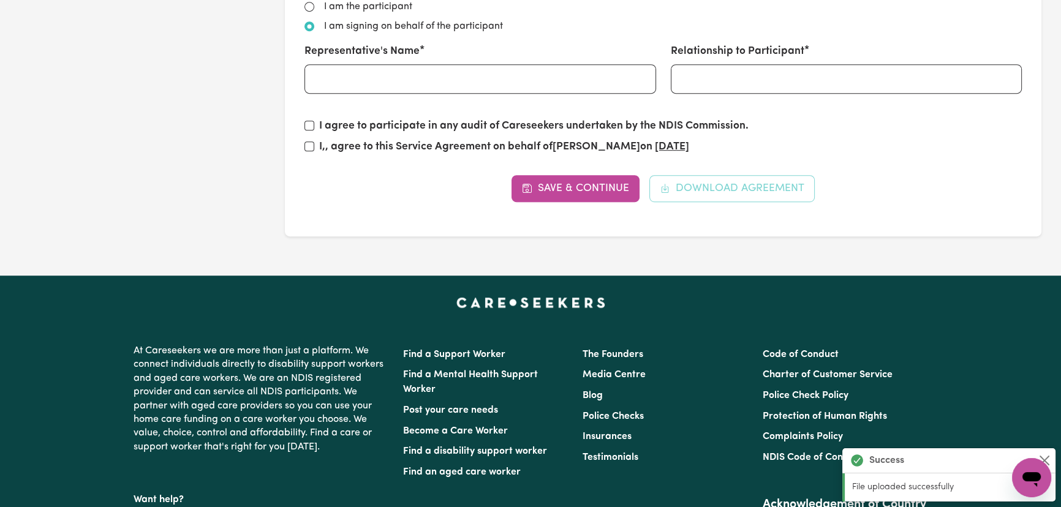
scroll to position [723, 0]
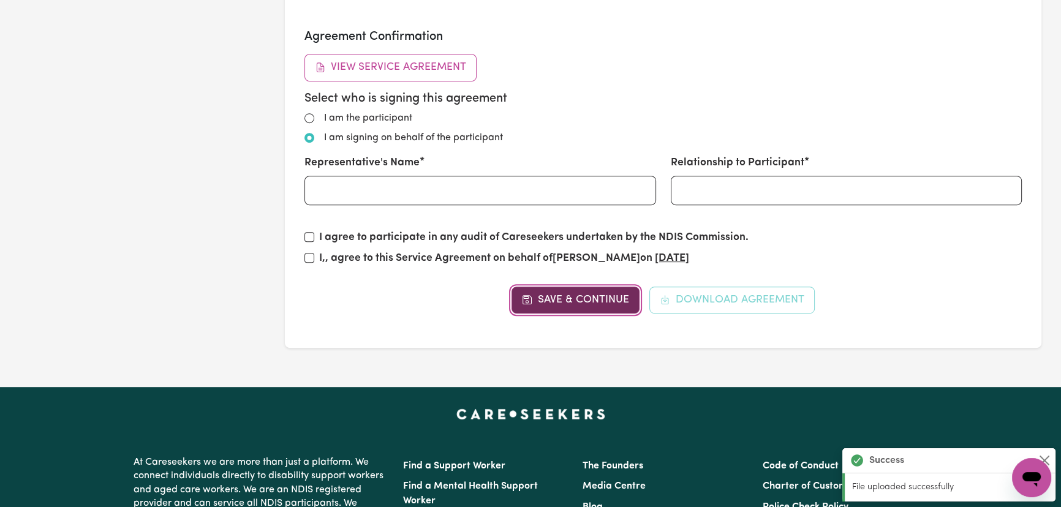
click at [576, 297] on button "Save & Continue" at bounding box center [575, 300] width 128 height 27
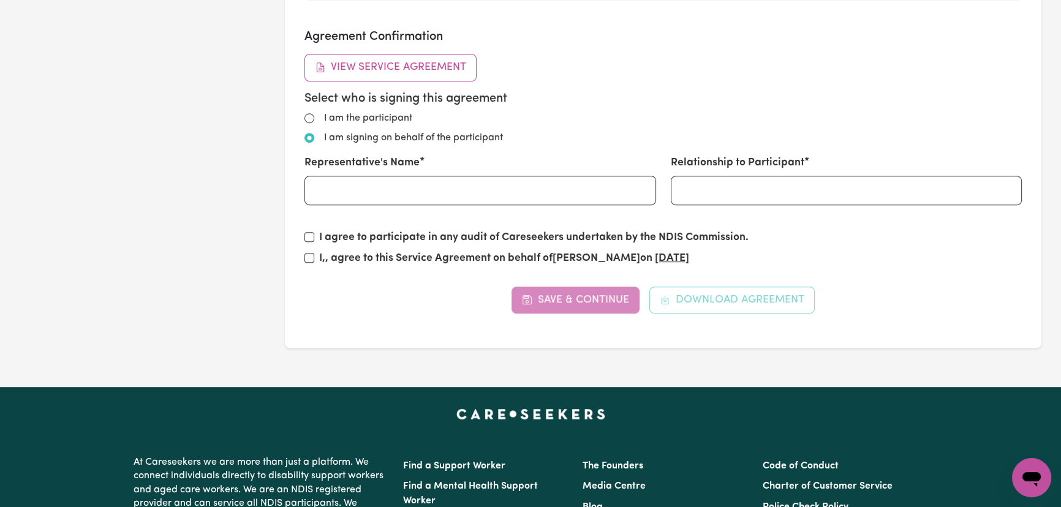
click at [720, 289] on div "Save & Continue Download Agreement" at bounding box center [662, 300] width 717 height 27
click at [730, 307] on div "Save & Continue Download Agreement" at bounding box center [662, 300] width 717 height 27
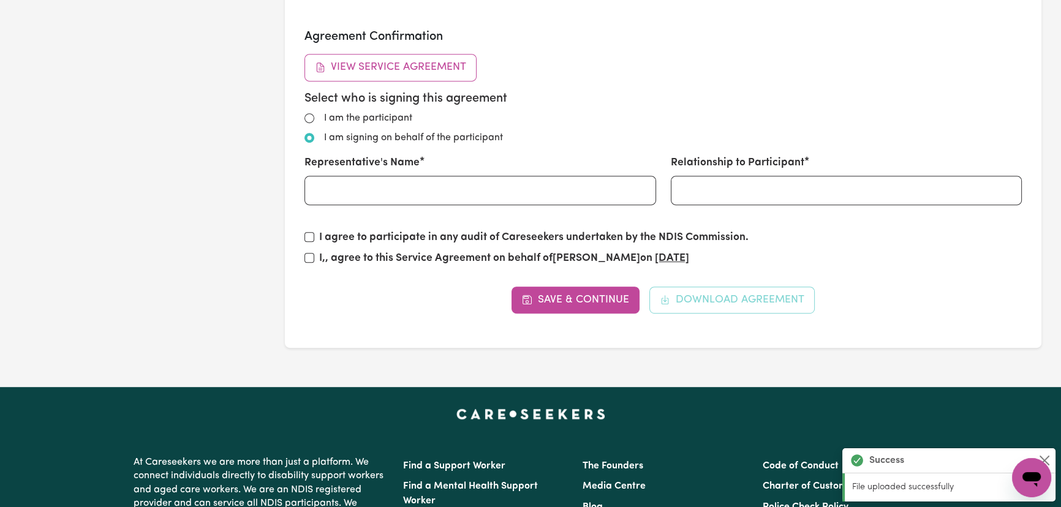
click at [708, 306] on div "Save & Continue Download Agreement" at bounding box center [662, 300] width 717 height 27
click at [710, 299] on div "Save & Continue Download Agreement" at bounding box center [662, 300] width 717 height 27
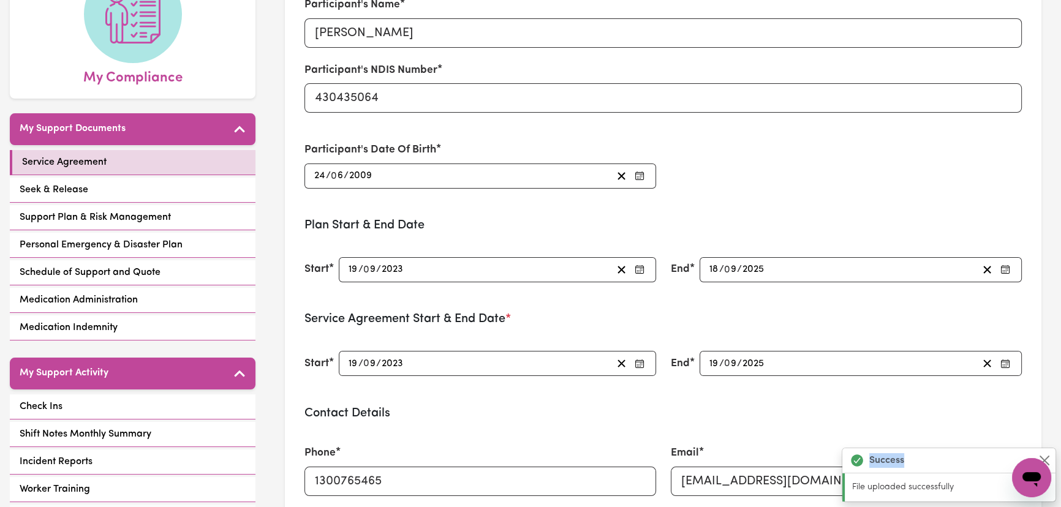
scroll to position [278, 0]
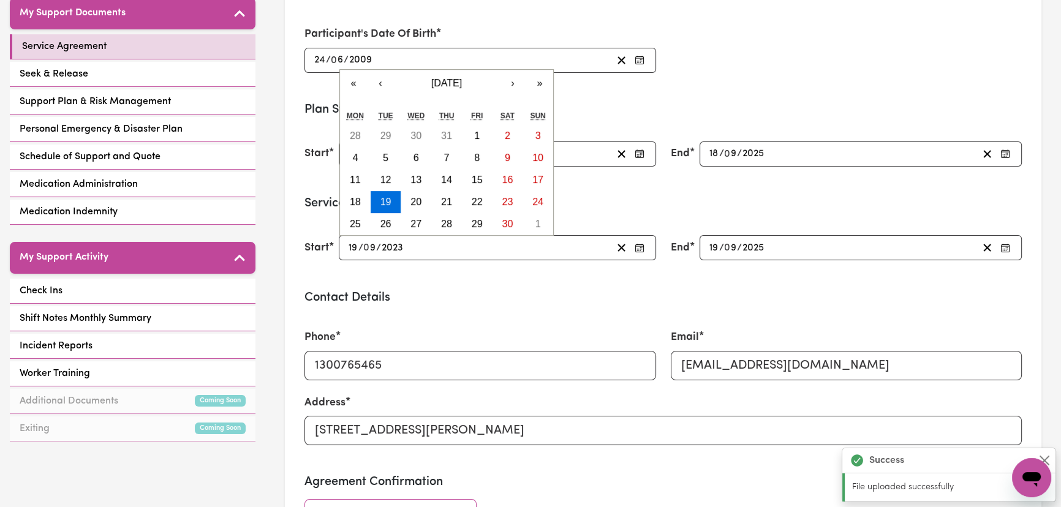
click at [350, 245] on input "19" at bounding box center [353, 247] width 10 height 17
type input "[DATE]"
type input "1"
type input "[DATE]"
type input "11"
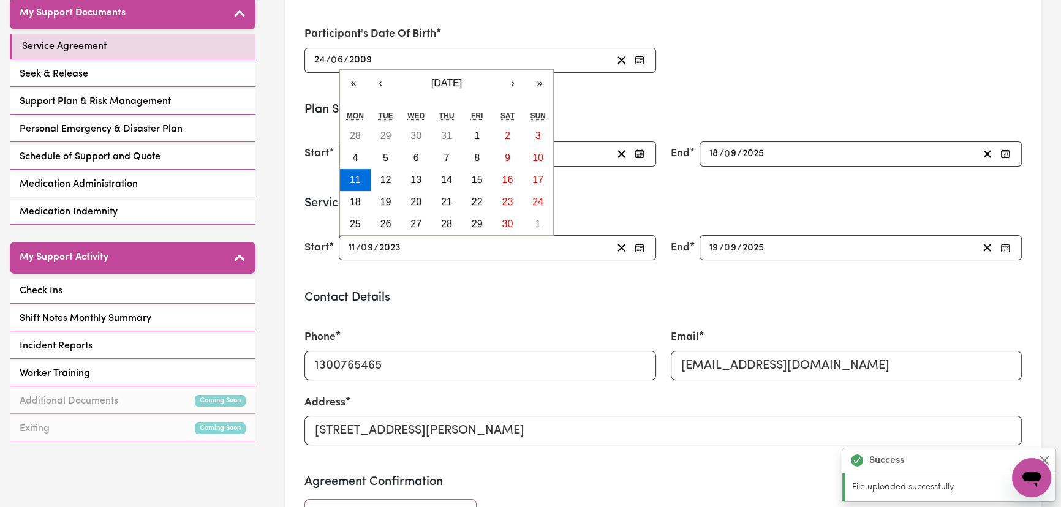
type input "0"
type input "[DATE]"
type input "8"
type input "0002-08-11"
type input "2"
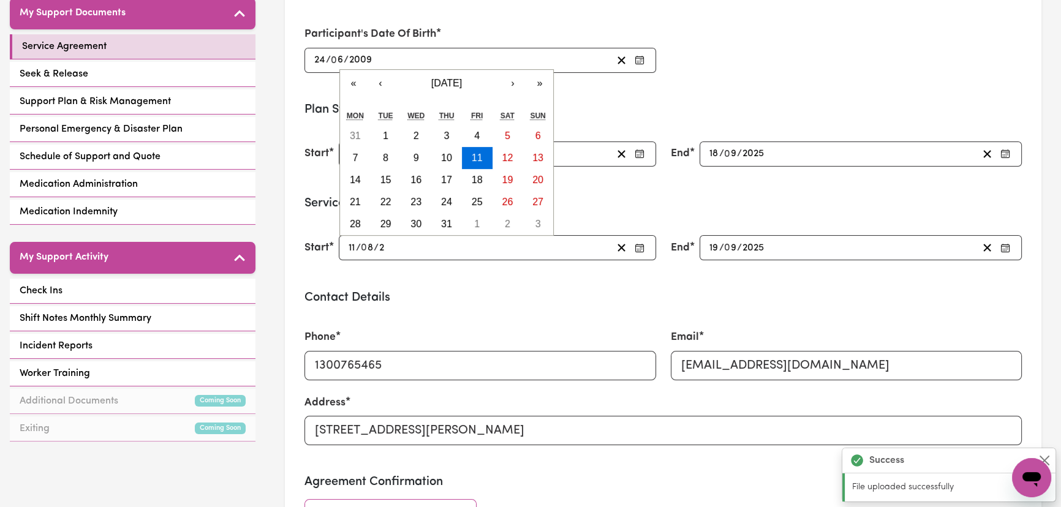
type input "0020-08-11"
type input "20"
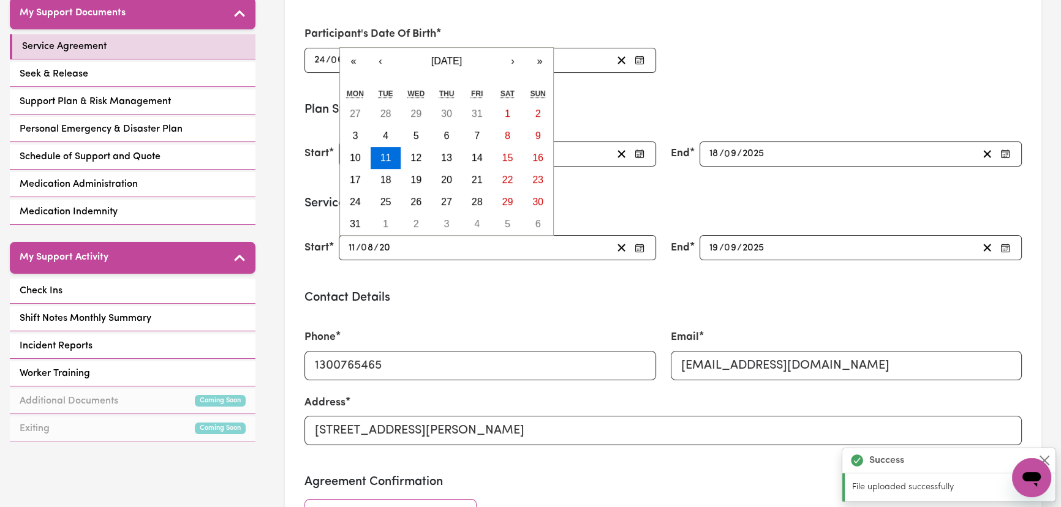
type input "0202-08-11"
type input "202"
type input "[DATE]"
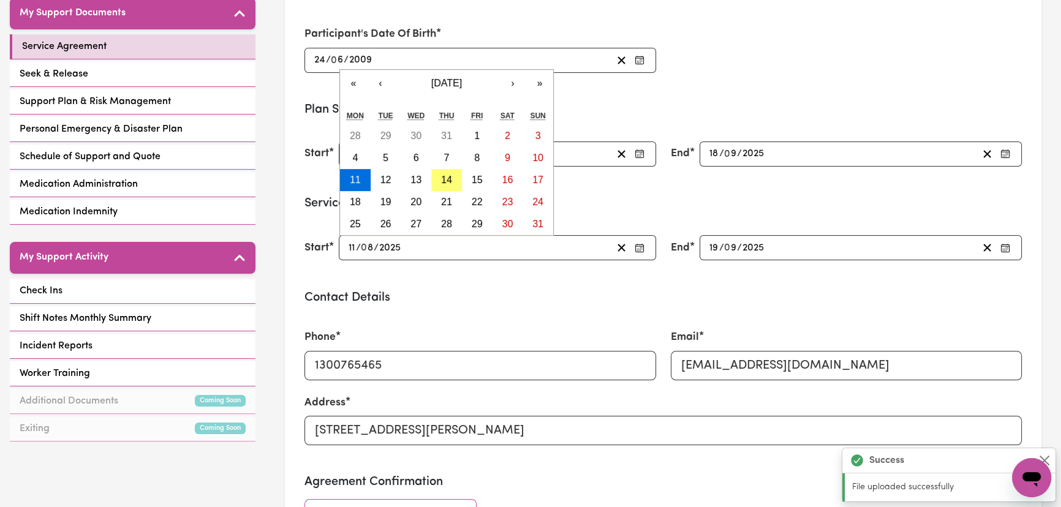
type input "2025"
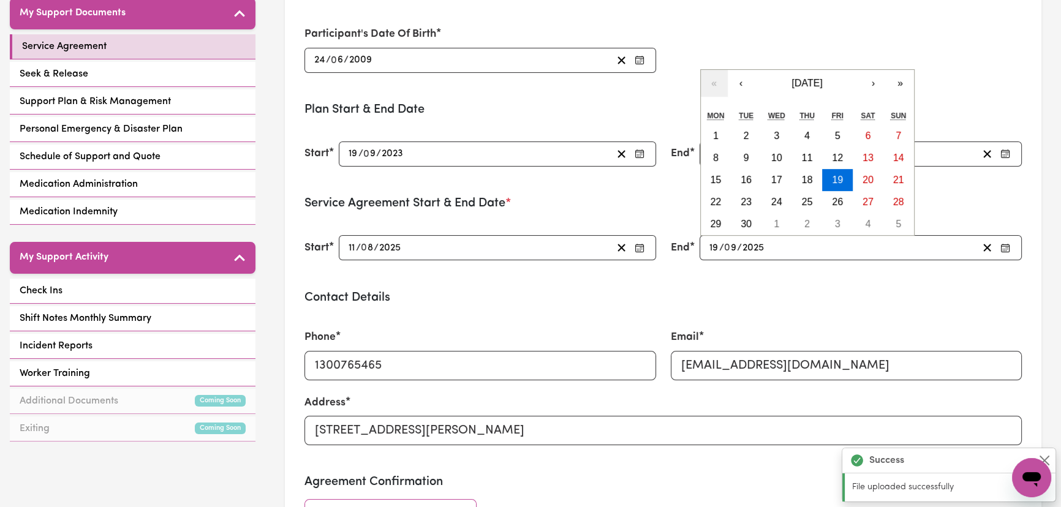
click at [716, 246] on input "19" at bounding box center [713, 247] width 10 height 17
type input "[DATE]"
type input "1"
type input "[DATE]"
type input "10"
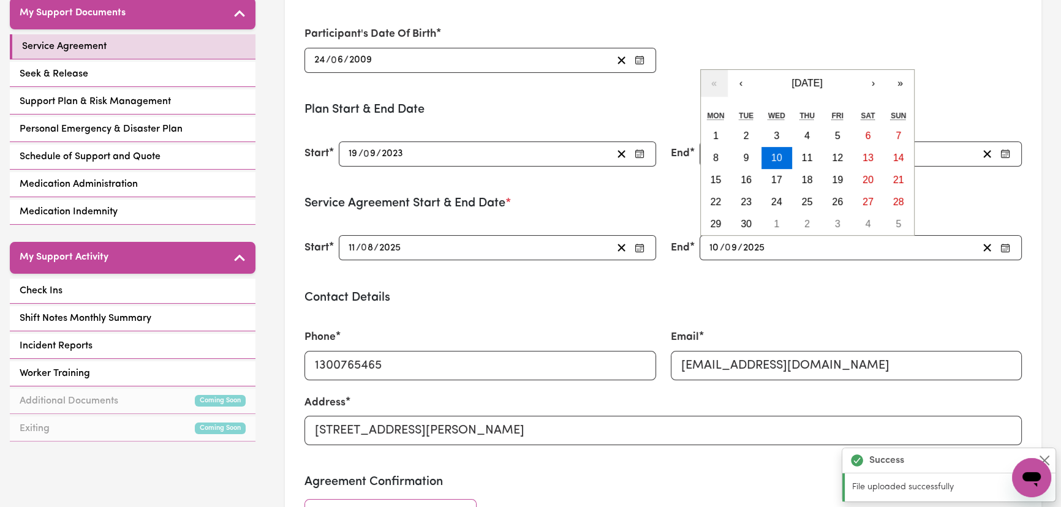
type input "0"
type input "[DATE]"
type input "11"
type input "8"
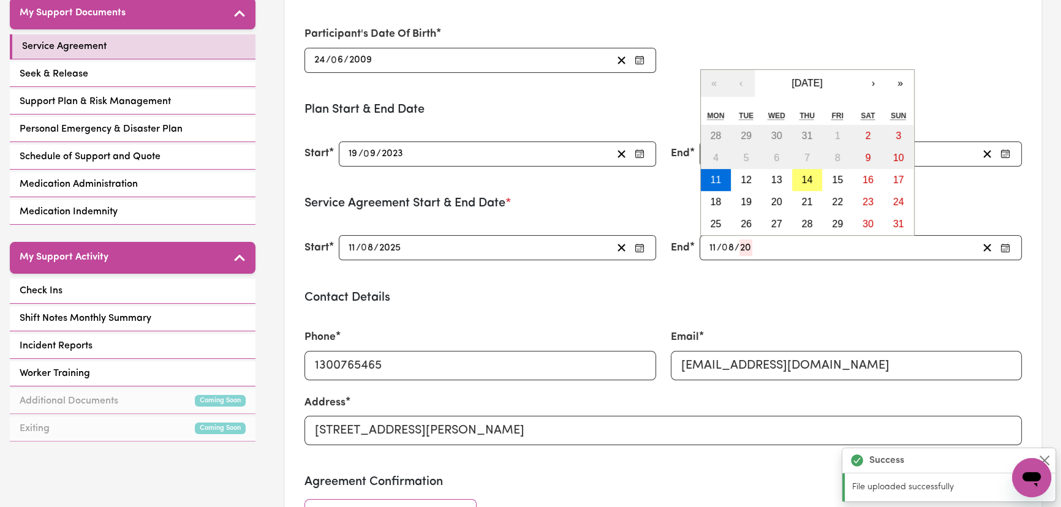
type input "202"
type input "[DATE]"
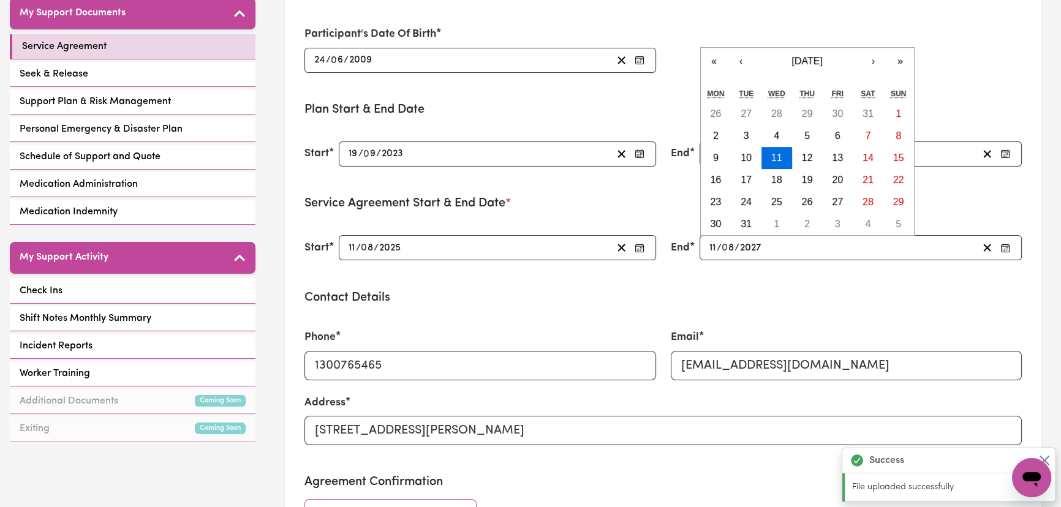
type input "2027"
click at [789, 272] on div "End [DATE] 11 / 0 8 / 2027 « ‹ [DATE] › » Mon Tue Wed Thu Fri Sat Sun 26 27 28 …" at bounding box center [846, 247] width 366 height 55
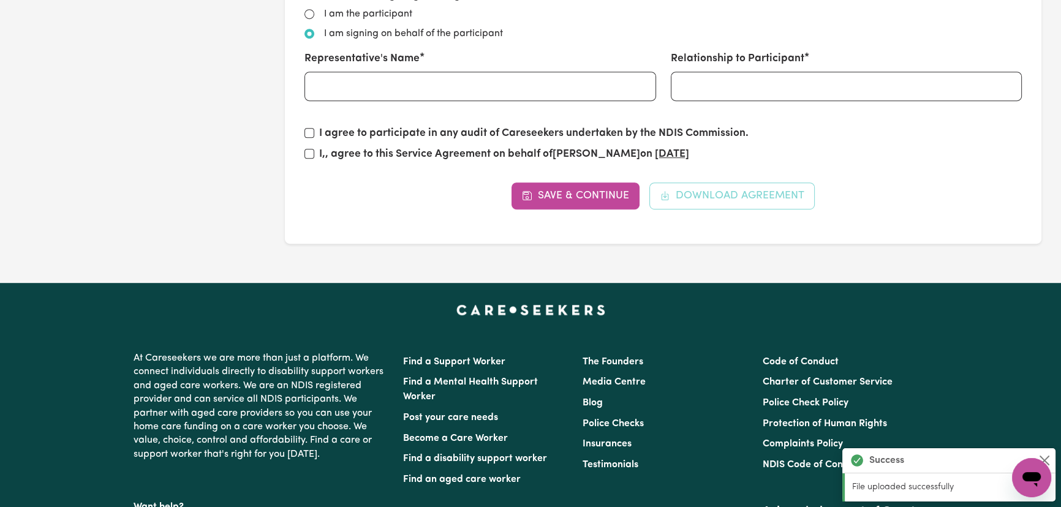
scroll to position [946, 0]
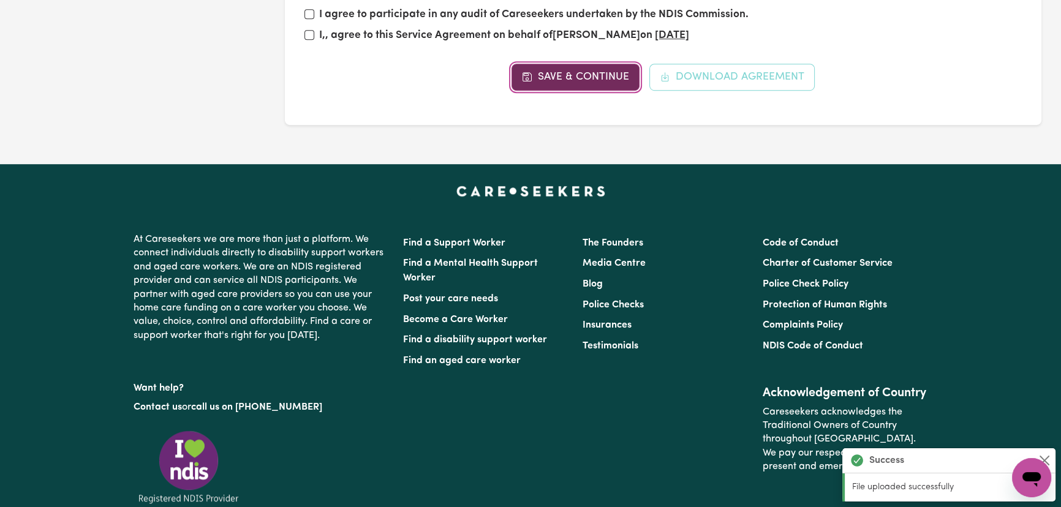
click at [557, 77] on button "Save & Continue" at bounding box center [575, 77] width 128 height 27
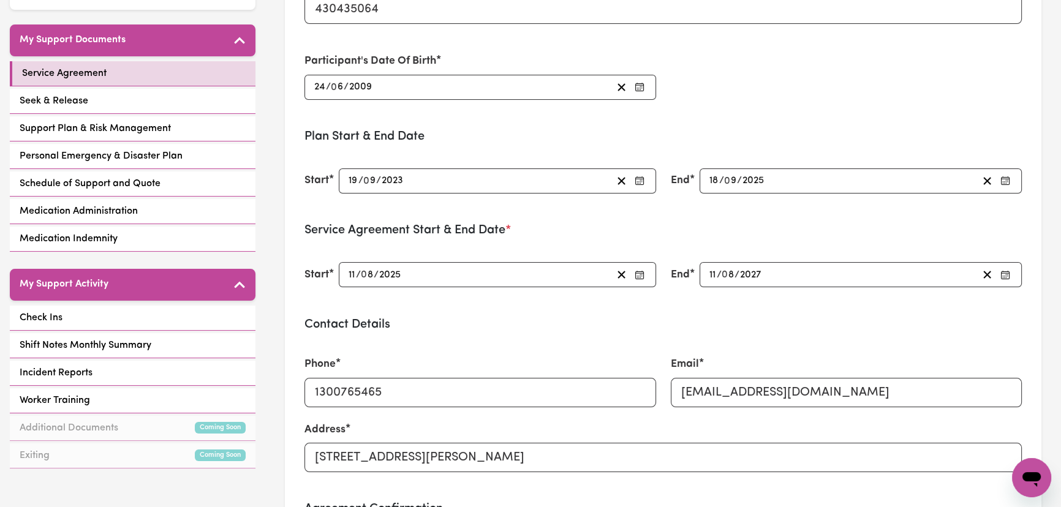
scroll to position [0, 0]
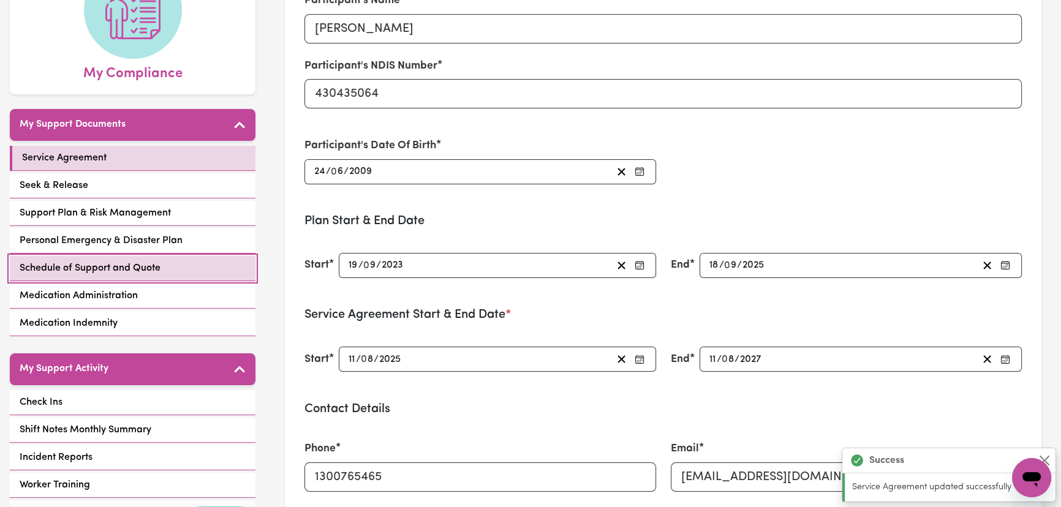
click at [177, 268] on link "Schedule of Support and Quote" at bounding box center [133, 268] width 246 height 25
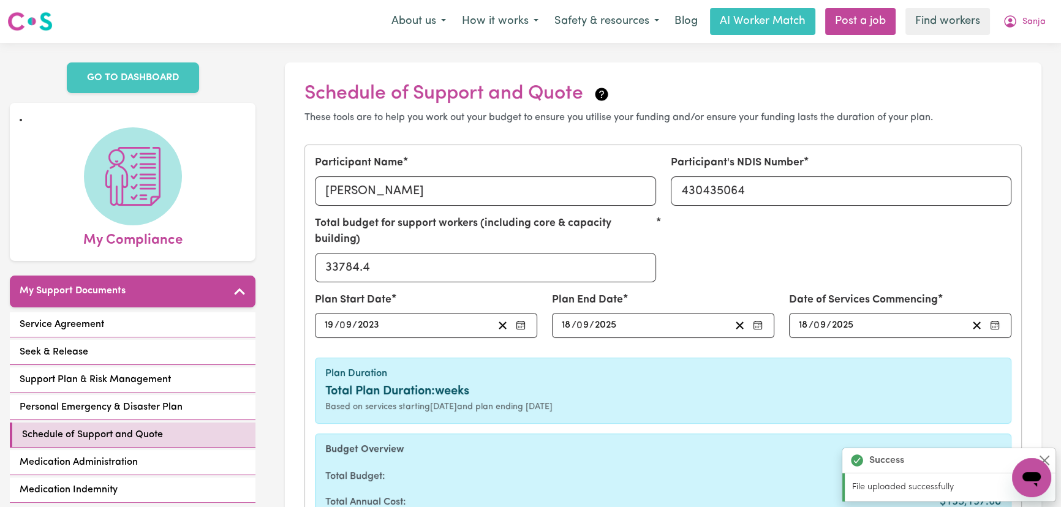
click at [329, 317] on input "19" at bounding box center [329, 325] width 10 height 17
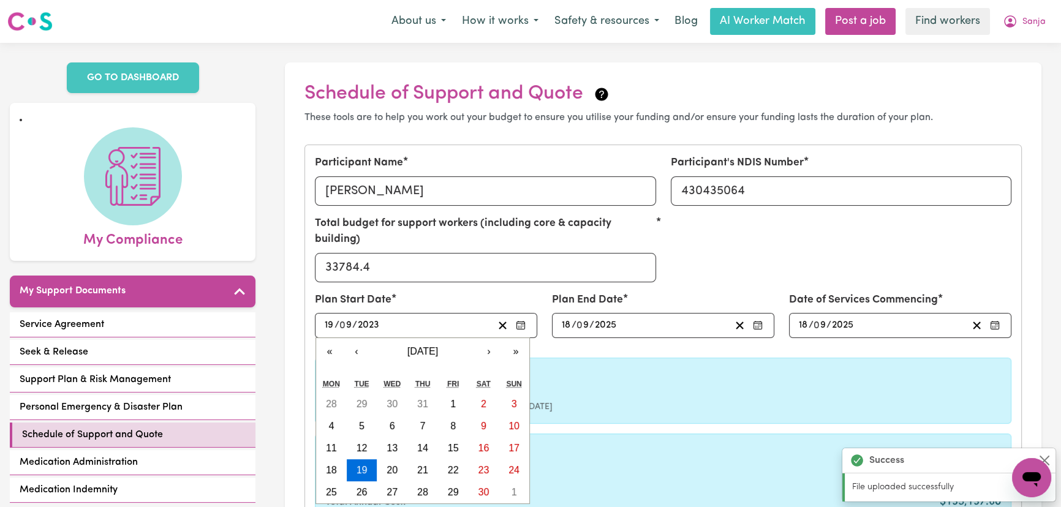
type input "[DATE]"
type input "1"
type input "[DATE]"
type input "11"
type input "0"
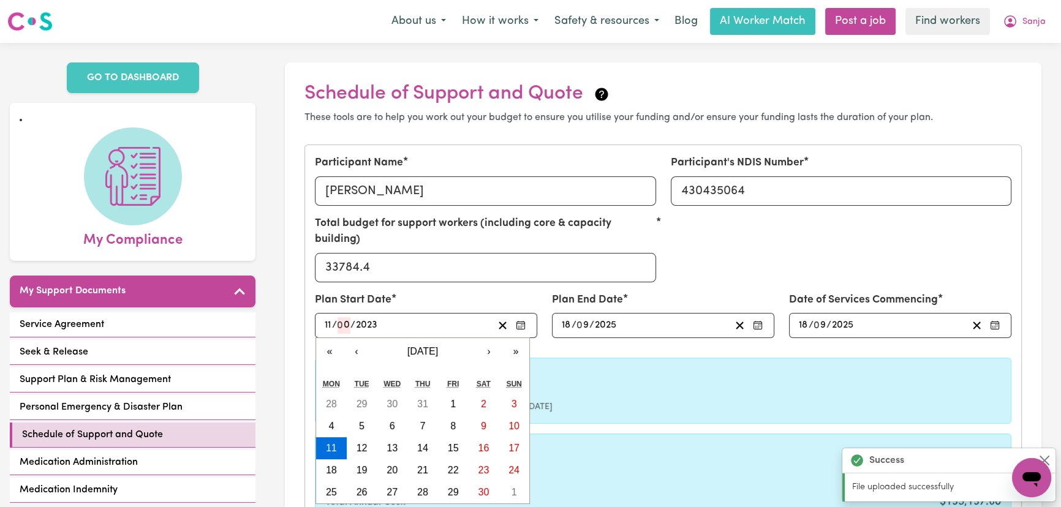
type input "[DATE]"
type input "8"
type input "0002-08-11"
type input "2"
type input "0020-08-11"
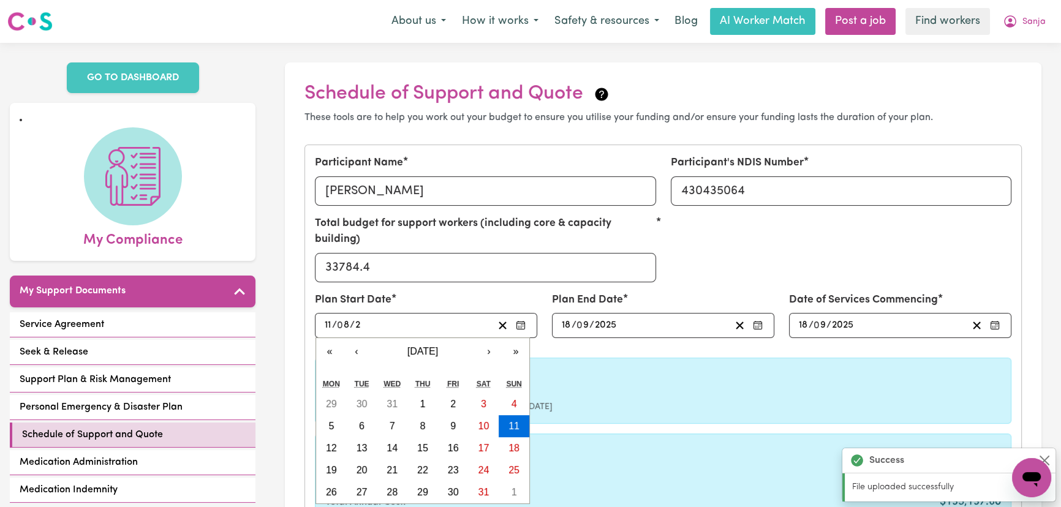
type input "20"
type input "0202-08-11"
type input "202"
type input "[DATE]"
type input "2025"
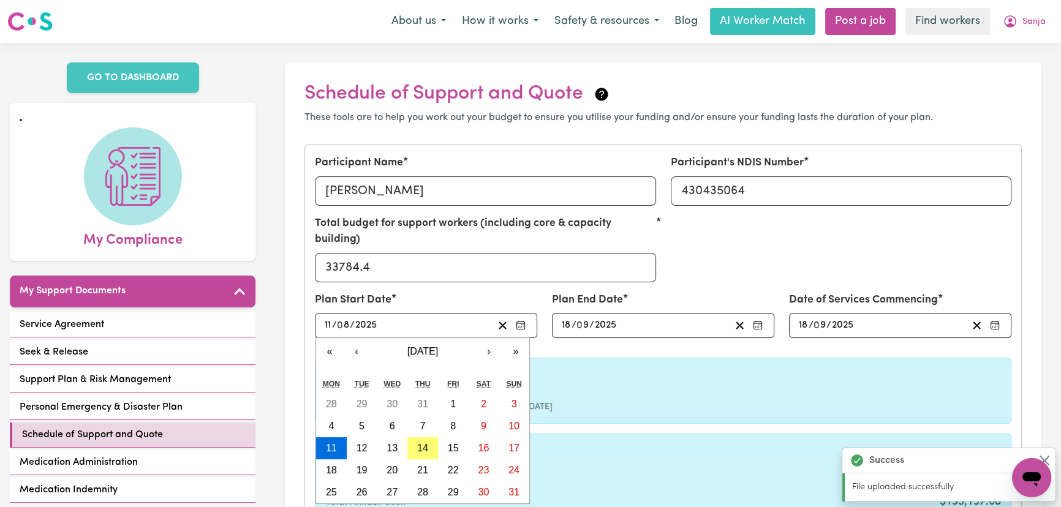
click at [564, 317] on input "18" at bounding box center [566, 325] width 10 height 17
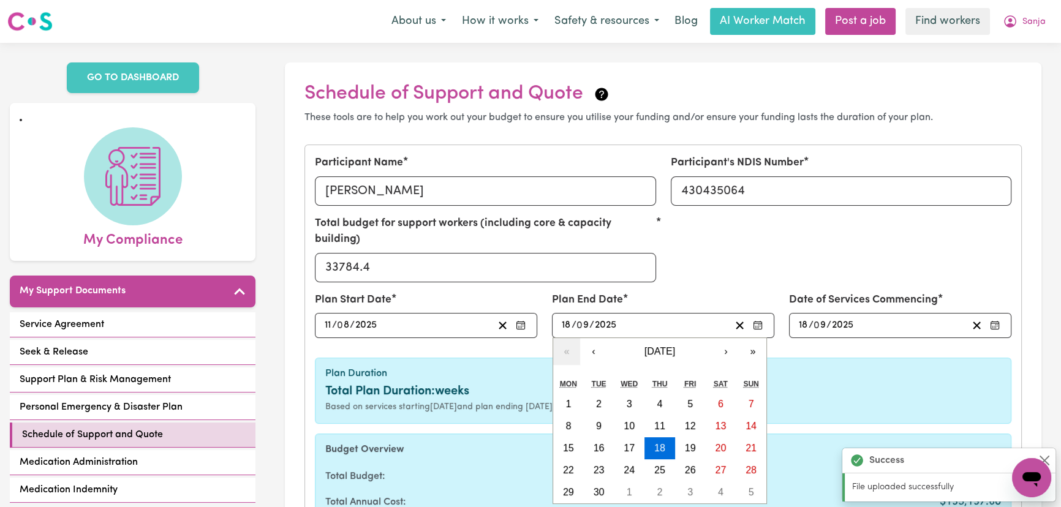
type input "[DATE]"
type input "1"
type input "[DATE]"
type input "10"
type input "0"
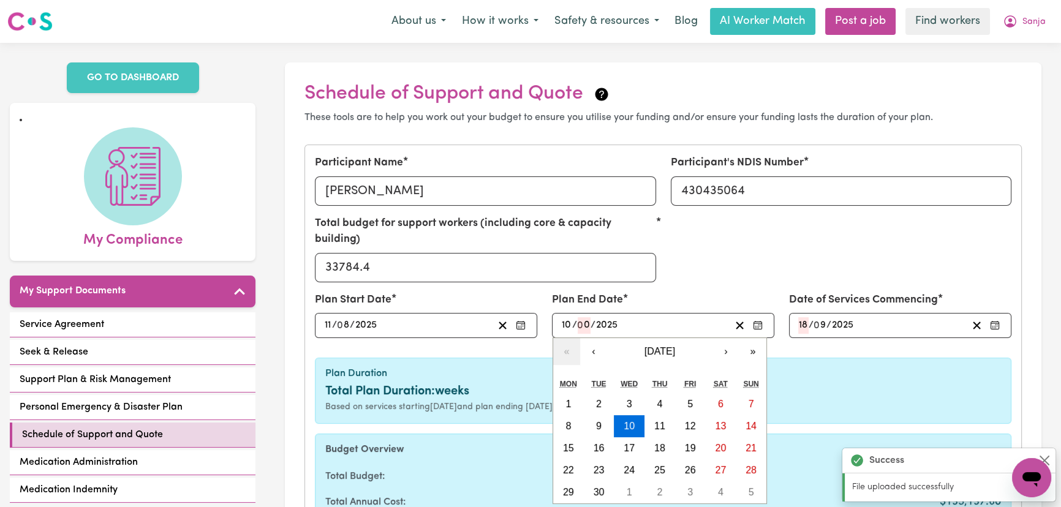
type input "[DATE]"
type input "11"
type input "8"
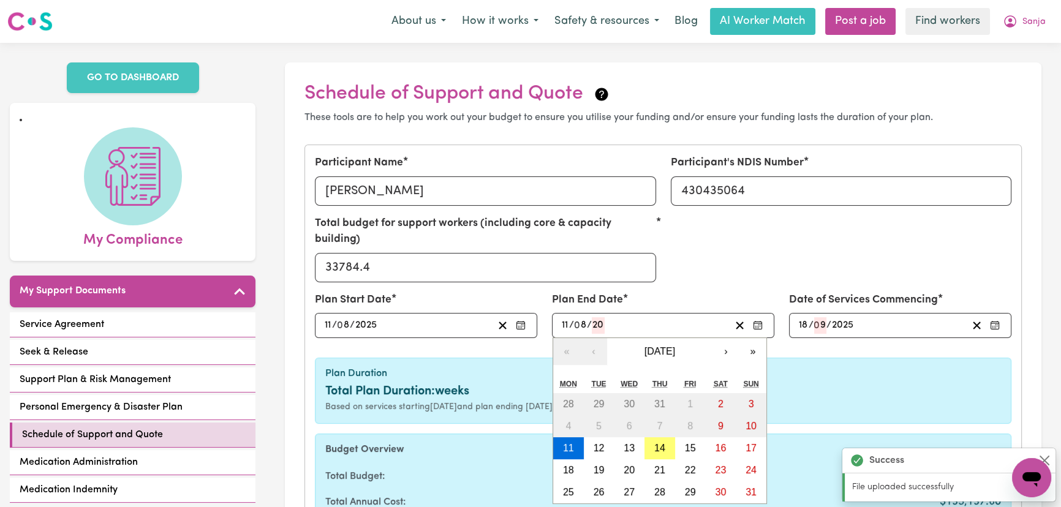
type input "202"
type input "[DATE]"
type input "2027"
type input "[DATE]"
type input "11"
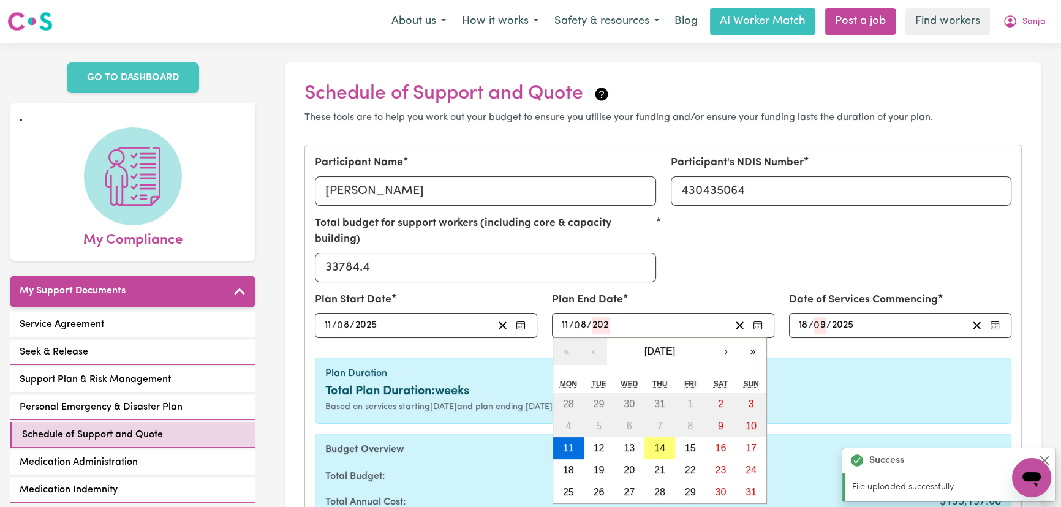
type input "11"
type input "2026"
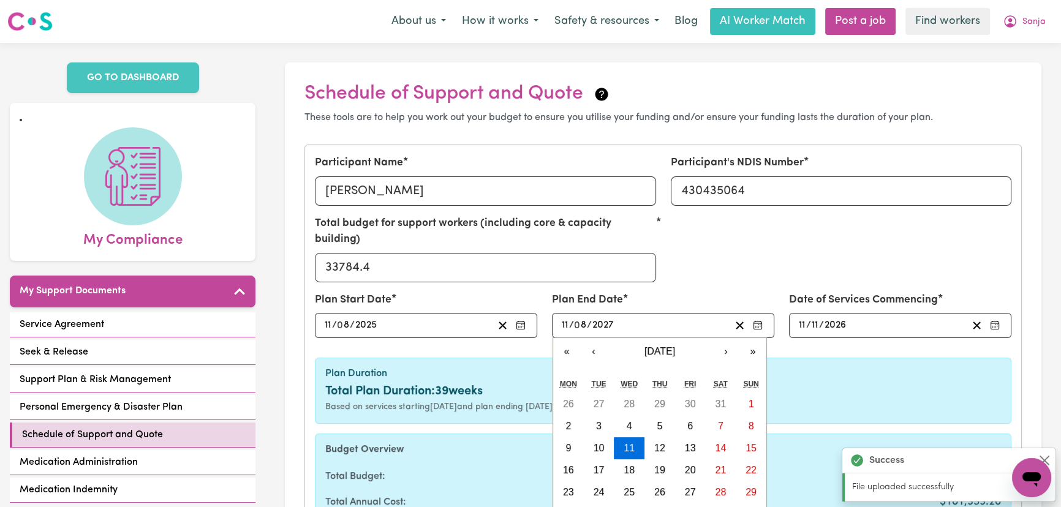
type input "2027"
click at [757, 271] on div "Total budget for support workers (including core & capacity building) 33784.4" at bounding box center [662, 254] width 711 height 77
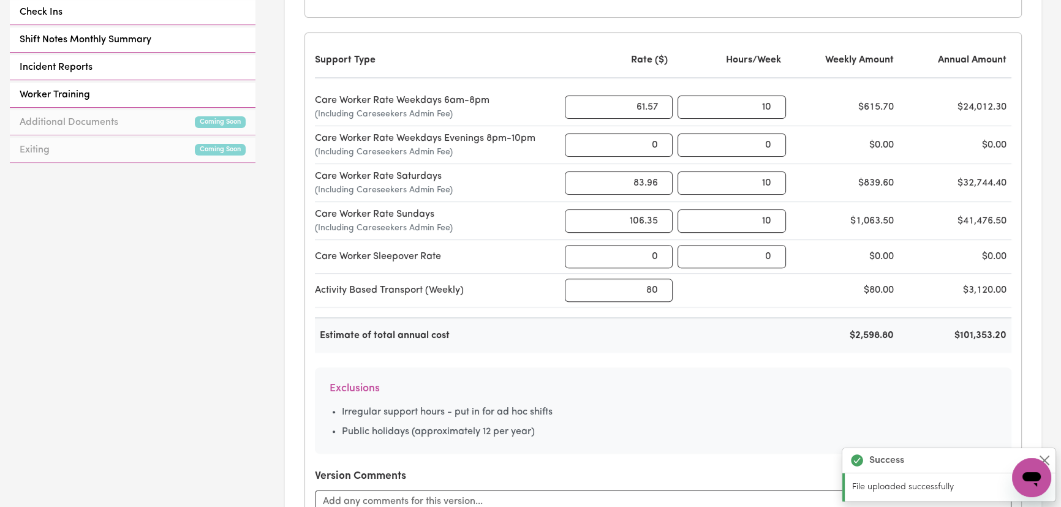
scroll to position [612, 0]
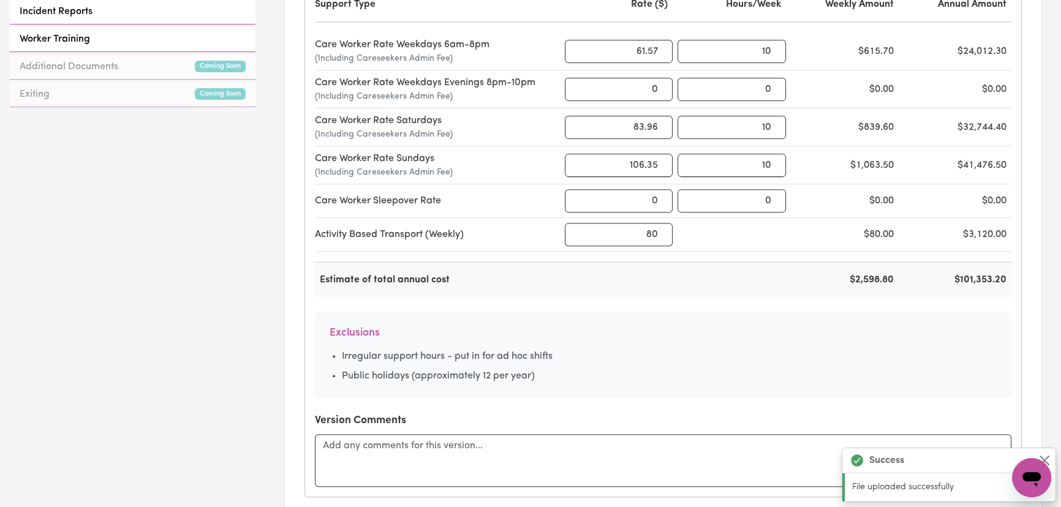
click at [977, 272] on div "$101,353.20" at bounding box center [957, 279] width 108 height 15
click at [979, 272] on div "$101,353.20" at bounding box center [957, 279] width 108 height 15
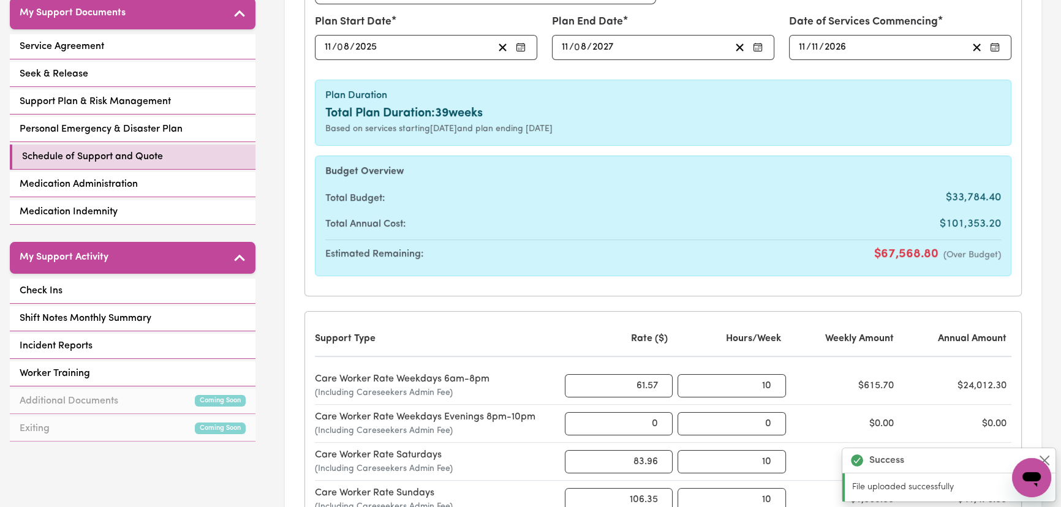
scroll to position [0, 0]
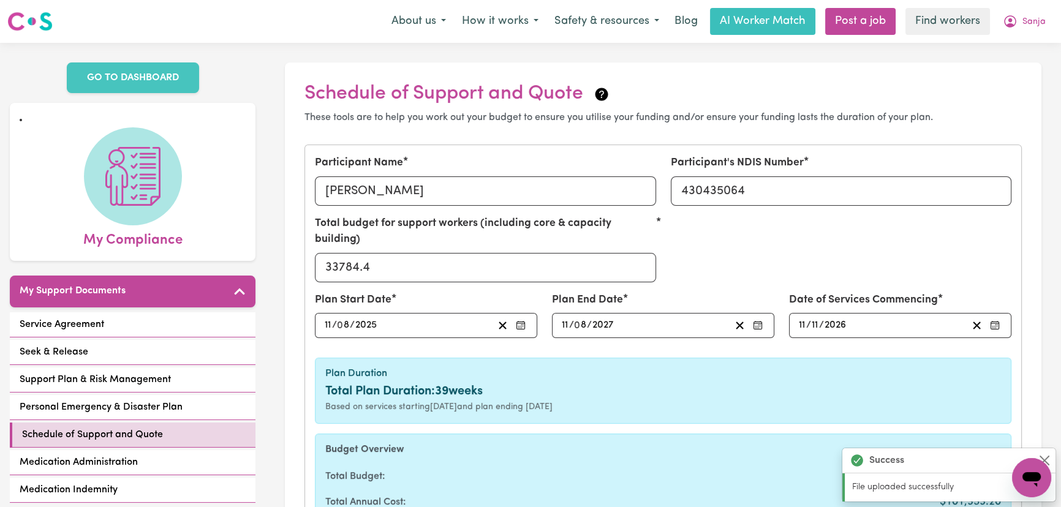
click at [836, 358] on div "Plan Duration Total Plan Duration: 39 weeks Based on services starting [DATE] a…" at bounding box center [663, 391] width 696 height 66
click at [802, 317] on input "11" at bounding box center [802, 325] width 8 height 17
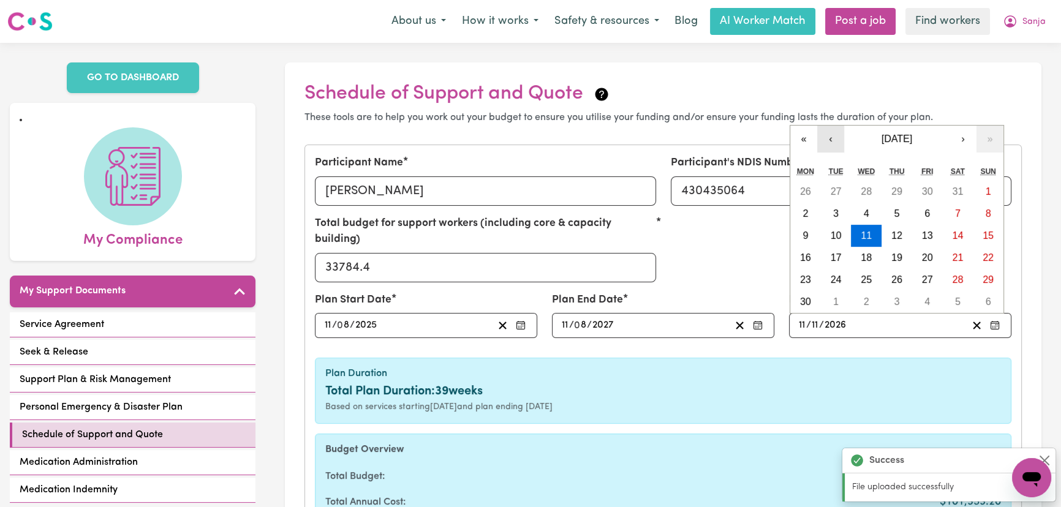
click at [828, 126] on button "‹" at bounding box center [830, 139] width 27 height 27
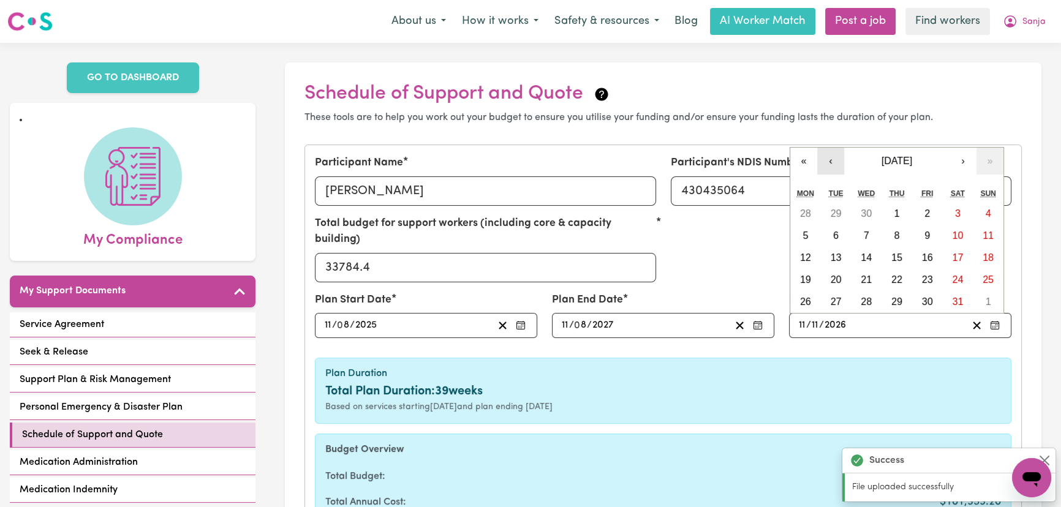
click at [831, 148] on button "‹" at bounding box center [830, 161] width 27 height 27
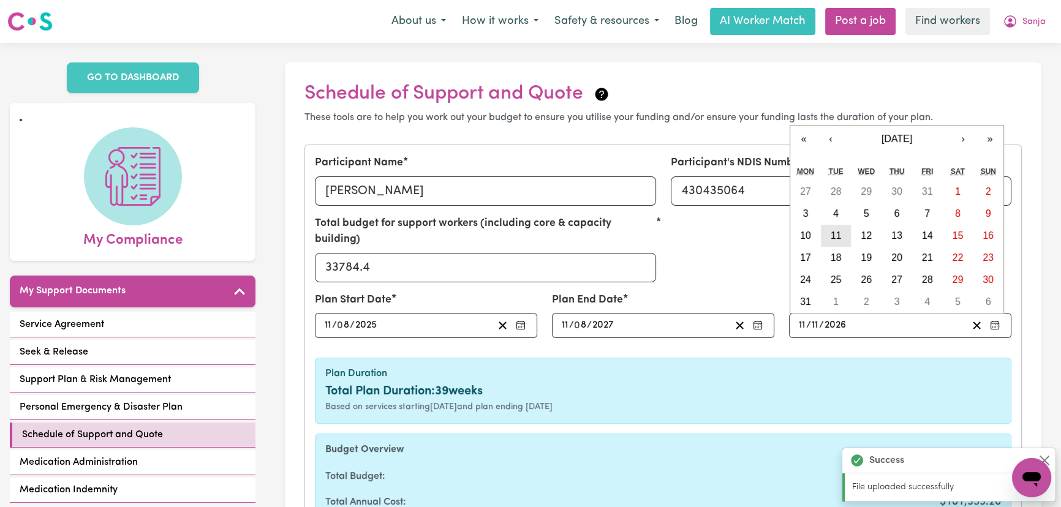
click at [845, 225] on button "11" at bounding box center [835, 236] width 31 height 22
type input "[DATE]"
type input "8"
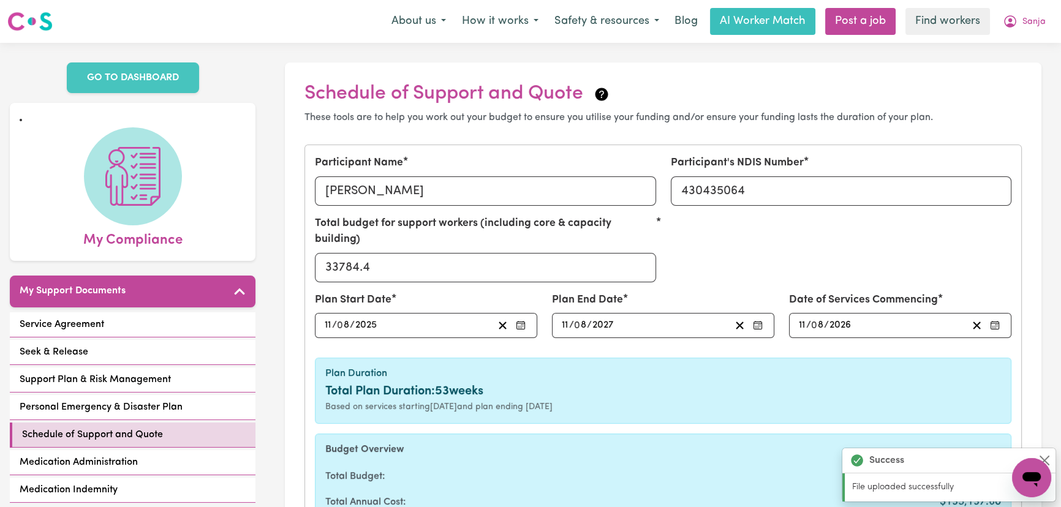
click at [765, 382] on div "Total Plan Duration: 53 weeks" at bounding box center [662, 391] width 675 height 18
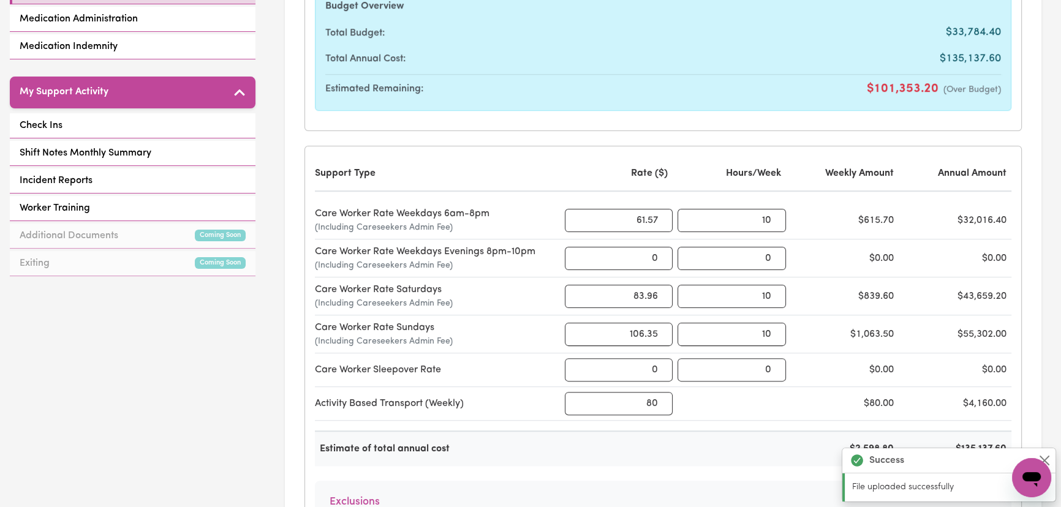
scroll to position [557, 0]
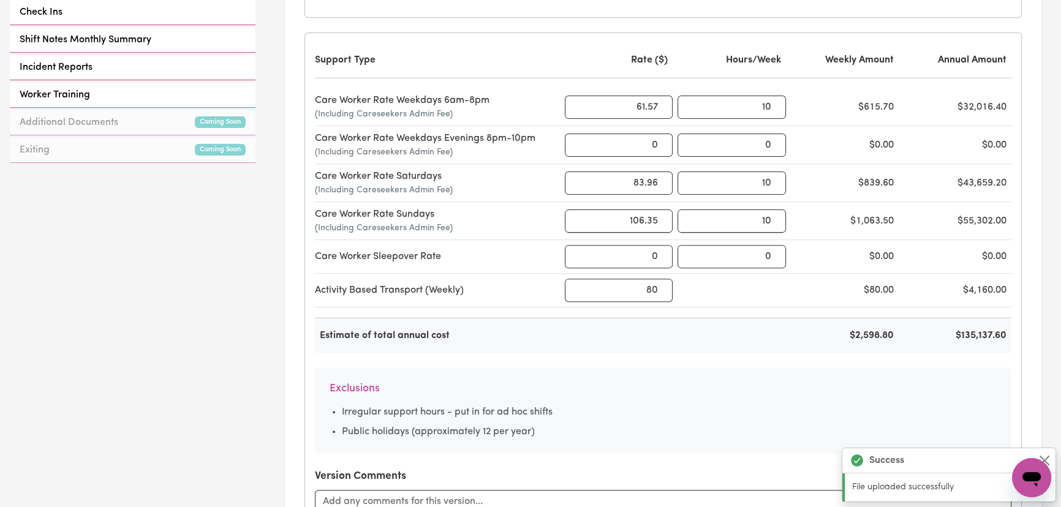
click at [995, 328] on div "$135,137.60" at bounding box center [957, 335] width 108 height 15
copy div "$135,137.60"
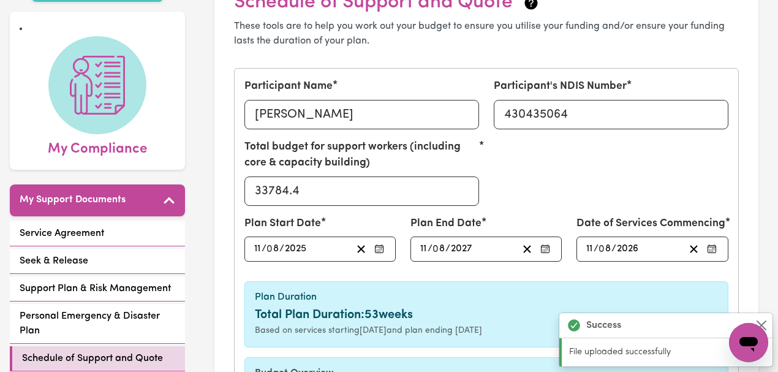
scroll to position [40, 0]
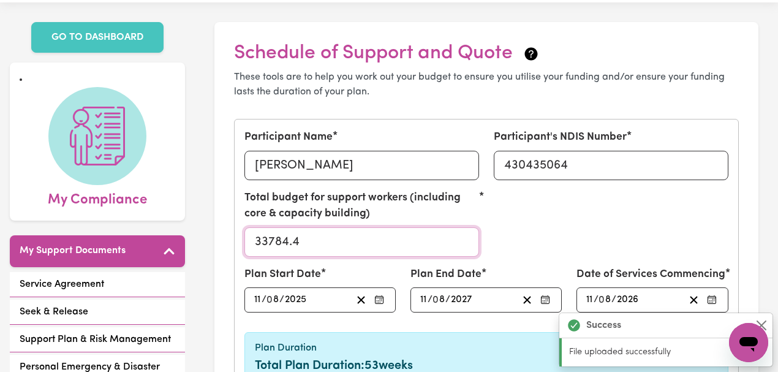
click at [298, 238] on input "33784.4" at bounding box center [361, 241] width 235 height 29
paste input "135137.60"
click at [329, 239] on input "135137.4" at bounding box center [361, 241] width 235 height 29
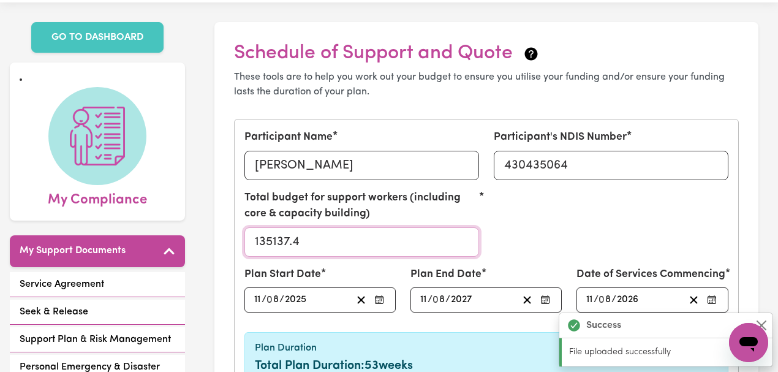
click at [329, 239] on input "135137.4" at bounding box center [361, 241] width 235 height 29
paste input "60"
type input "135137.60"
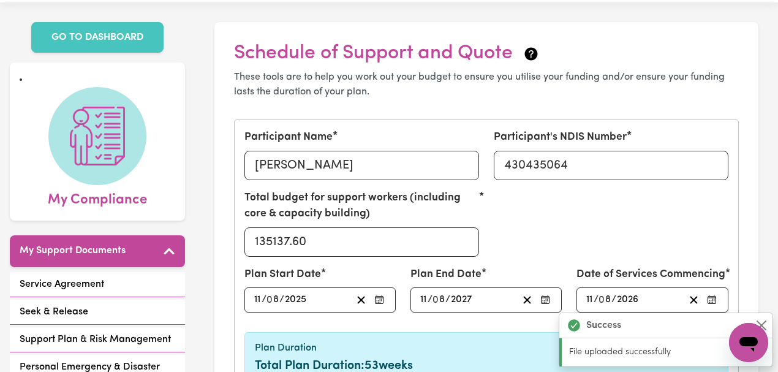
click at [621, 220] on div "Total budget for support workers (including core & capacity building) 135137.60" at bounding box center [486, 228] width 499 height 77
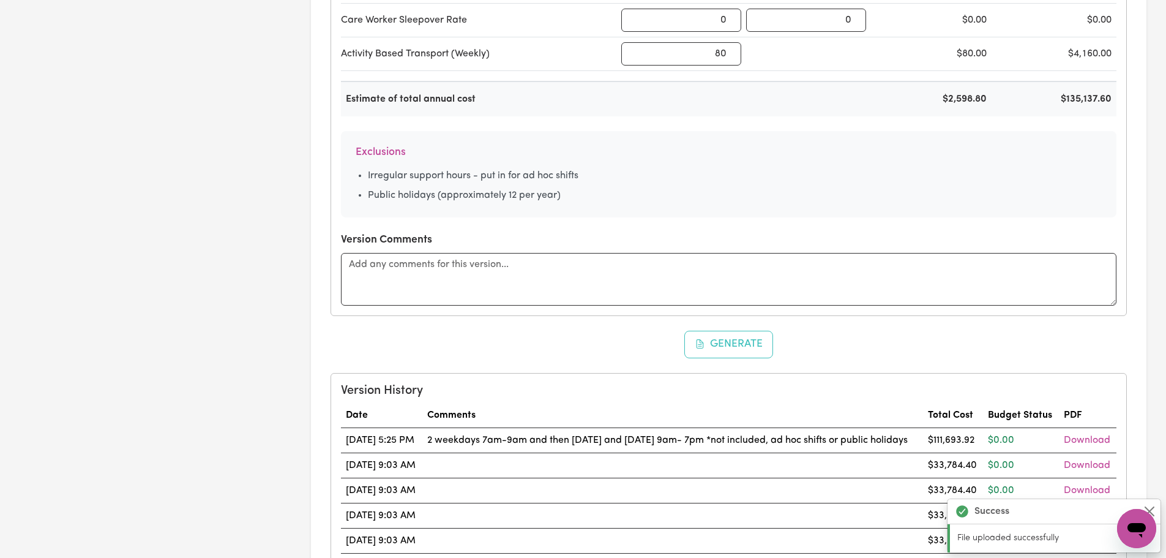
scroll to position [898, 0]
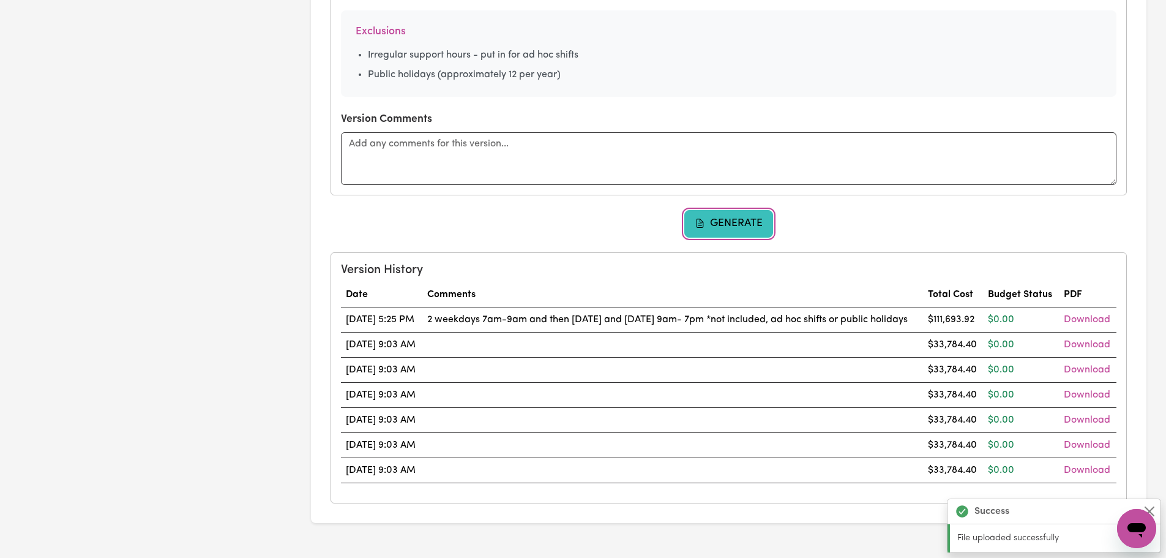
click at [730, 235] on button "Generate" at bounding box center [729, 223] width 89 height 27
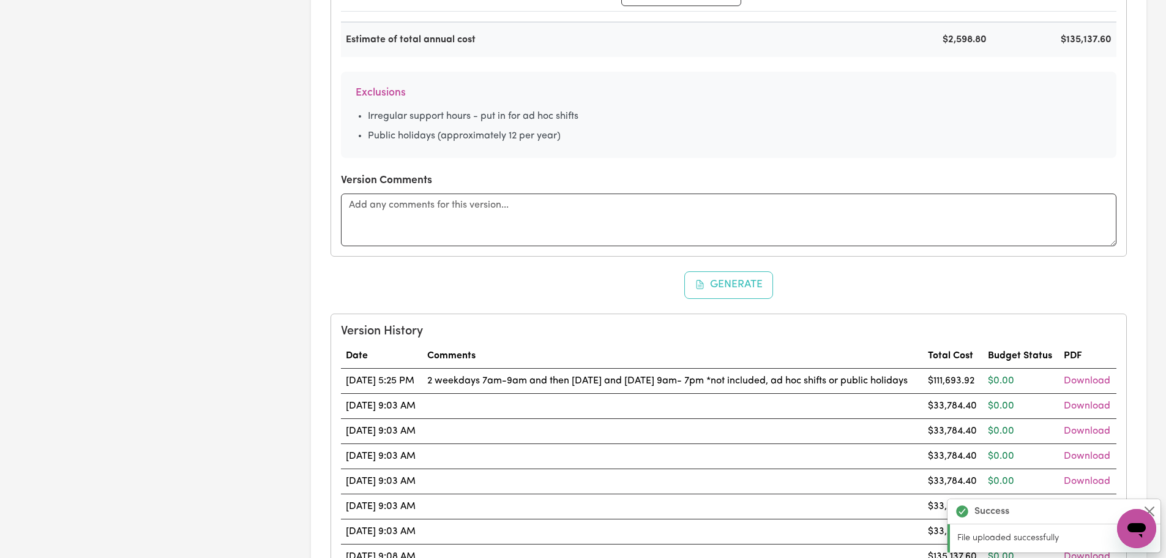
scroll to position [1081, 0]
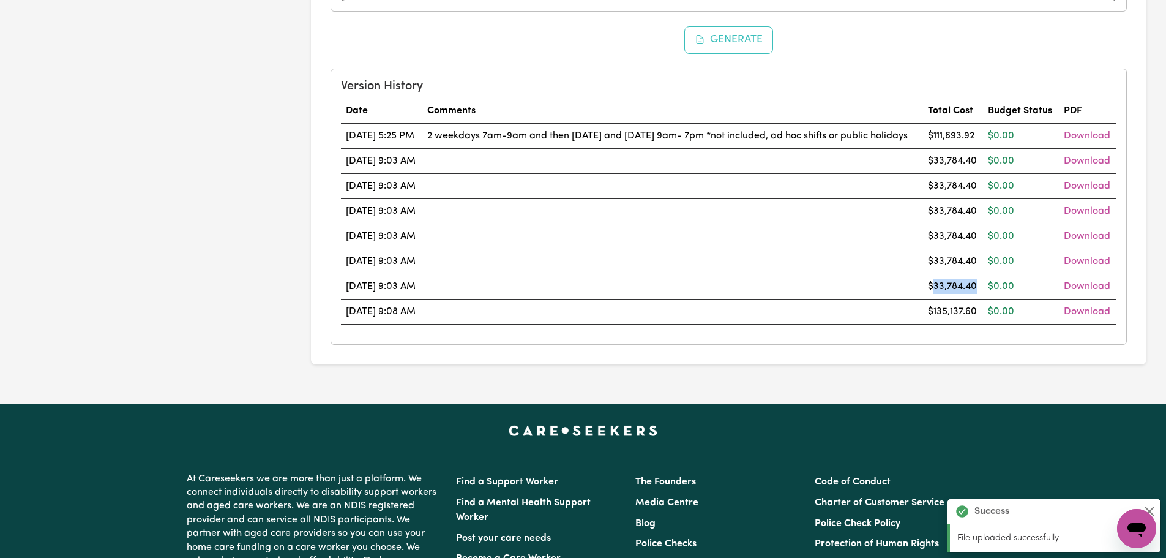
drag, startPoint x: 988, startPoint y: 392, endPoint x: 943, endPoint y: 389, distance: 45.4
click at [943, 299] on td "$33,784.40" at bounding box center [953, 286] width 60 height 25
copy td "33,784.40"
click at [411, 324] on td "[DATE] 9:08 AM" at bounding box center [381, 311] width 81 height 25
click at [422, 299] on td "[DATE] 9:03 AM" at bounding box center [381, 286] width 81 height 25
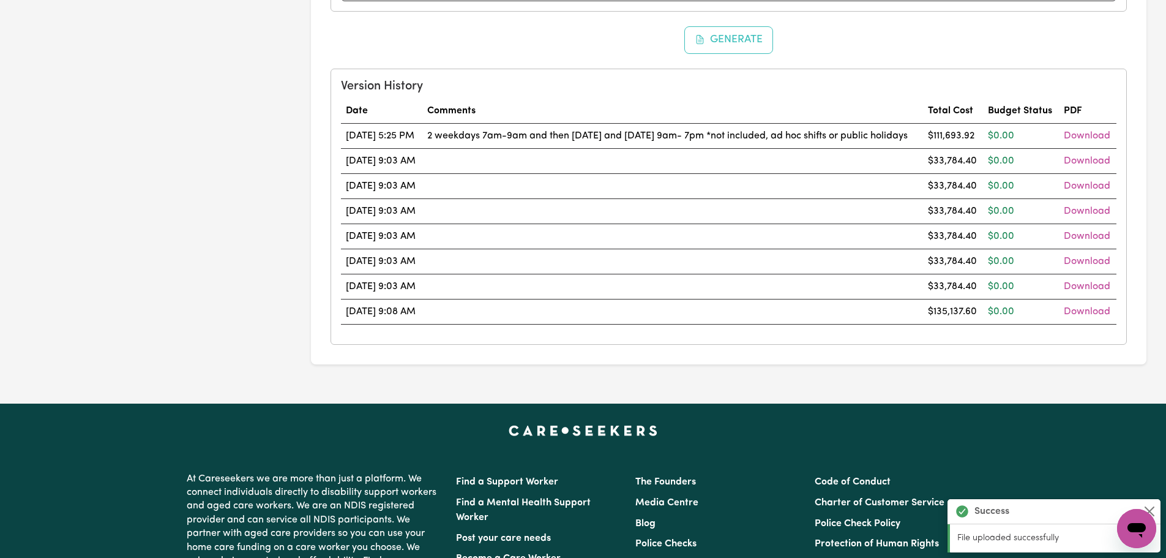
click at [405, 299] on td "[DATE] 9:03 AM" at bounding box center [381, 286] width 81 height 25
click at [407, 274] on td "[DATE] 9:03 AM" at bounding box center [381, 261] width 81 height 25
click at [414, 249] on td "[DATE] 9:03 AM" at bounding box center [381, 235] width 81 height 25
click at [410, 223] on td "[DATE] 9:03 AM" at bounding box center [381, 210] width 81 height 25
click at [408, 198] on td "[DATE] 9:03 AM" at bounding box center [381, 185] width 81 height 25
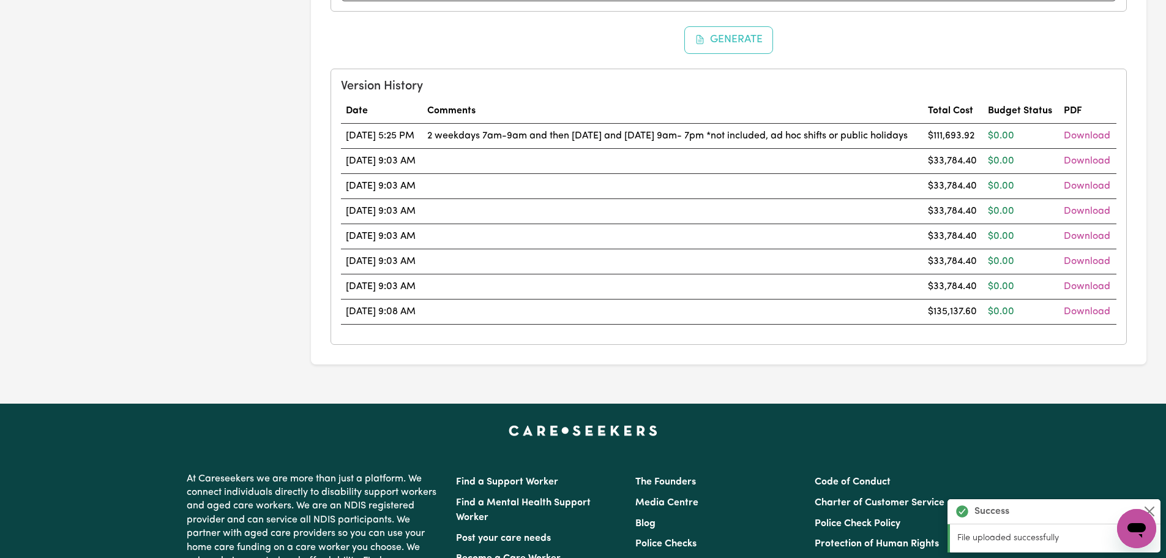
click at [405, 173] on td "[DATE] 9:03 AM" at bounding box center [381, 160] width 81 height 25
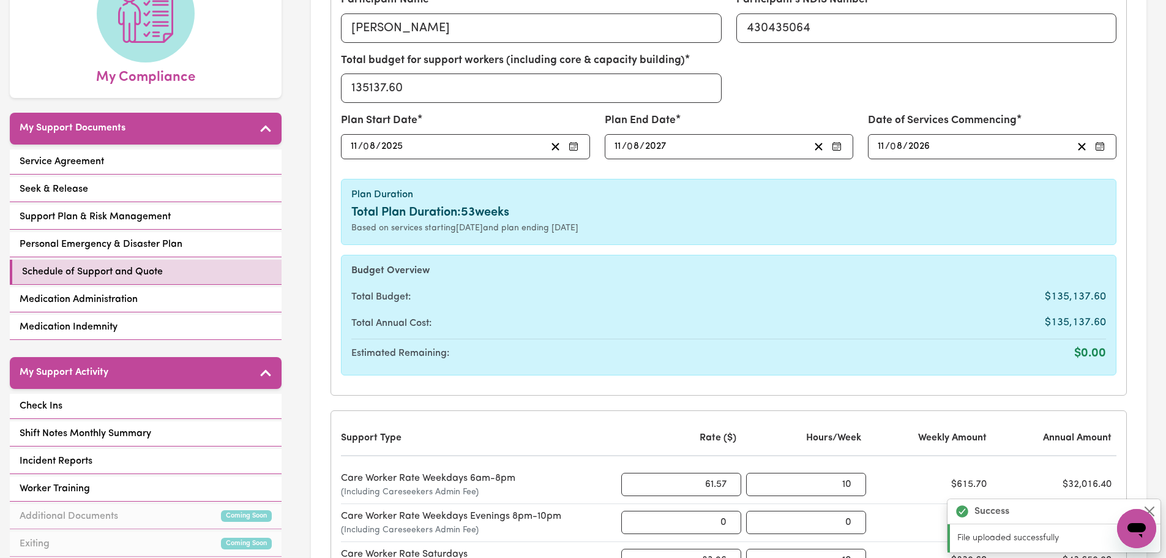
scroll to position [0, 0]
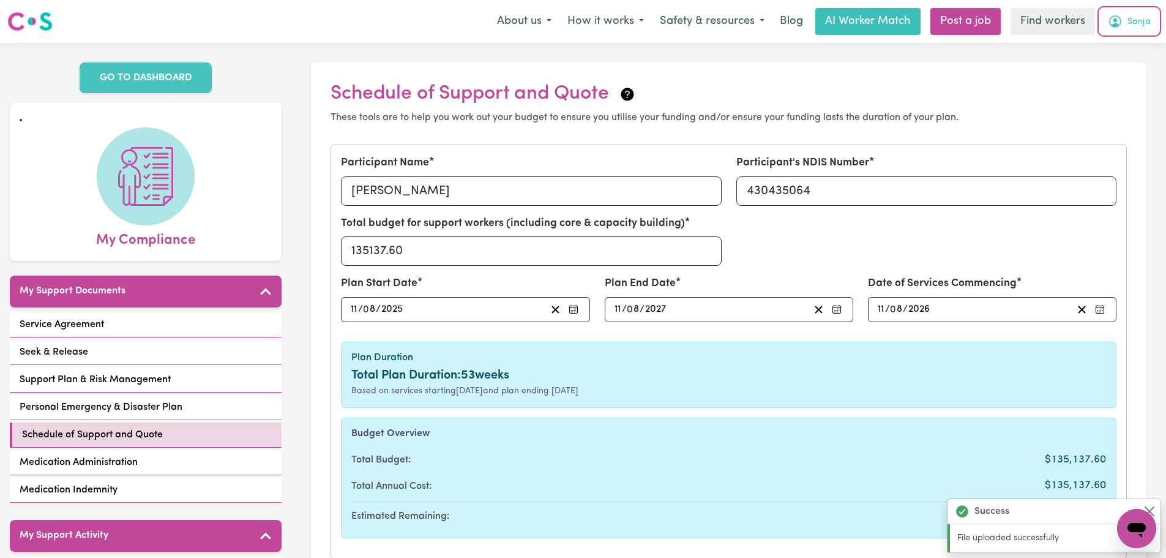
click at [1060, 29] on span "Sanja" at bounding box center [1139, 21] width 23 height 13
click at [1060, 61] on link "Logout" at bounding box center [1110, 70] width 97 height 23
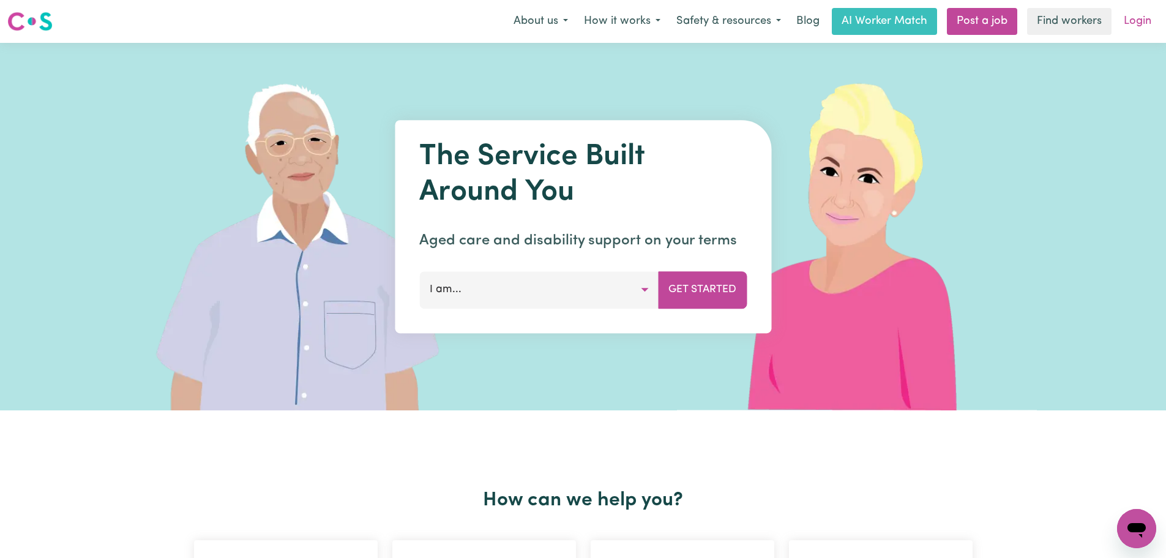
click at [1060, 25] on link "Login" at bounding box center [1138, 21] width 42 height 27
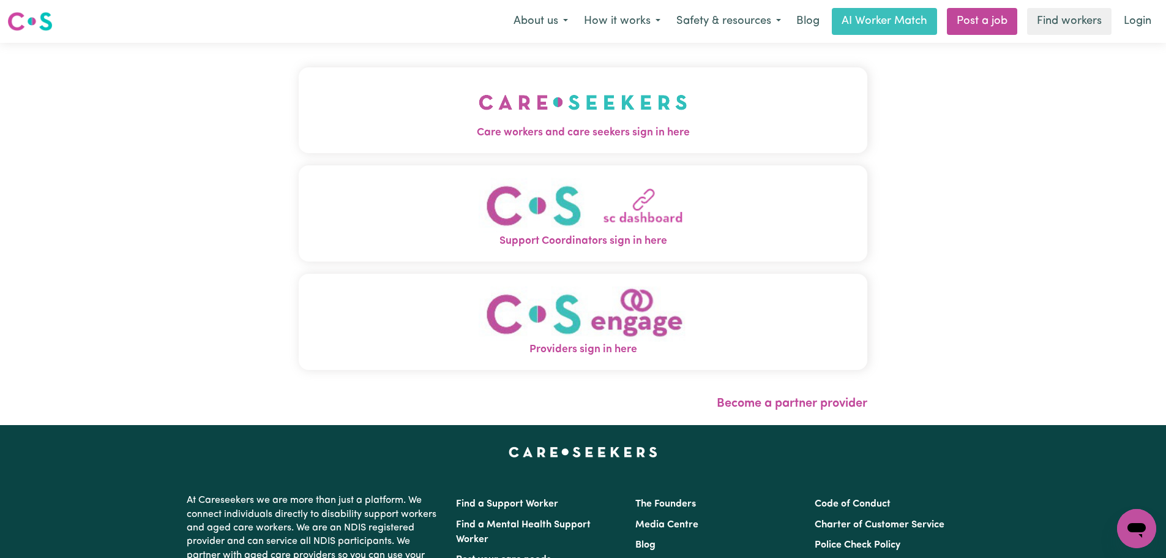
drag, startPoint x: 290, startPoint y: 164, endPoint x: 310, endPoint y: 170, distance: 21.7
click at [299, 163] on div "Care workers and care seekers sign in here Support Coordinators sign in here Pr…" at bounding box center [583, 224] width 569 height 315
click at [449, 103] on button "Care workers and care seekers sign in here" at bounding box center [583, 110] width 569 height 86
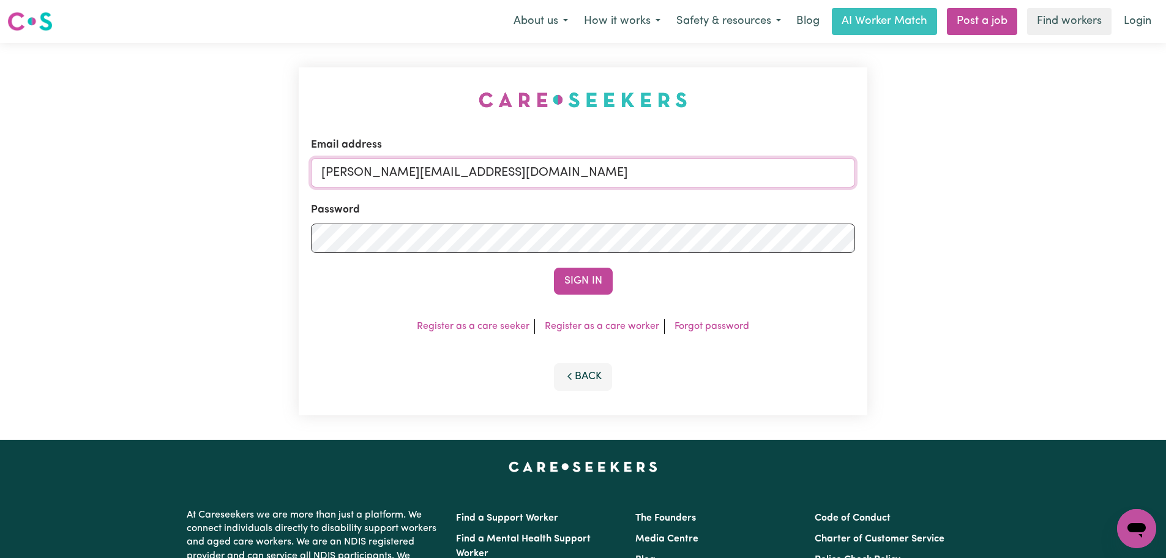
drag, startPoint x: 577, startPoint y: 178, endPoint x: 571, endPoint y: 184, distance: 8.7
click at [577, 178] on input "[PERSON_NAME][EMAIL_ADDRESS][DOMAIN_NAME]" at bounding box center [583, 172] width 544 height 29
drag, startPoint x: 619, startPoint y: 171, endPoint x: 387, endPoint y: 175, distance: 232.1
click at [387, 175] on input "[EMAIL_ADDRESS][DOMAIN_NAME]" at bounding box center [583, 172] width 544 height 29
type input "[EMAIL_ADDRESS][DOMAIN_NAME]"
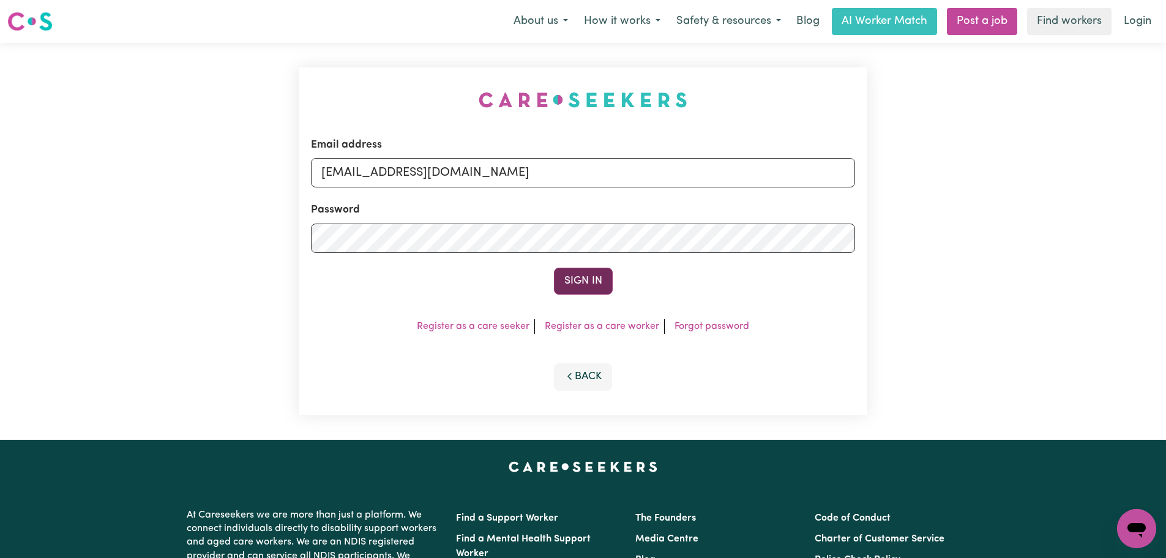
click at [607, 291] on button "Sign In" at bounding box center [583, 281] width 59 height 27
